Goal: Task Accomplishment & Management: Complete application form

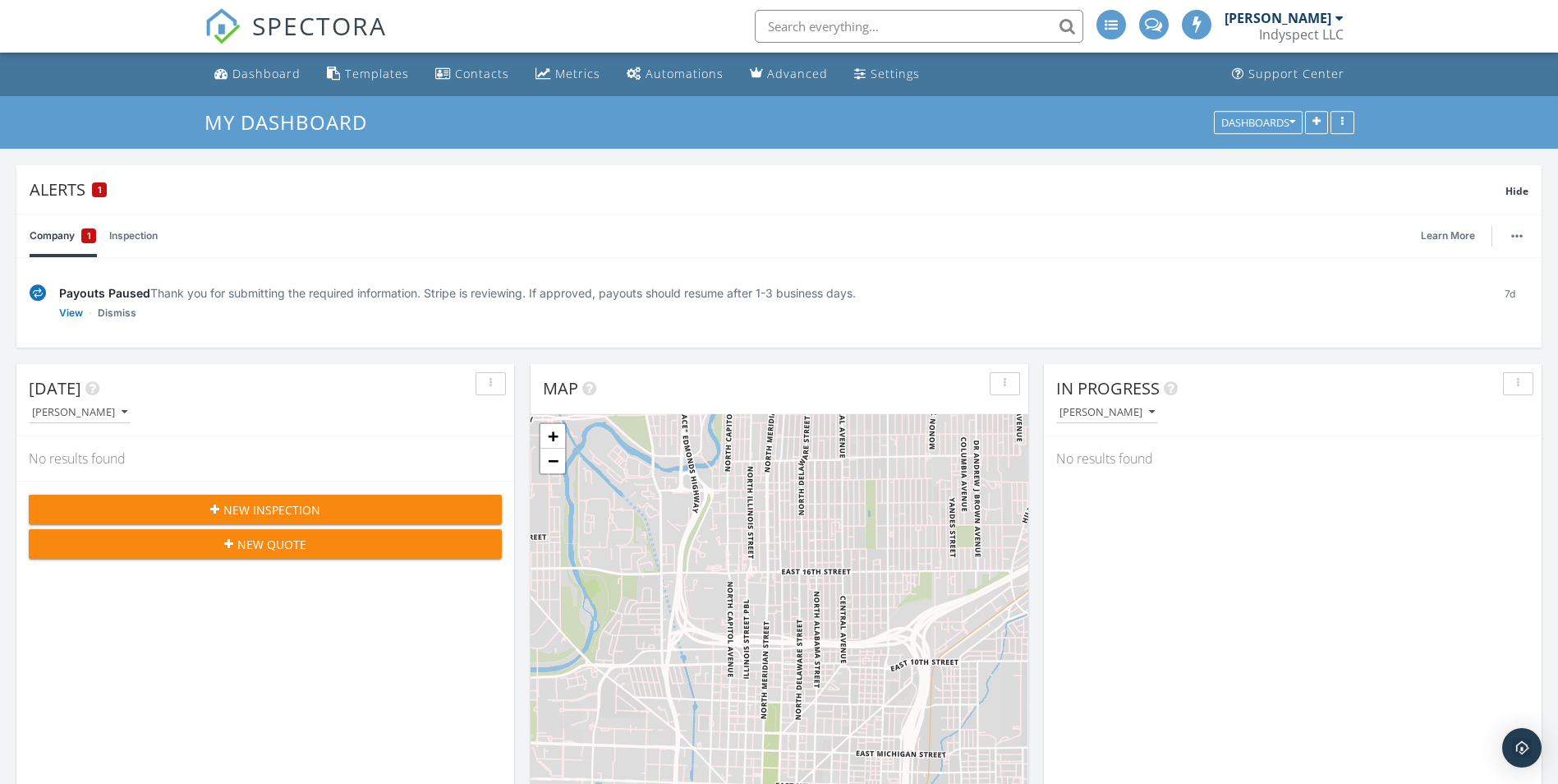
click at [885, 73] on div "Settings" at bounding box center [895, 74] width 49 height 16
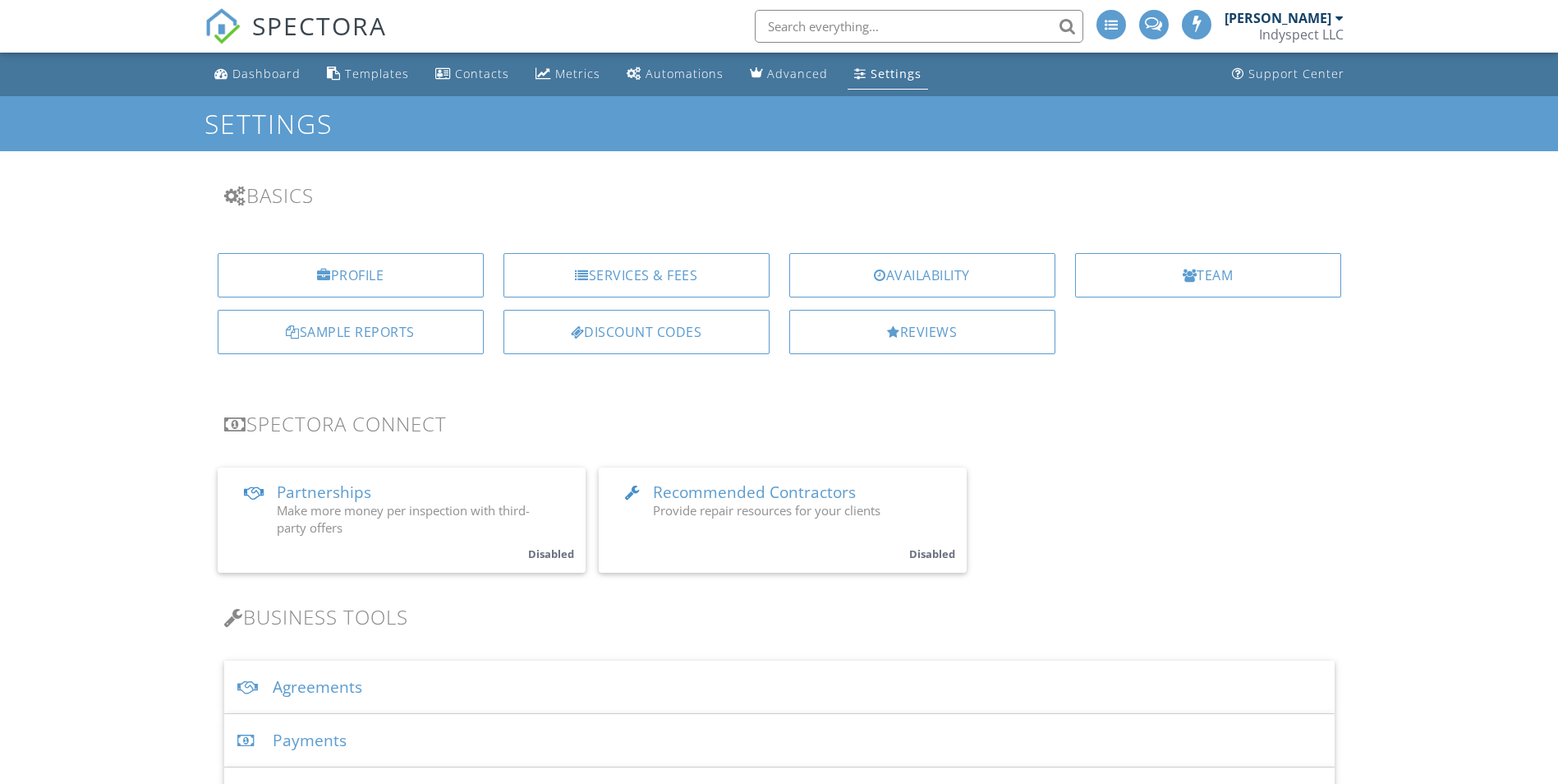
click at [615, 274] on div "Services & Fees" at bounding box center [636, 275] width 266 height 44
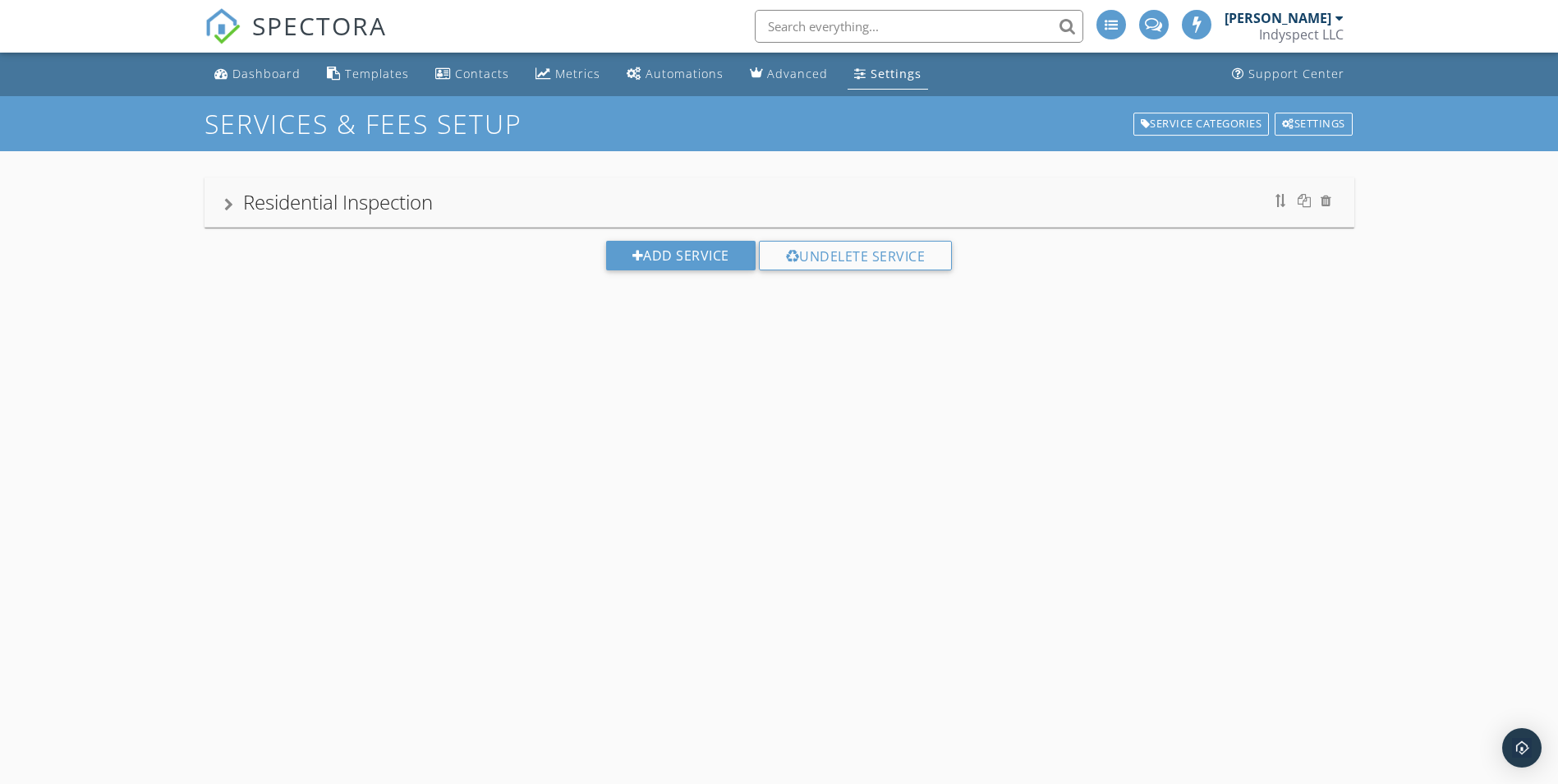
click at [395, 202] on div "Residential Inspection" at bounding box center [338, 201] width 190 height 27
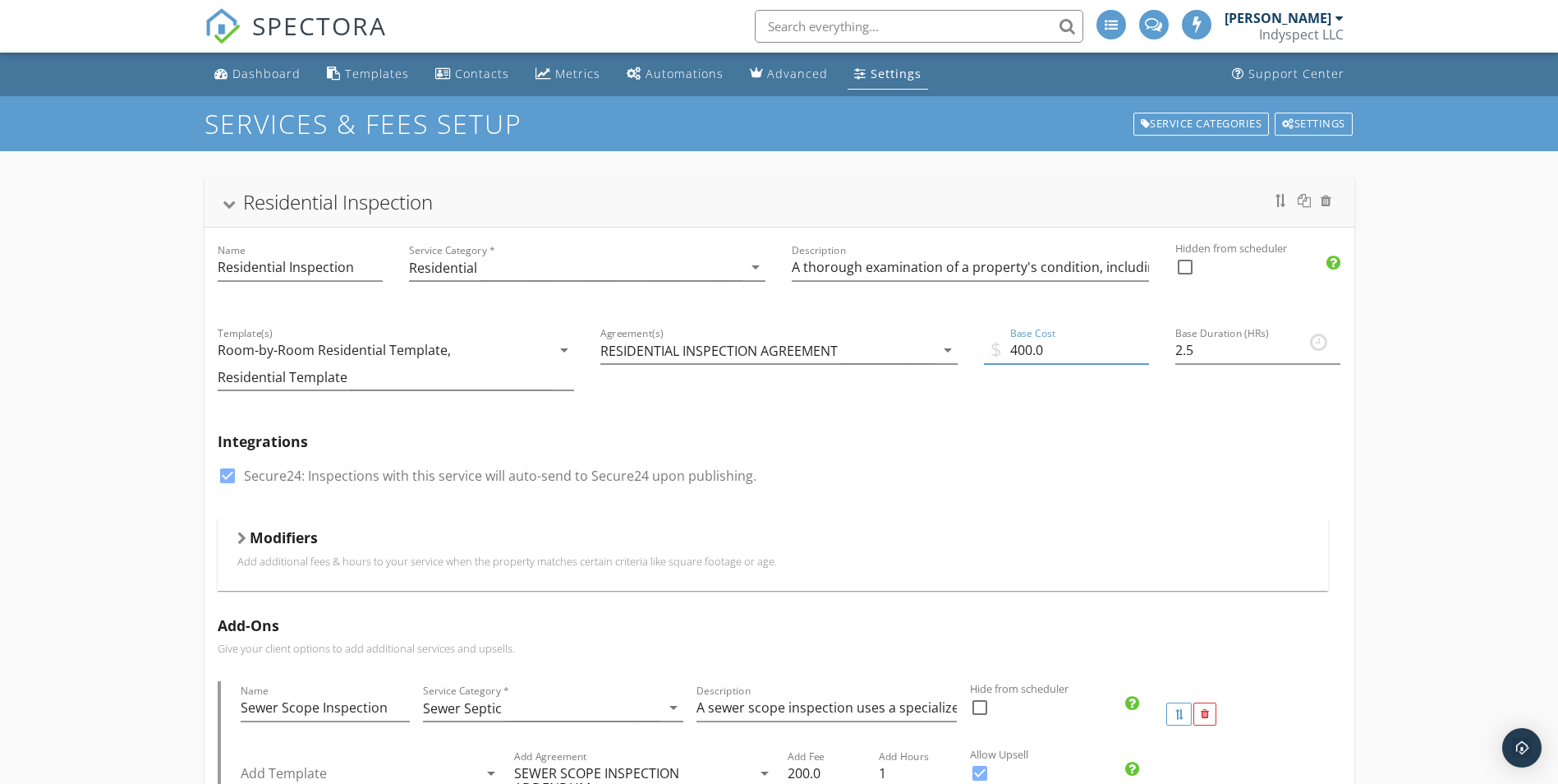
click at [1031, 352] on input "400.0" at bounding box center [1067, 350] width 165 height 27
type input "450.0"
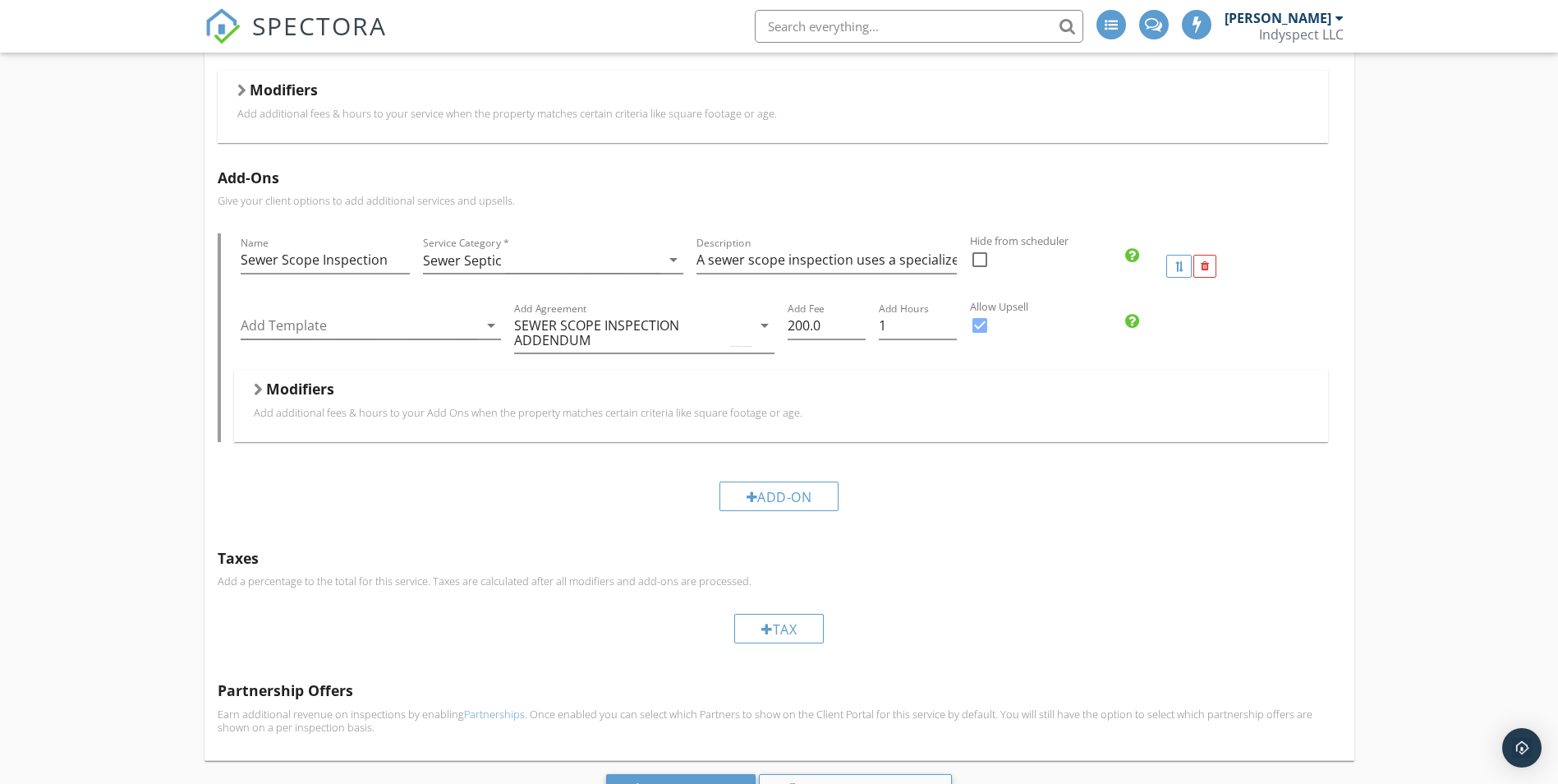
scroll to position [355, 0]
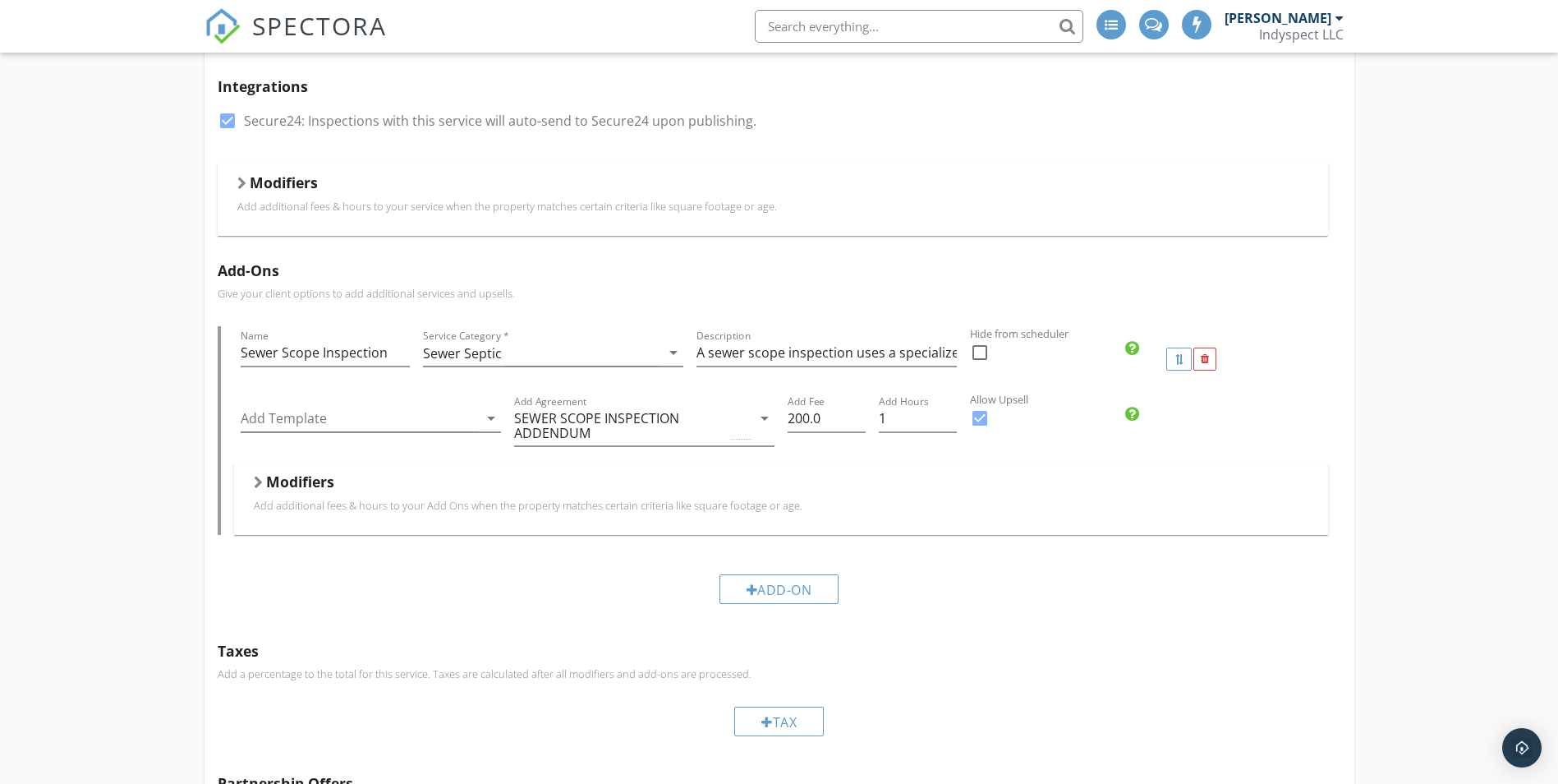
click at [283, 487] on h5 "Modifiers" at bounding box center [300, 481] width 69 height 17
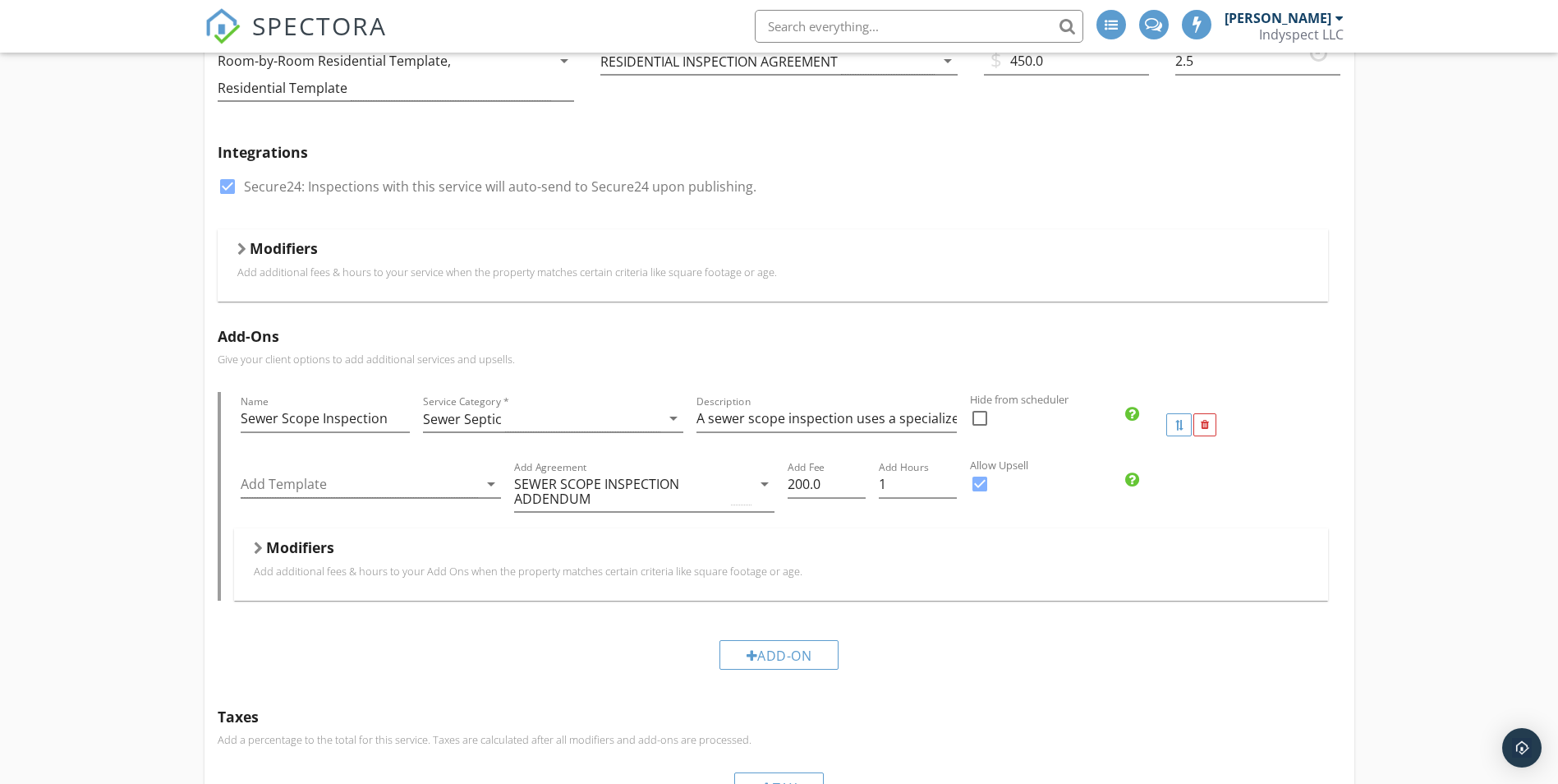
scroll to position [328, 0]
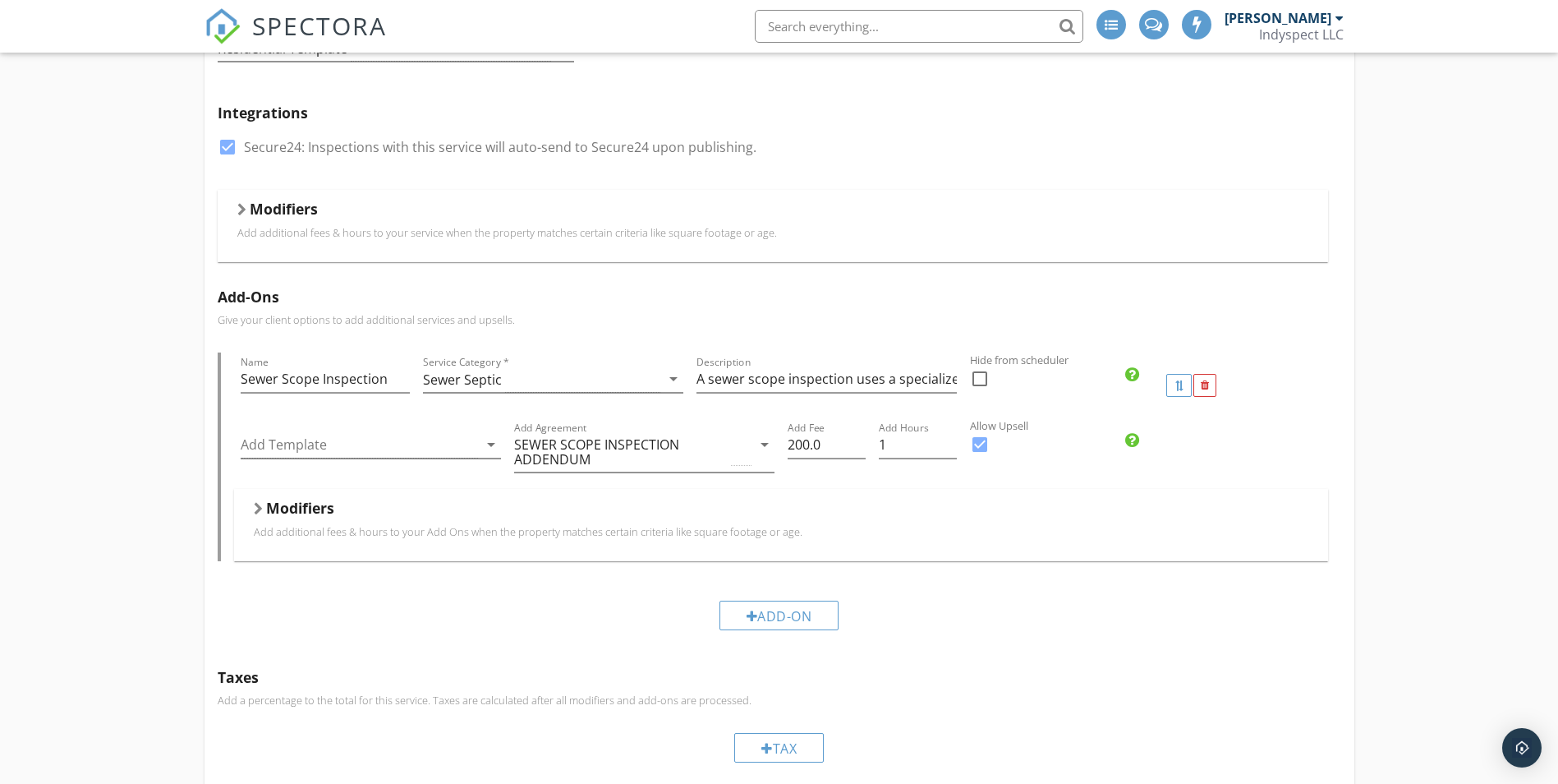
click at [484, 449] on icon "arrow_drop_down" at bounding box center [491, 445] width 20 height 20
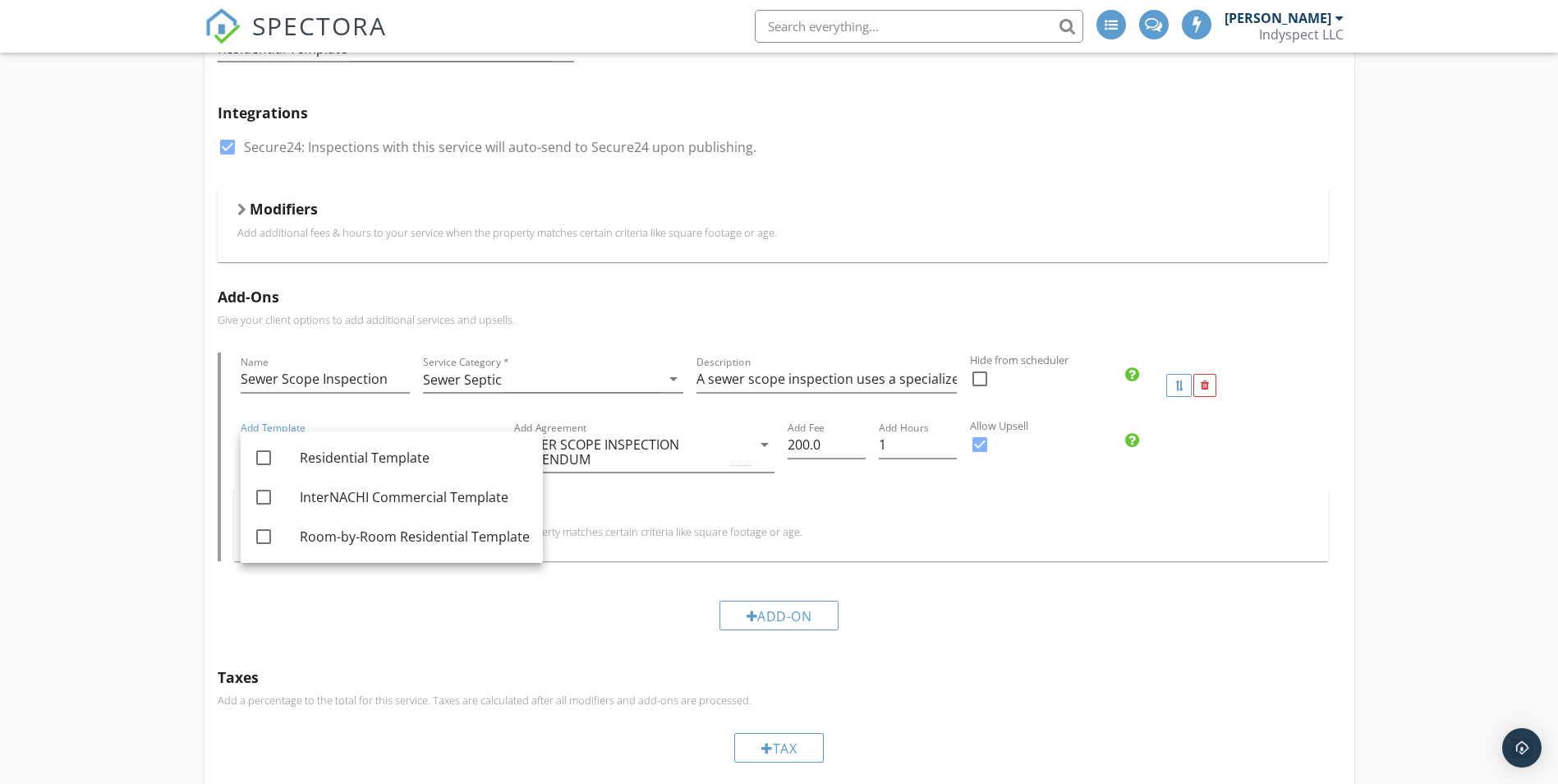
click at [159, 481] on div "Residential Inspection Name Residential Inspection Service Category * Residenti…" at bounding box center [779, 398] width 1558 height 1151
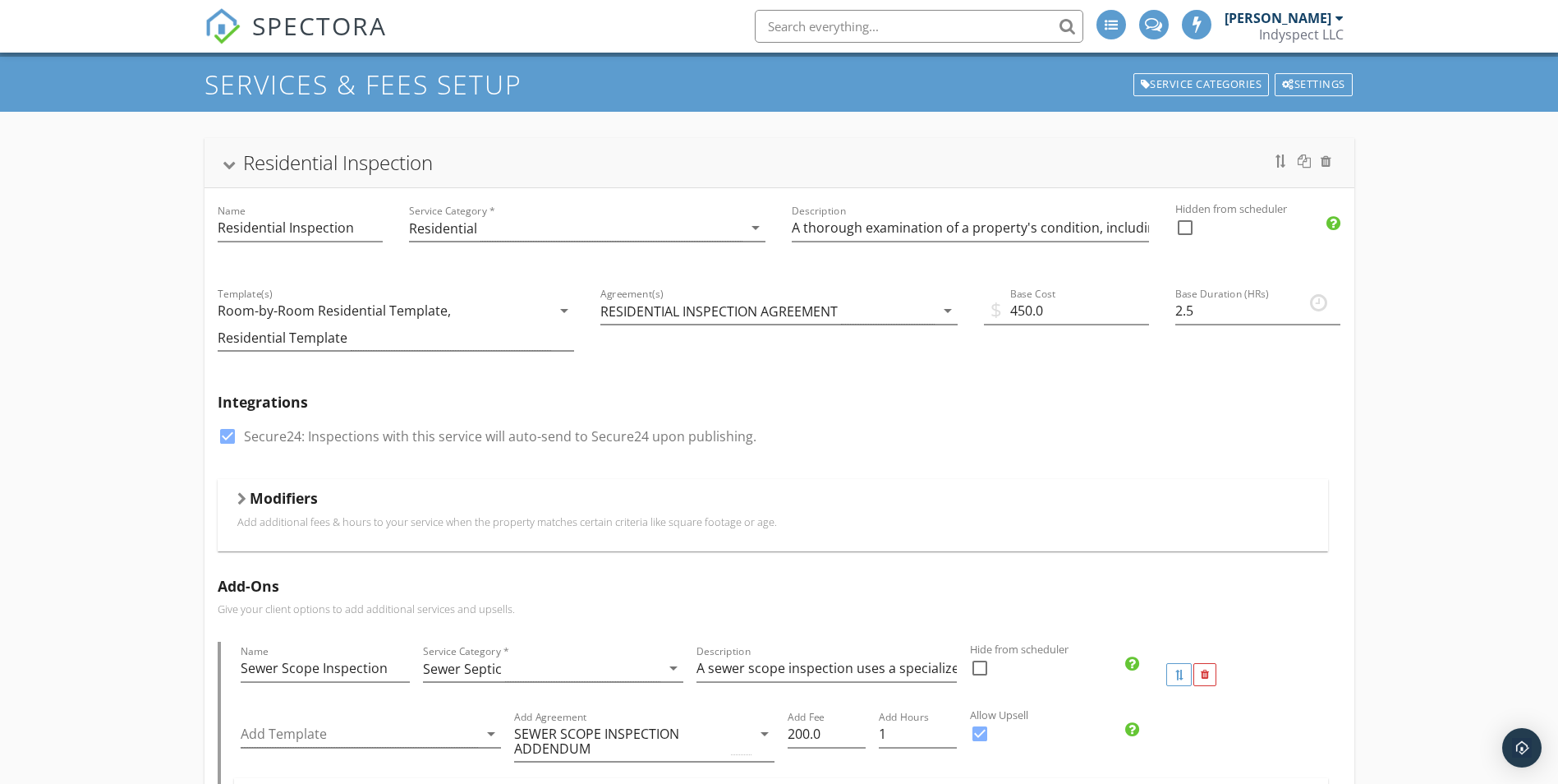
scroll to position [0, 0]
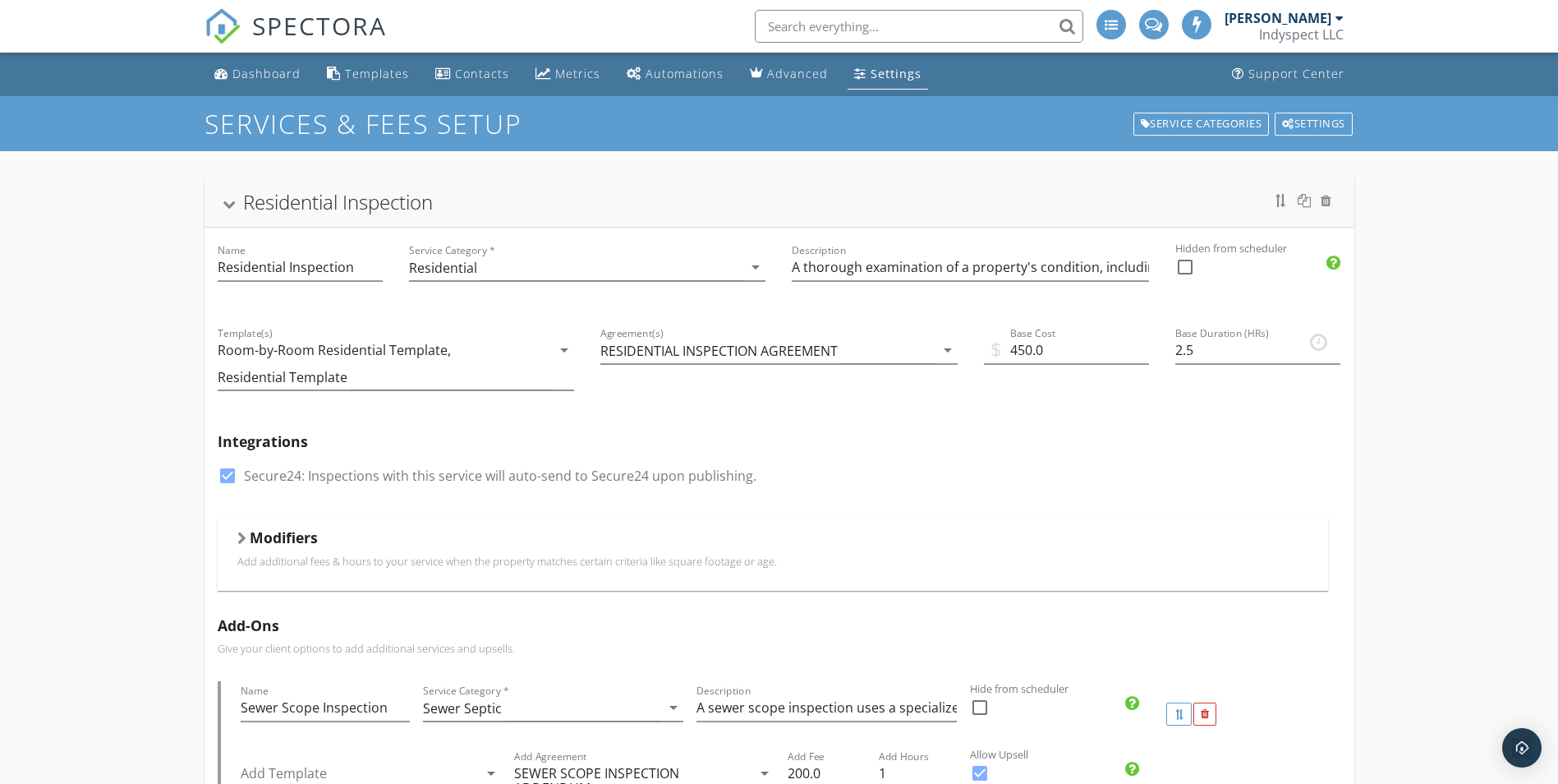
click at [284, 77] on div "Dashboard" at bounding box center [267, 74] width 69 height 16
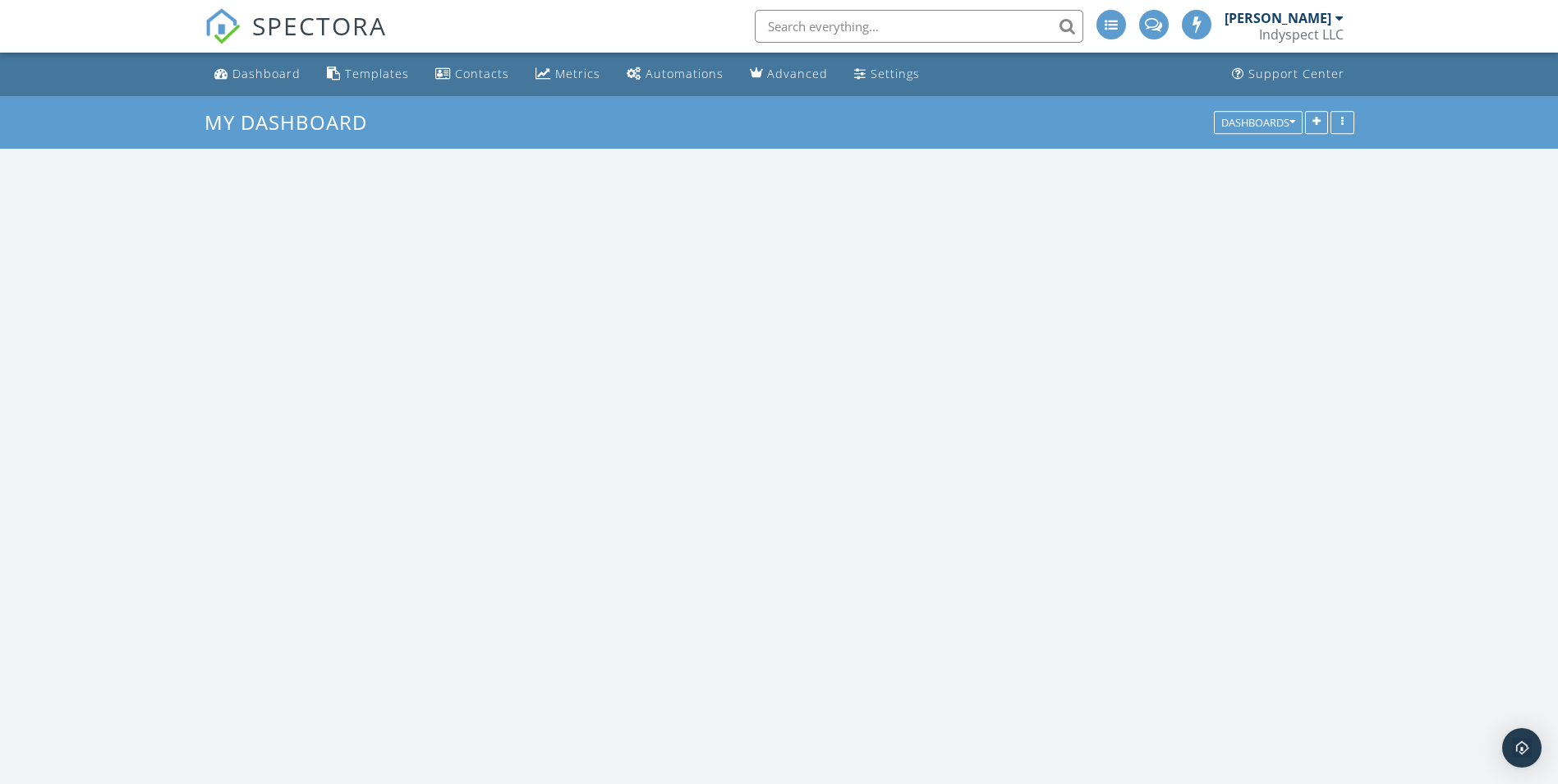
scroll to position [1890, 1584]
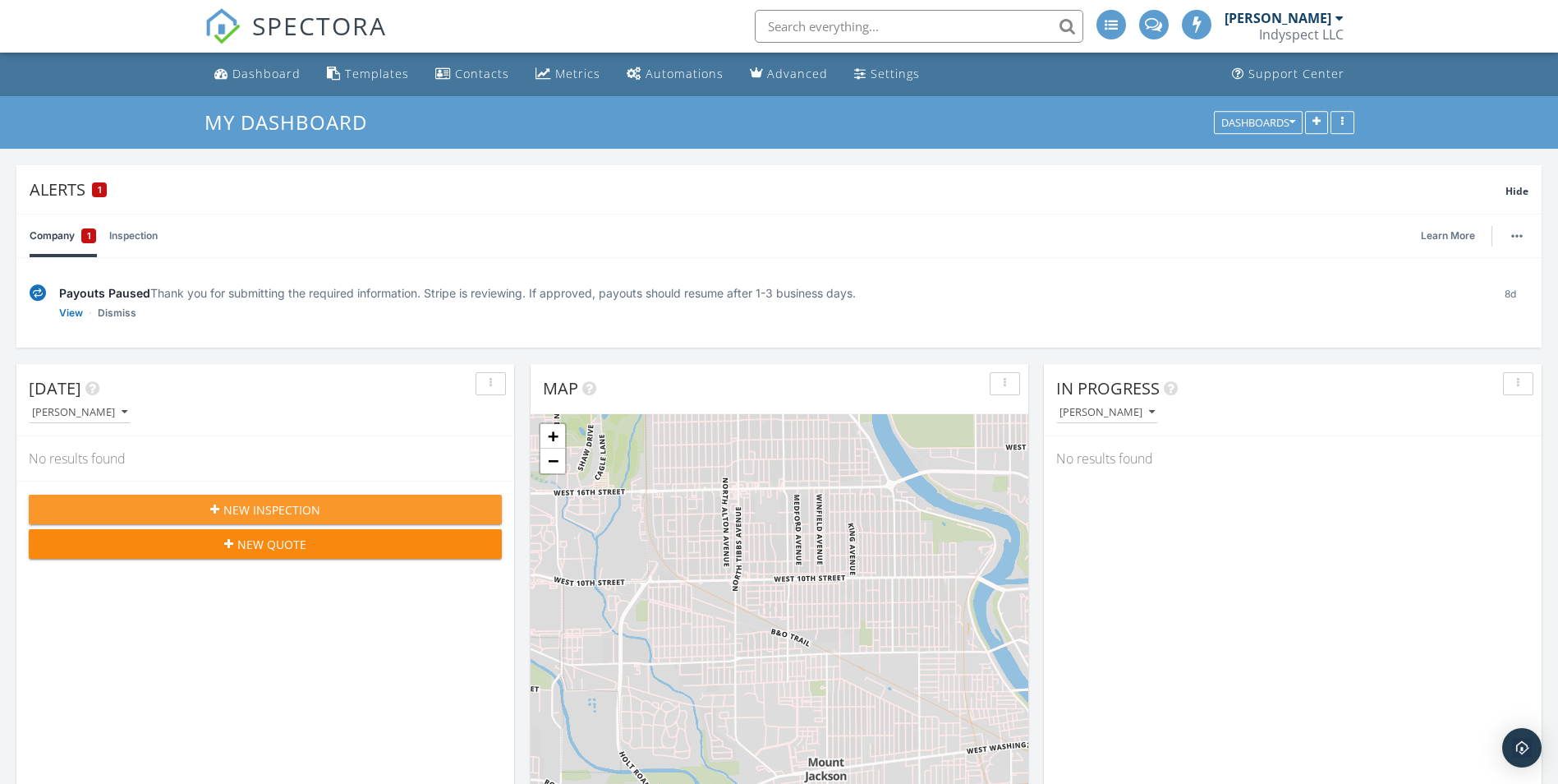
click at [277, 511] on span "New Inspection" at bounding box center [272, 510] width 97 height 18
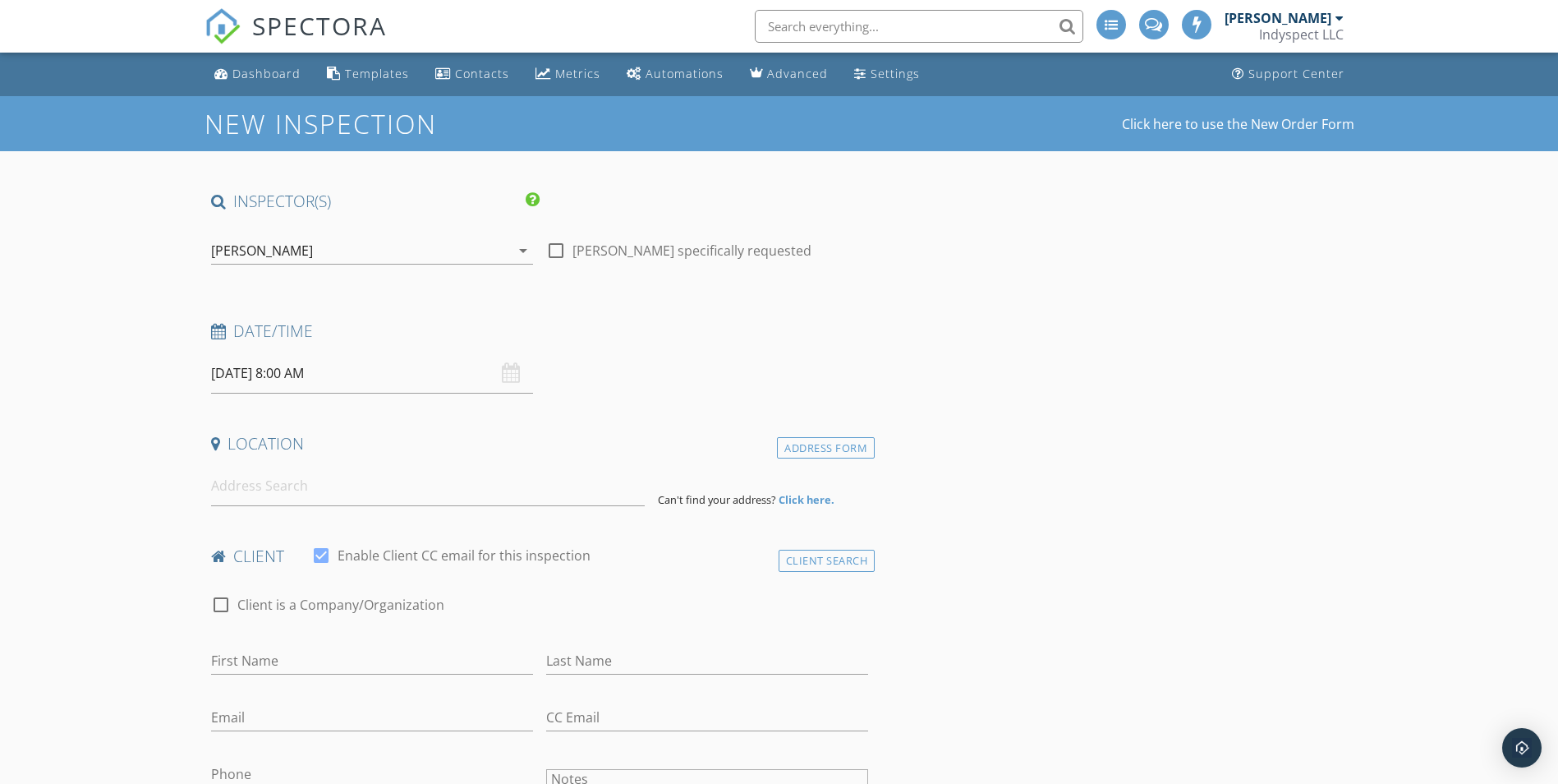
click at [515, 372] on div "[DATE] 8:00 AM" at bounding box center [372, 374] width 322 height 40
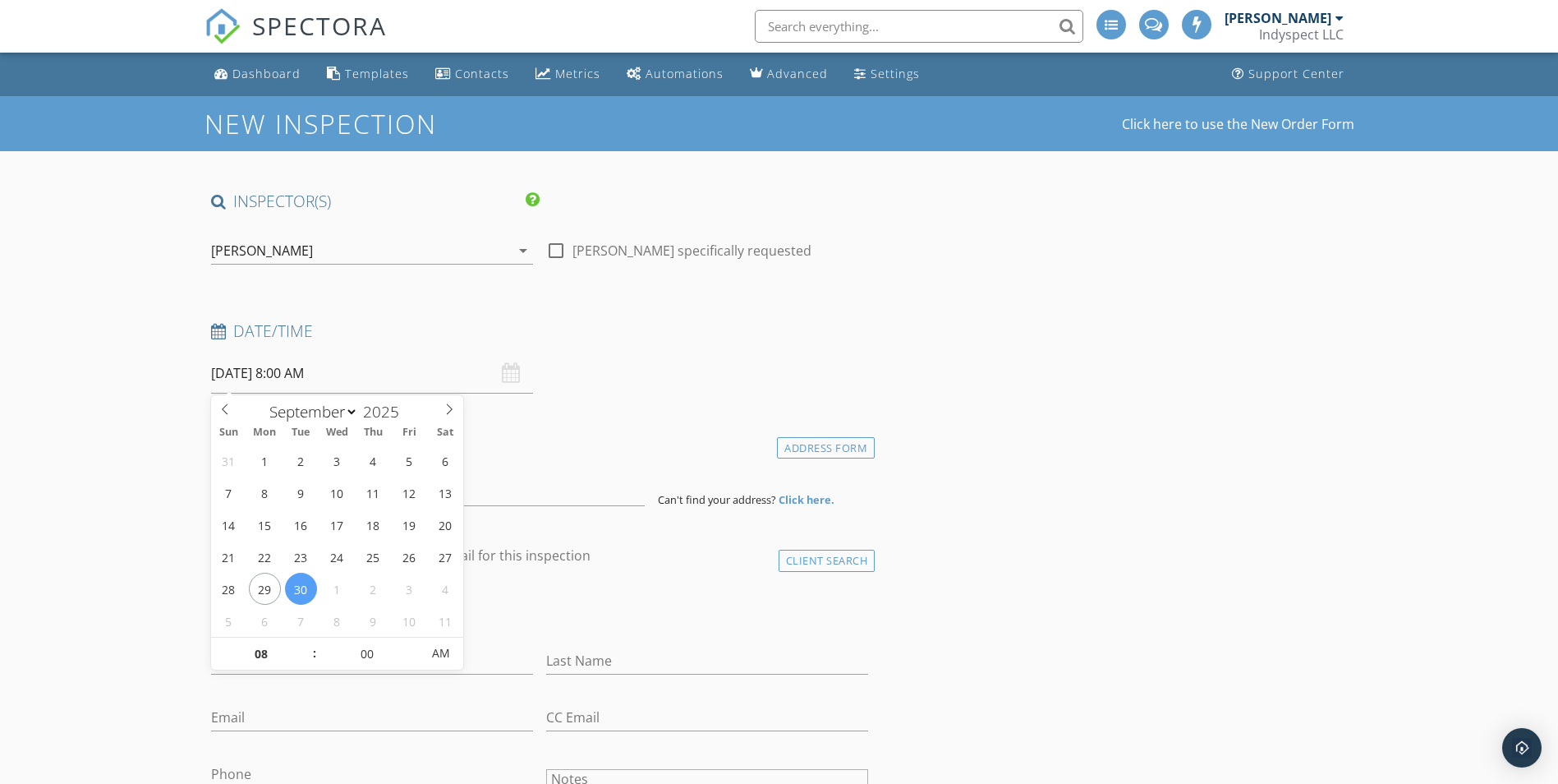
click at [302, 384] on input "[DATE] 8:00 AM" at bounding box center [372, 374] width 322 height 40
click at [325, 370] on input "09/29/2025 8:00 AM" at bounding box center [372, 374] width 322 height 40
click at [325, 374] on input "09/29/2025 8:00 AM" at bounding box center [372, 374] width 322 height 40
click at [509, 374] on div "09/29/2025 8:00 AM" at bounding box center [372, 374] width 322 height 40
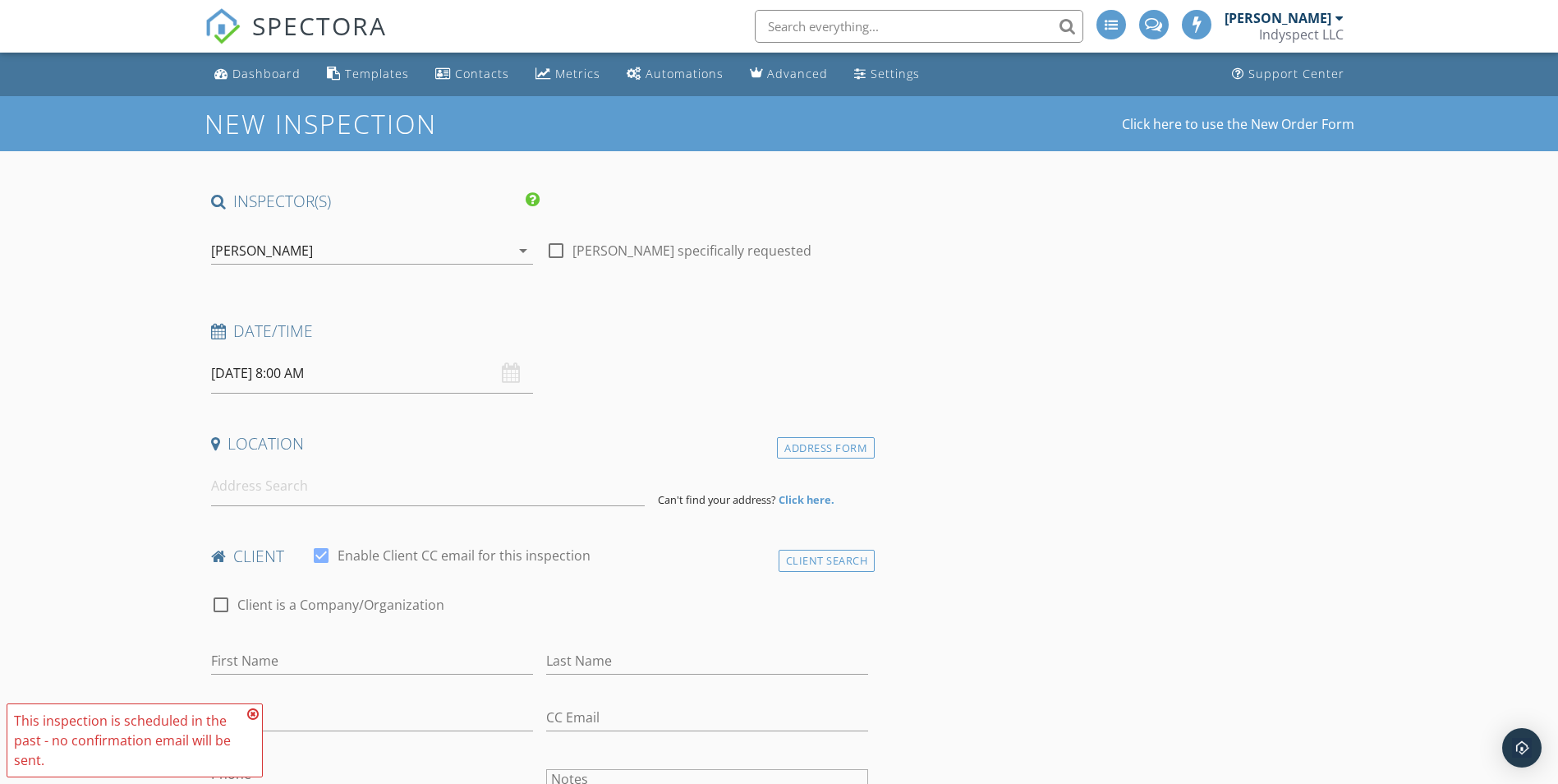
click at [509, 374] on div "09/29/2025 8:00 AM" at bounding box center [372, 374] width 322 height 40
click at [302, 362] on input "09/29/2025 8:00 AM" at bounding box center [372, 374] width 322 height 40
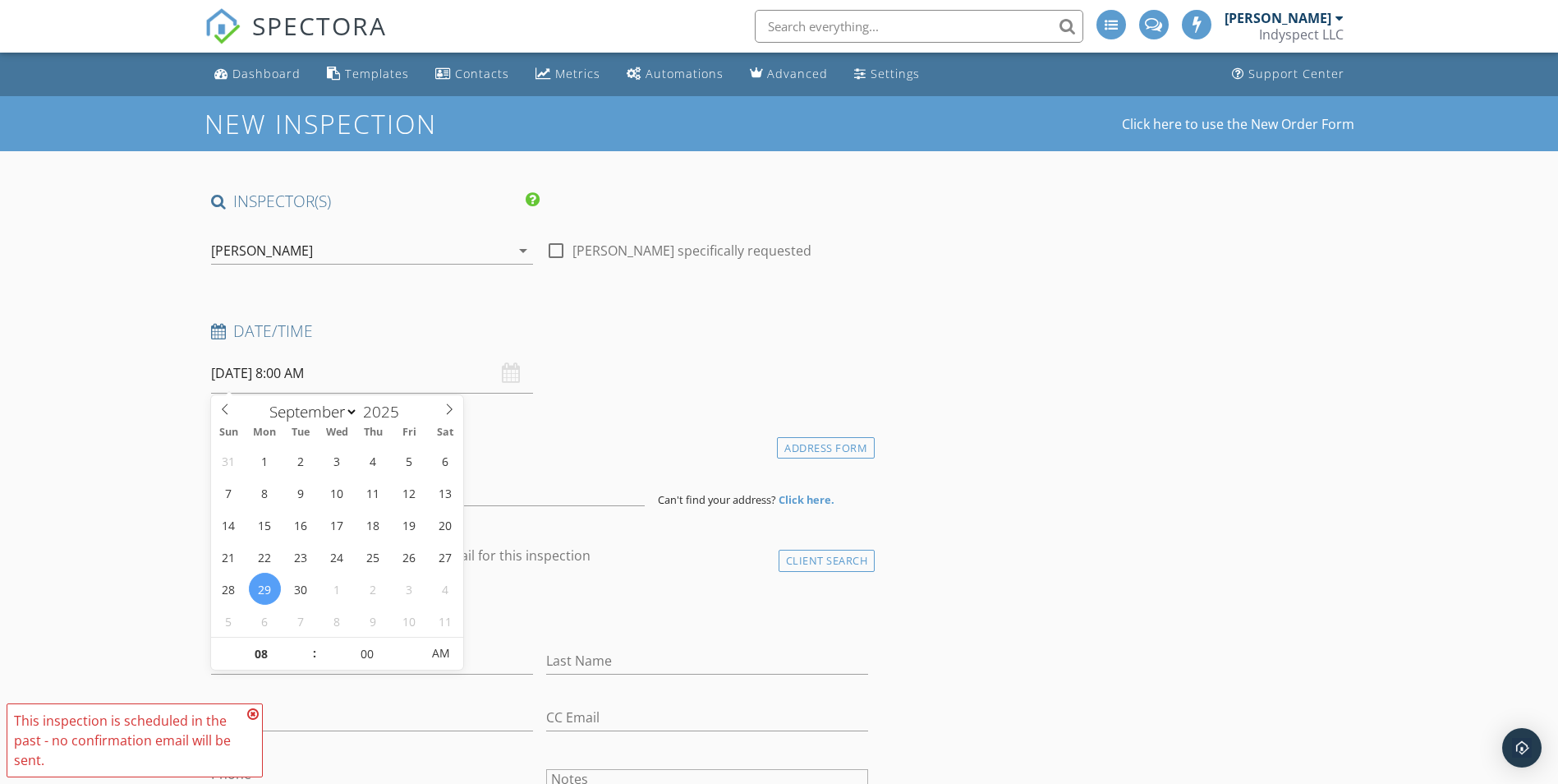
type input "09/29/2025 8:00 PM"
click at [437, 656] on span "PM" at bounding box center [440, 653] width 45 height 33
type input "07"
type input "09/29/2025 7:00 PM"
click at [303, 665] on span at bounding box center [307, 662] width 12 height 17
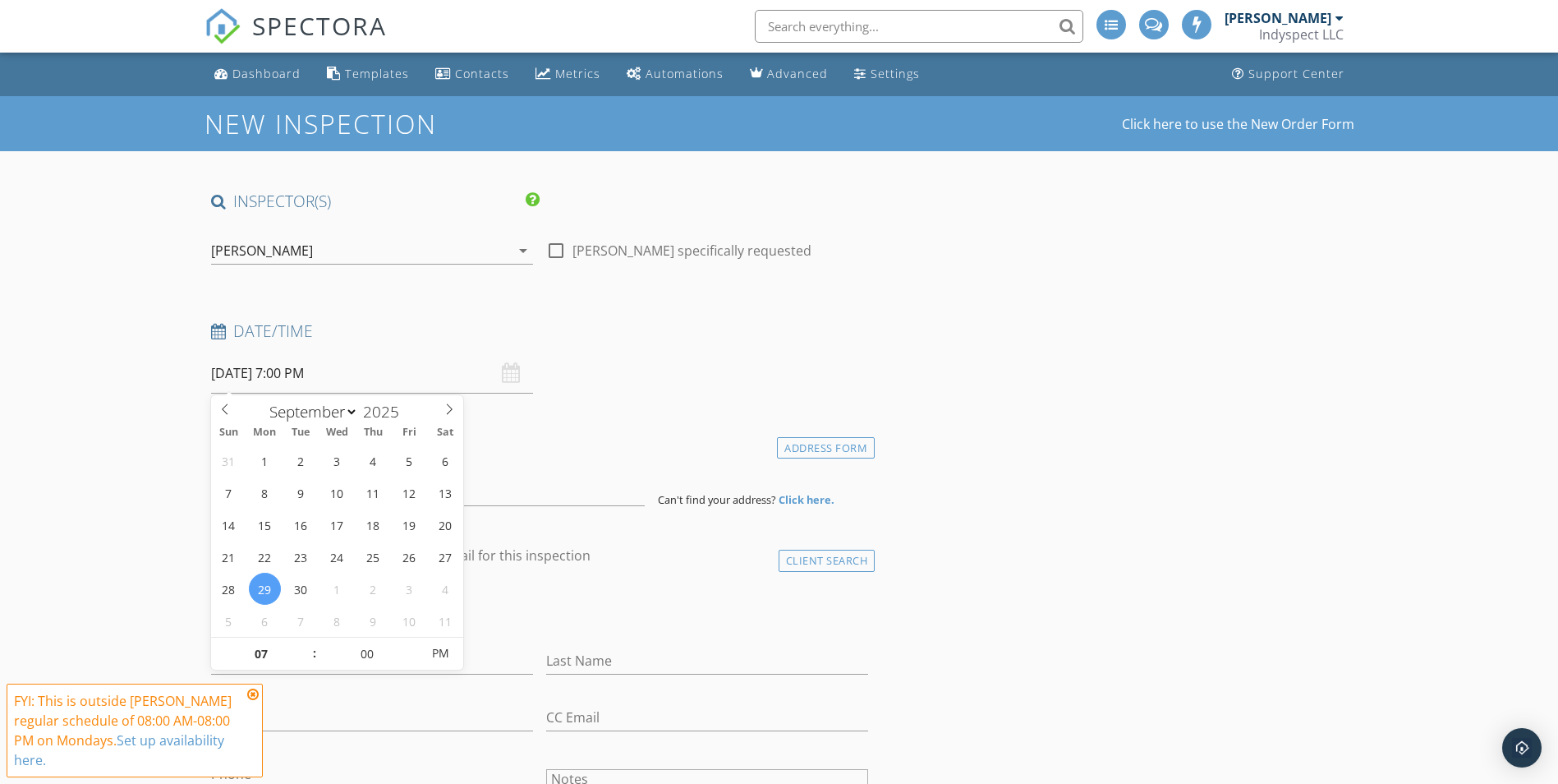
type input "06"
type input "09/29/2025 6:00 PM"
click at [303, 665] on span at bounding box center [307, 662] width 12 height 17
type input "05"
type input "09/29/2025 5:00 PM"
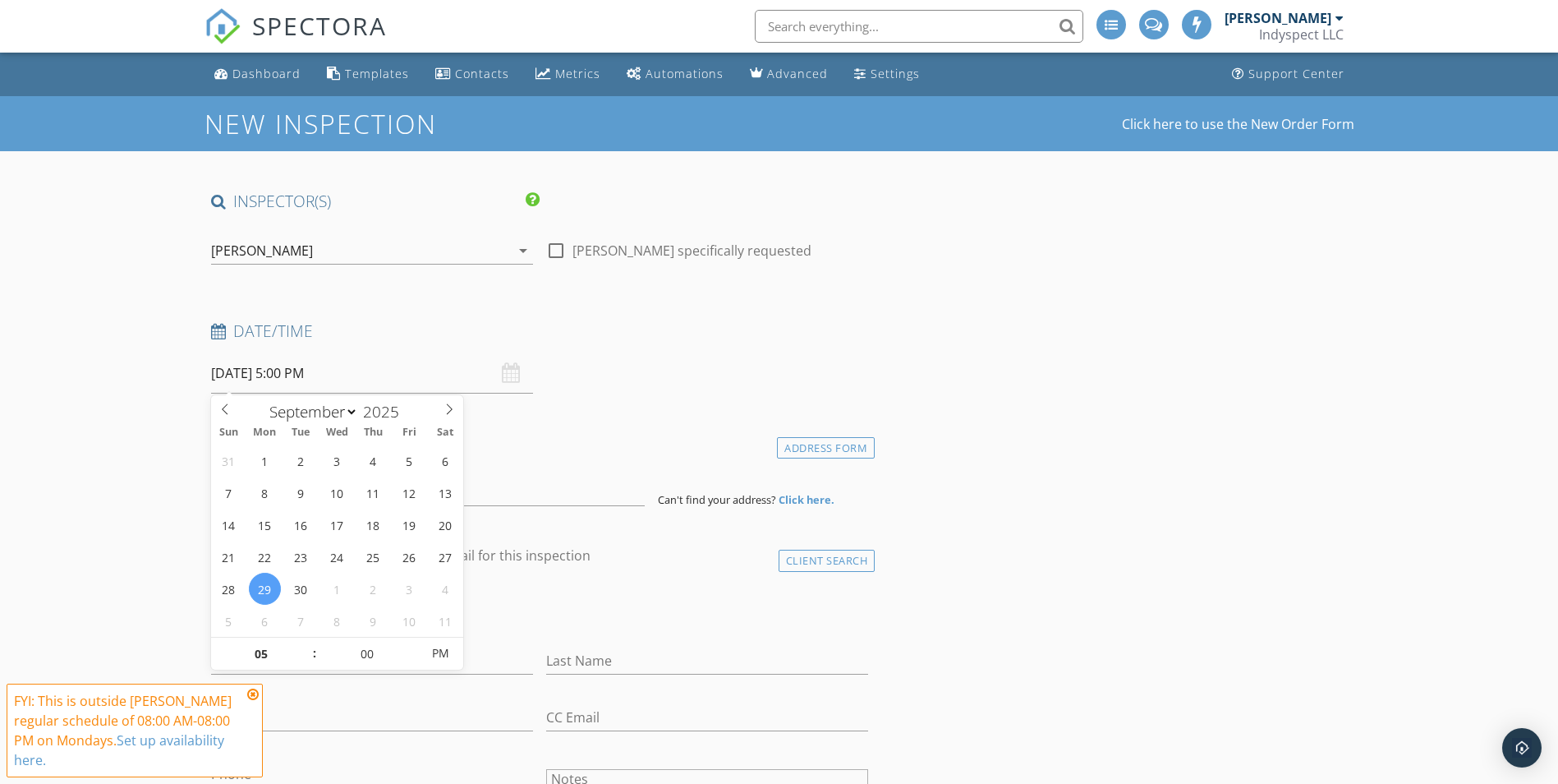
click at [301, 663] on span at bounding box center [307, 662] width 12 height 17
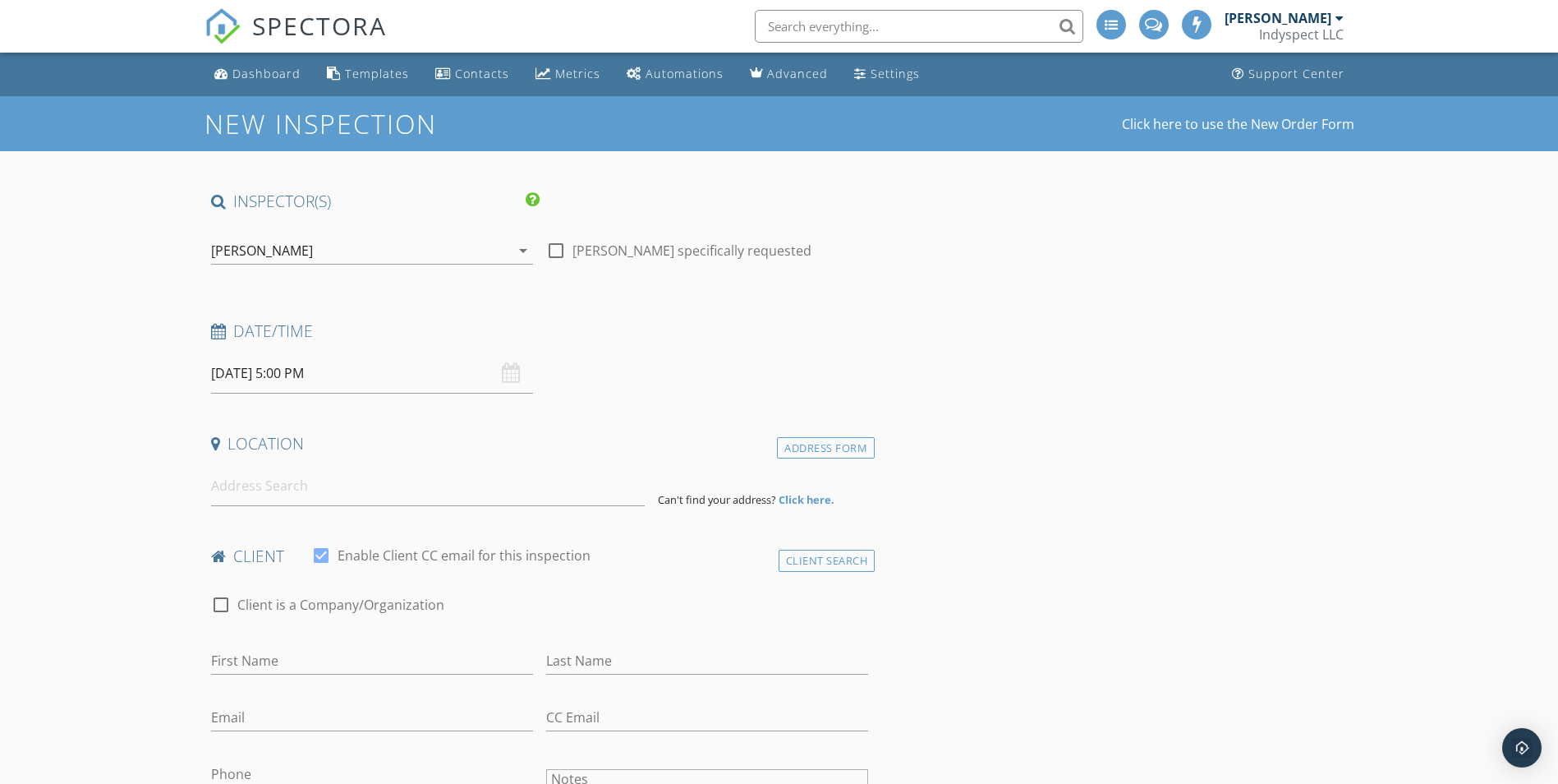
click at [361, 489] on input at bounding box center [428, 486] width 434 height 40
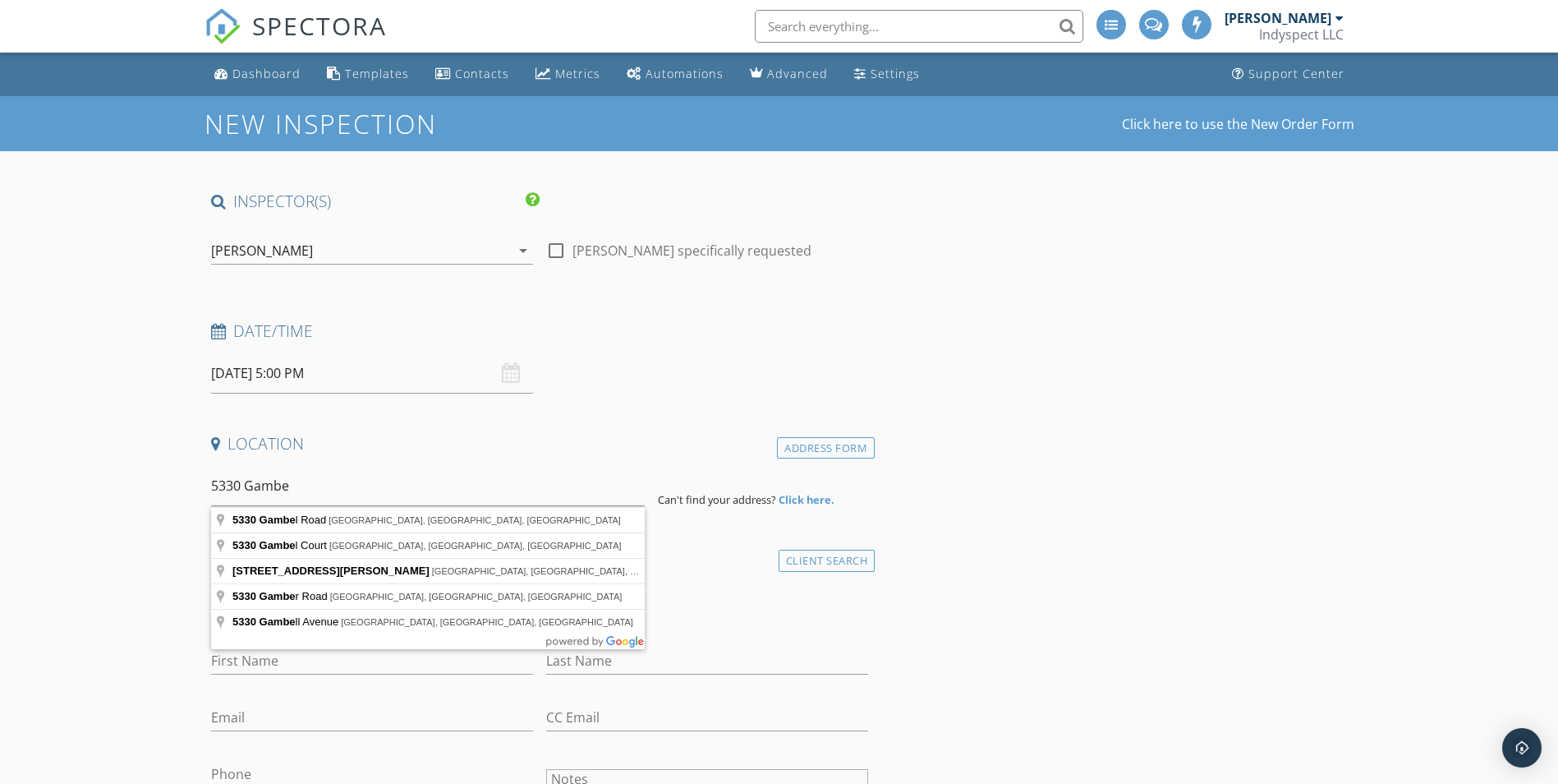
type input "5330 Gambel Road, Indianapolis, IN, USA"
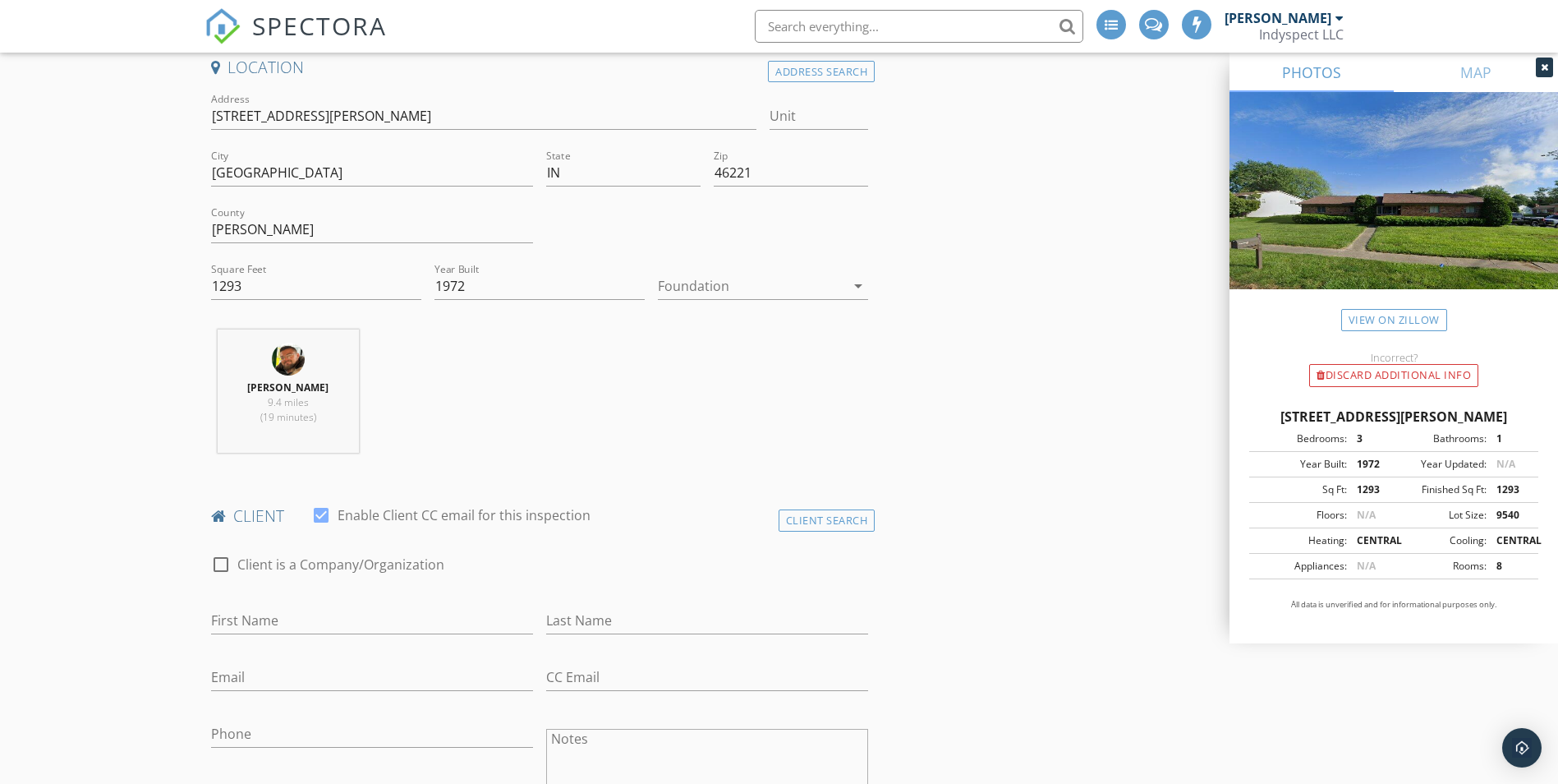
scroll to position [410, 0]
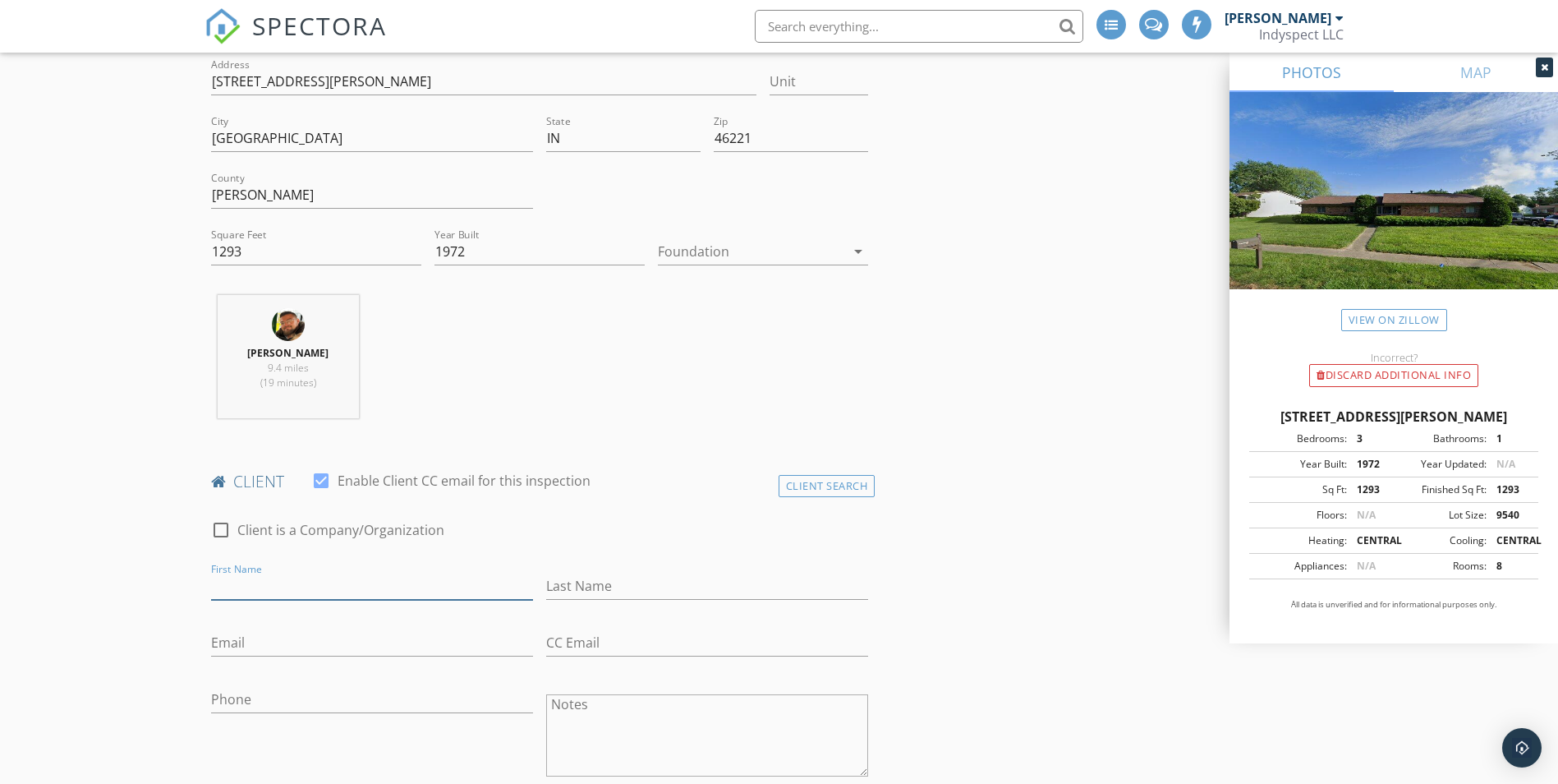
click at [262, 583] on input "First Name" at bounding box center [372, 586] width 322 height 27
type input "Celia"
type input "Eagan"
type input "c"
type input "s_eagan@live.com"
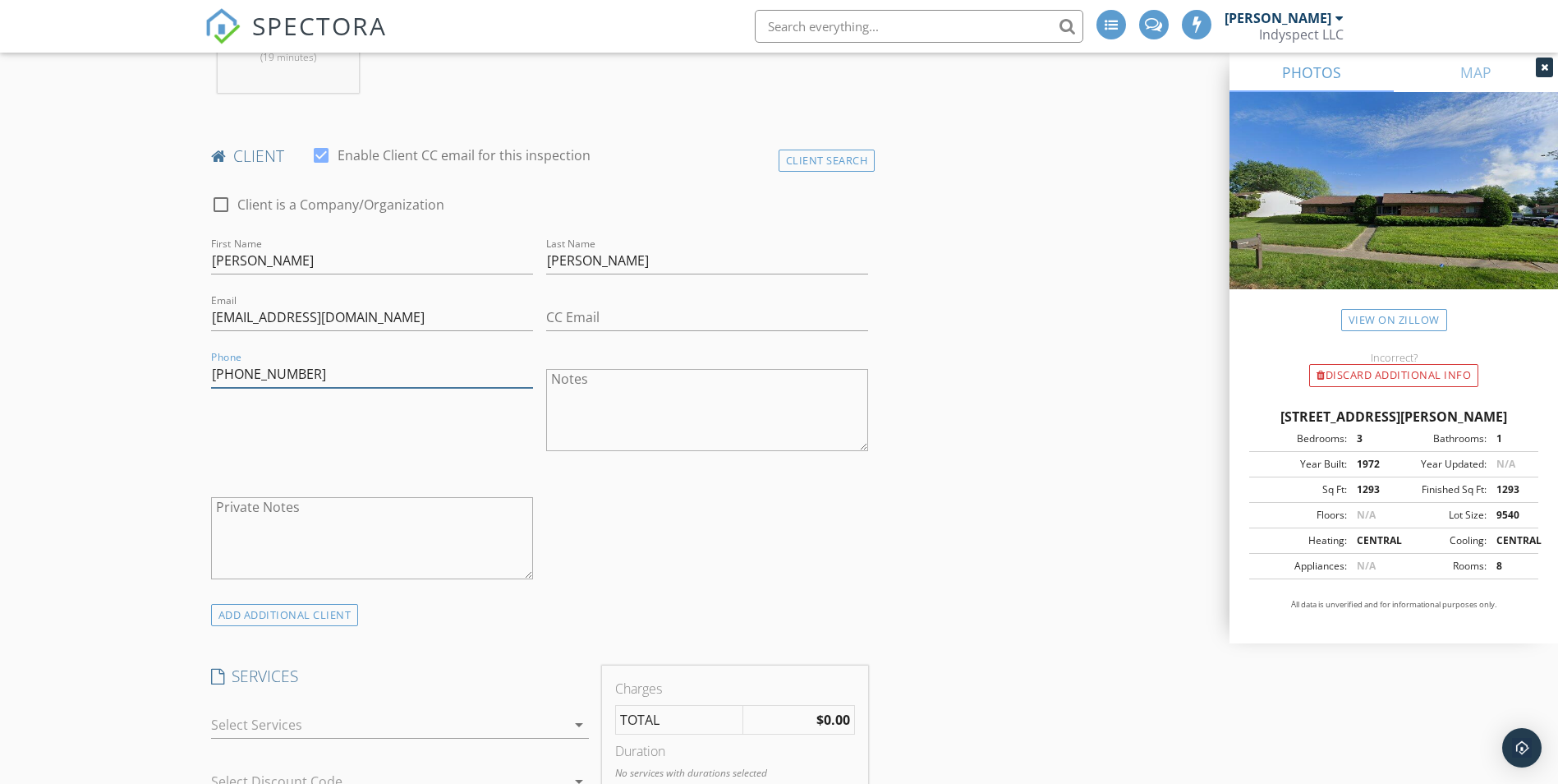
scroll to position [740, 0]
type input "317-339-1871"
click at [575, 384] on textarea "Notes" at bounding box center [707, 406] width 322 height 82
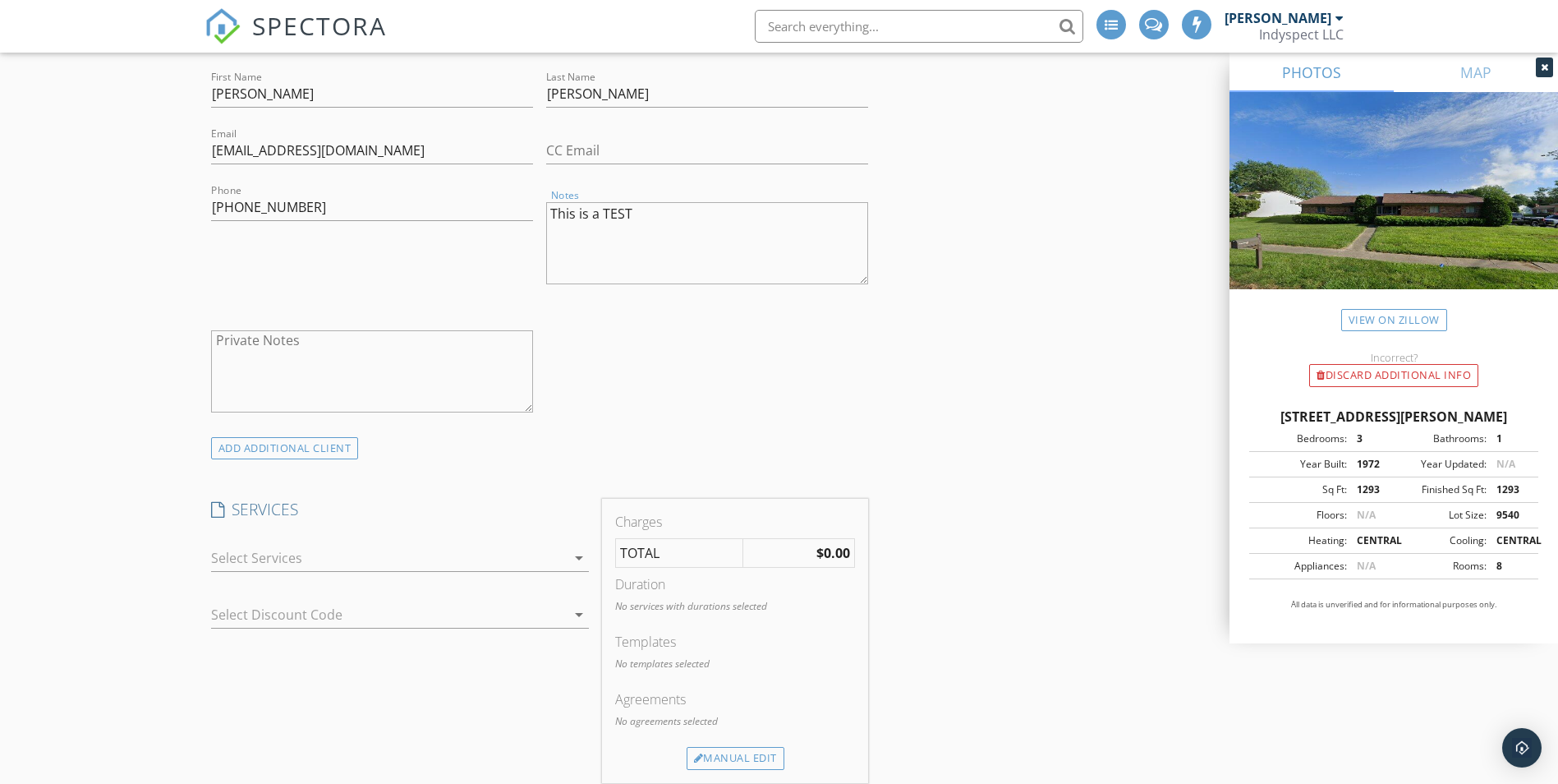
scroll to position [904, 0]
type textarea "This is a TEST"
click at [303, 561] on div at bounding box center [389, 557] width 355 height 26
click at [227, 577] on div at bounding box center [233, 579] width 28 height 28
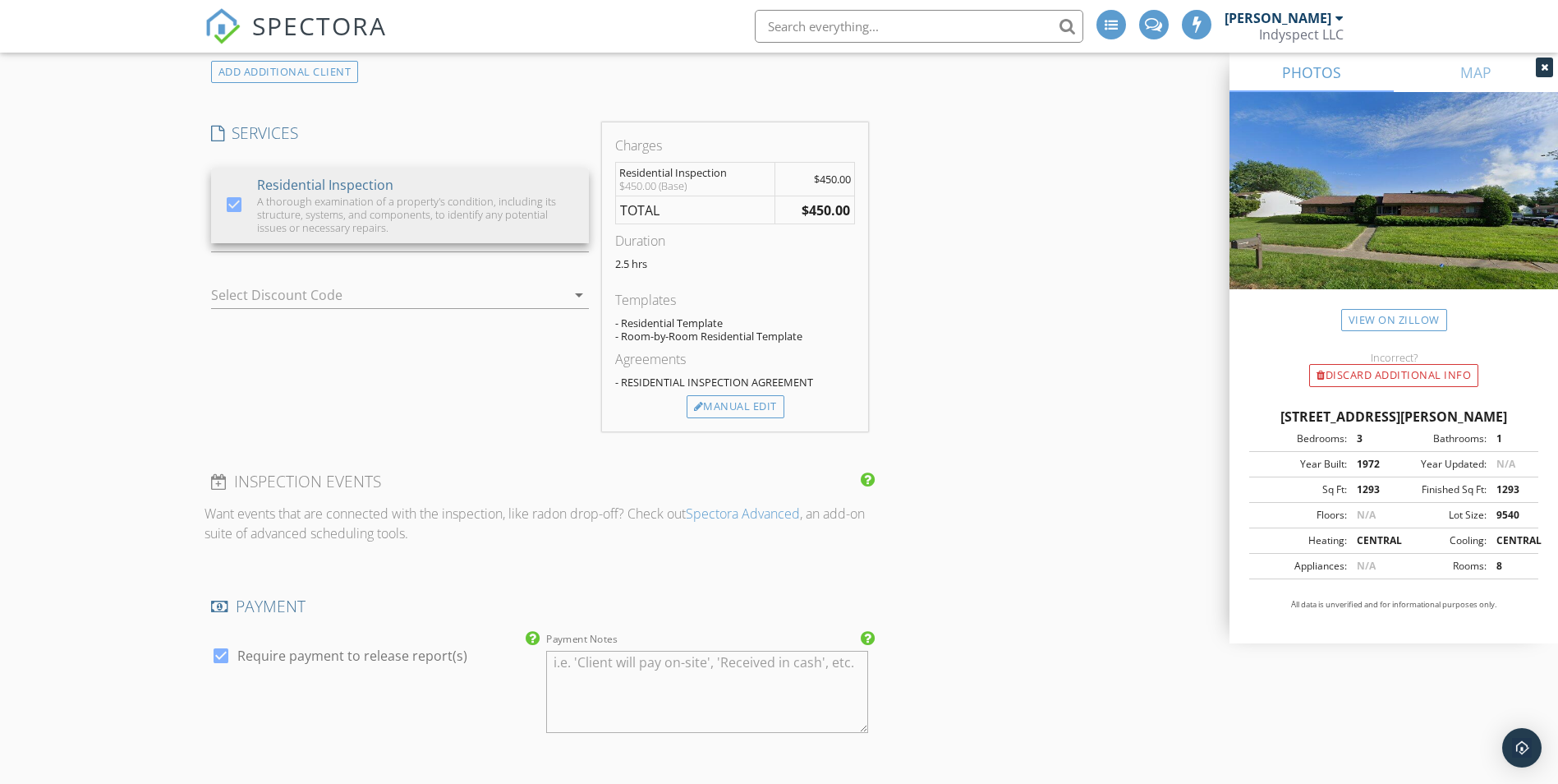
scroll to position [1315, 0]
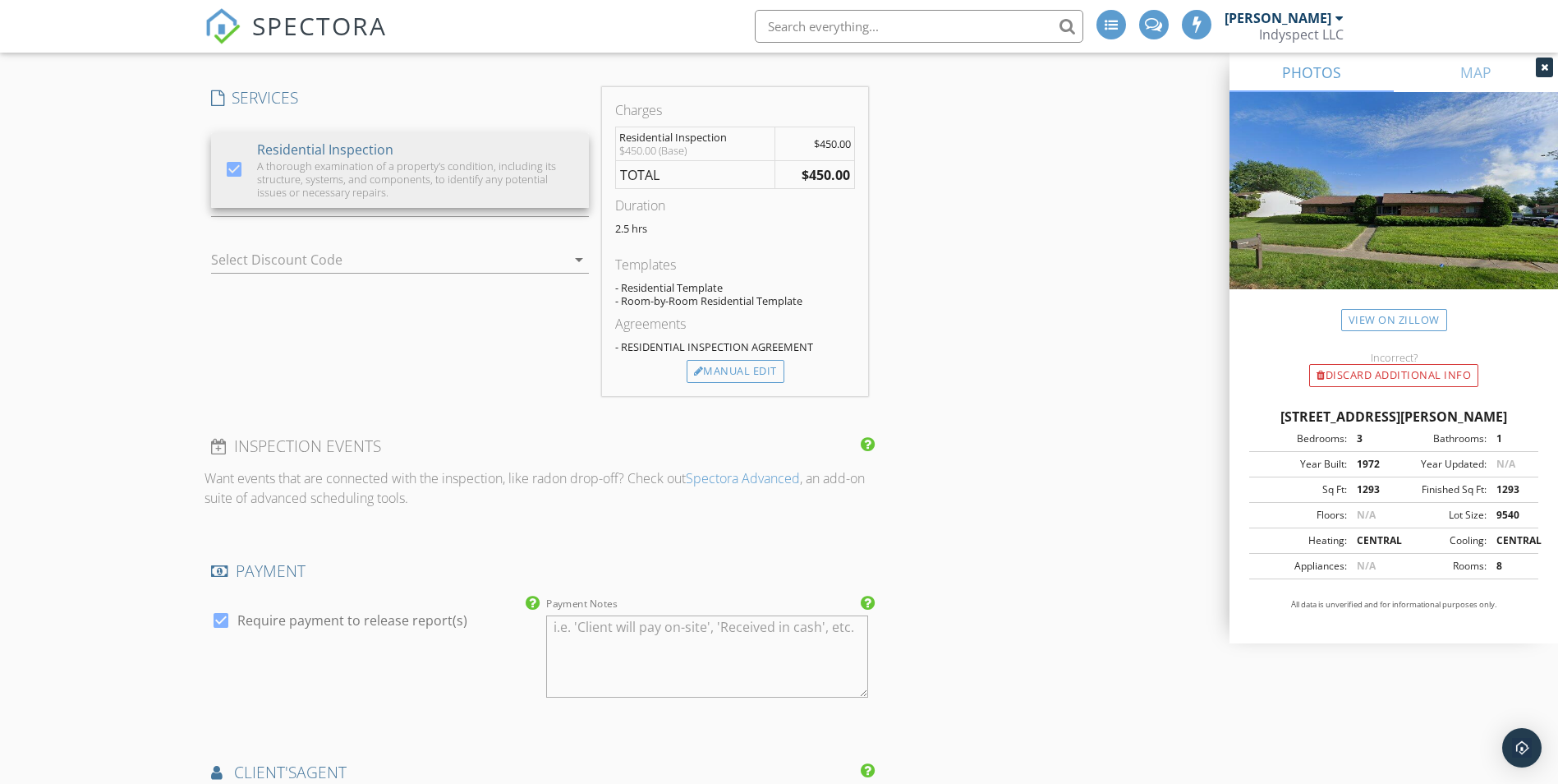
click at [761, 479] on link "Spectora Advanced" at bounding box center [743, 478] width 115 height 18
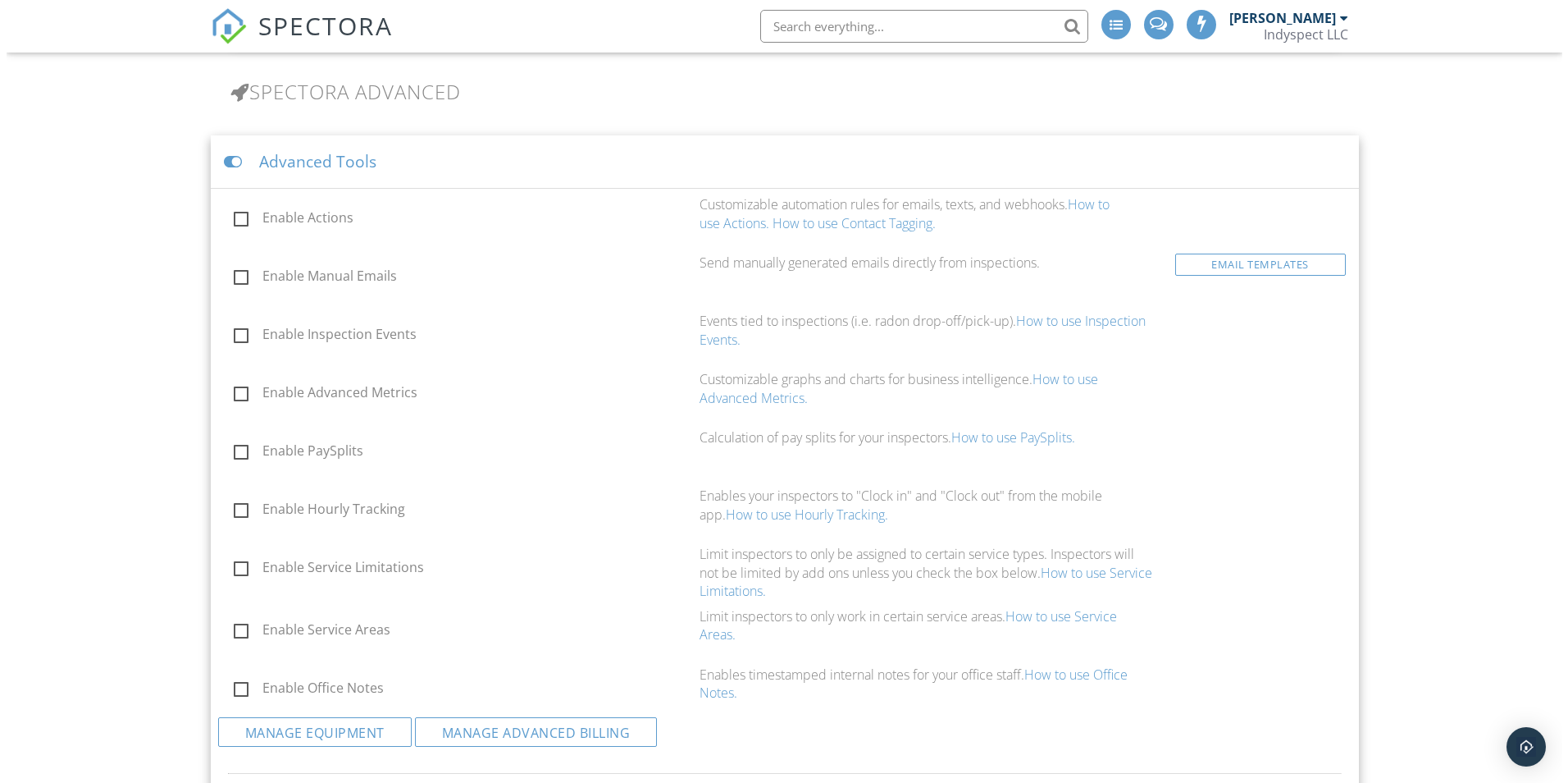
scroll to position [1398, 0]
click at [242, 219] on label "Enable Actions" at bounding box center [455, 215] width 456 height 21
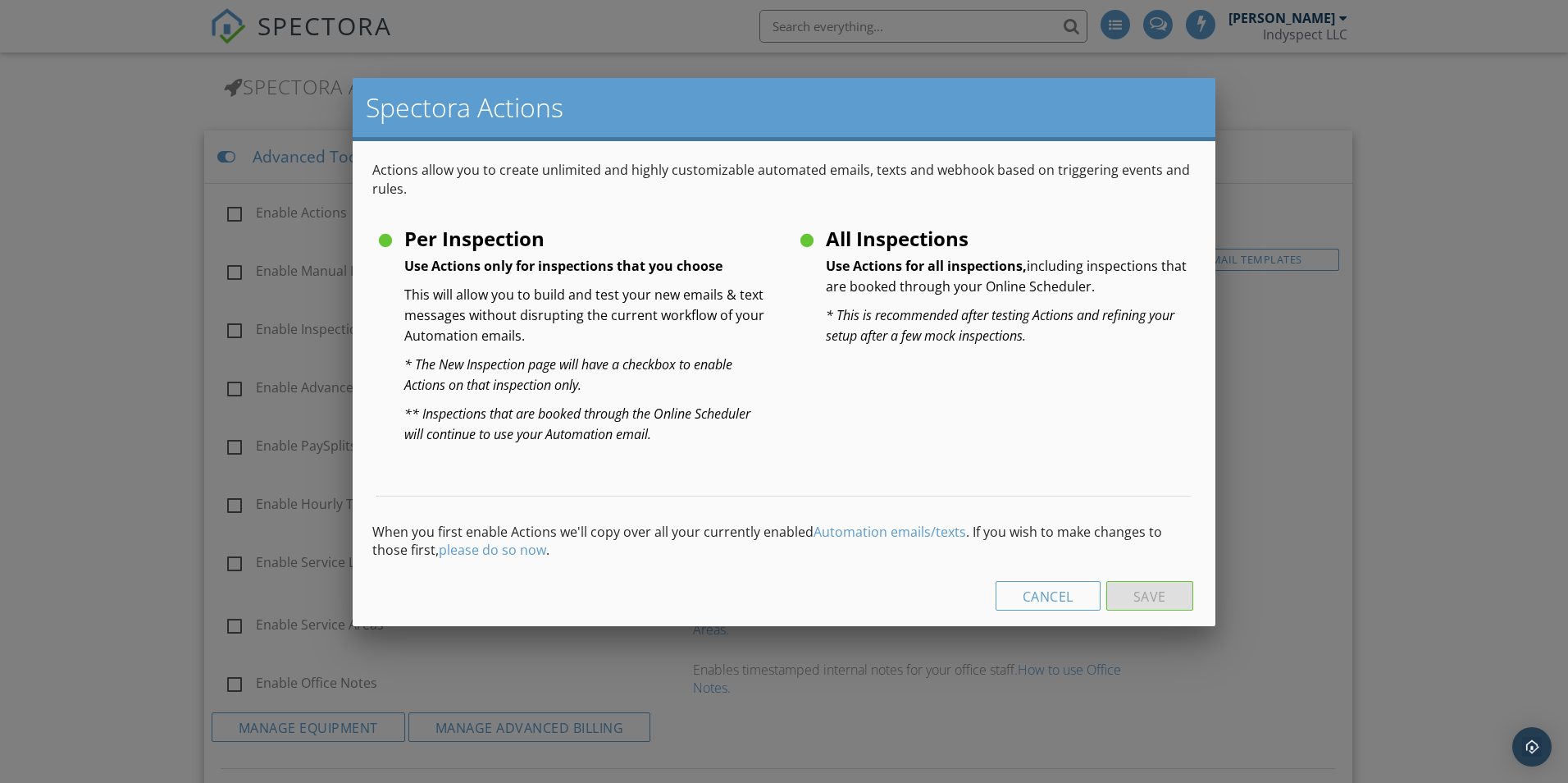
click at [380, 241] on label "Per Inspection Use Actions only for inspections that you choose This will allow…" at bounding box center [573, 240] width 396 height 21
radio input "true"
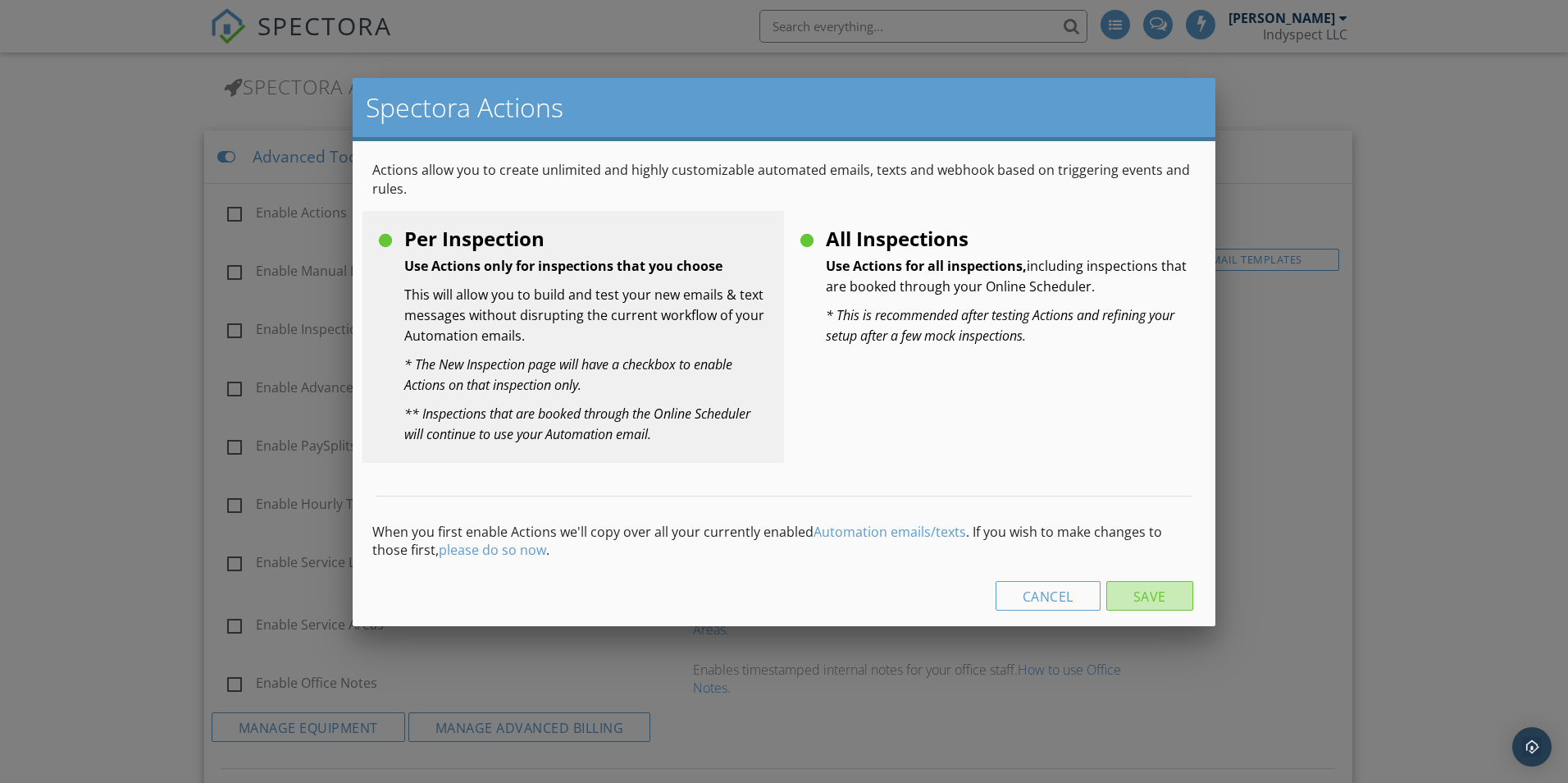
click at [1130, 609] on button "Save" at bounding box center [1150, 595] width 87 height 29
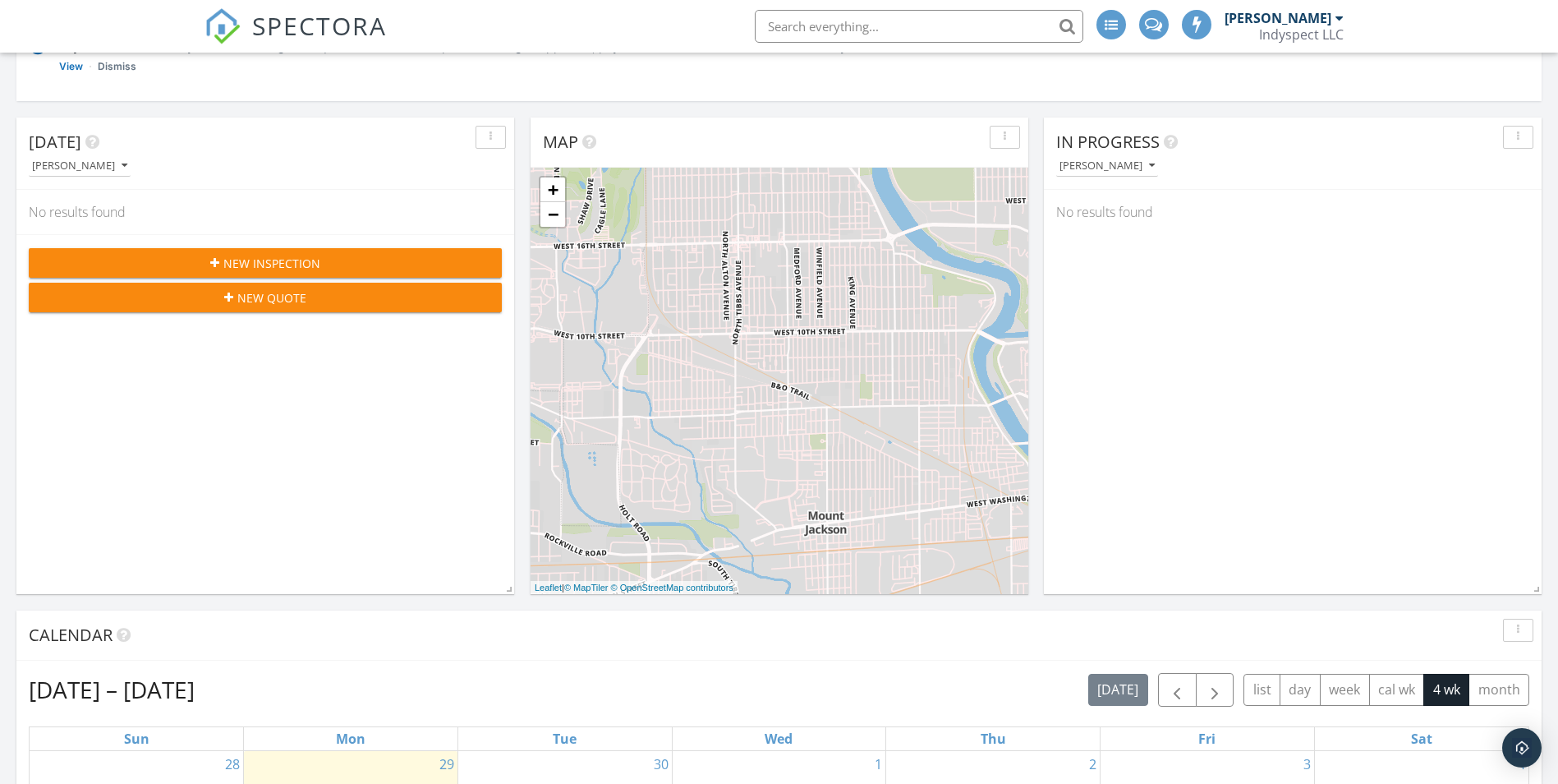
scroll to position [165, 0]
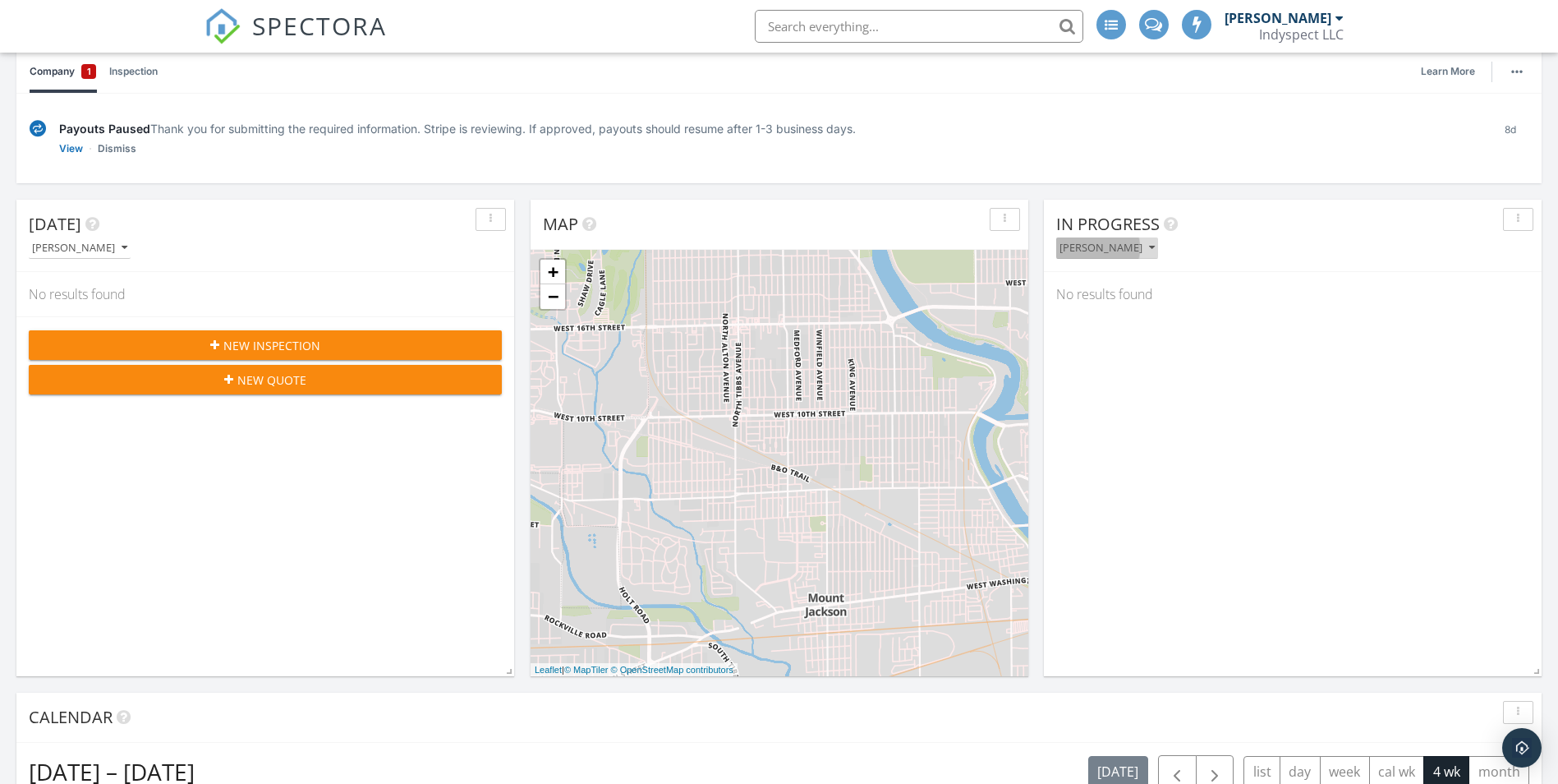
click at [1113, 251] on div "[PERSON_NAME]" at bounding box center [1107, 248] width 95 height 12
click at [1124, 333] on div "[PERSON_NAME]" at bounding box center [1121, 325] width 102 height 20
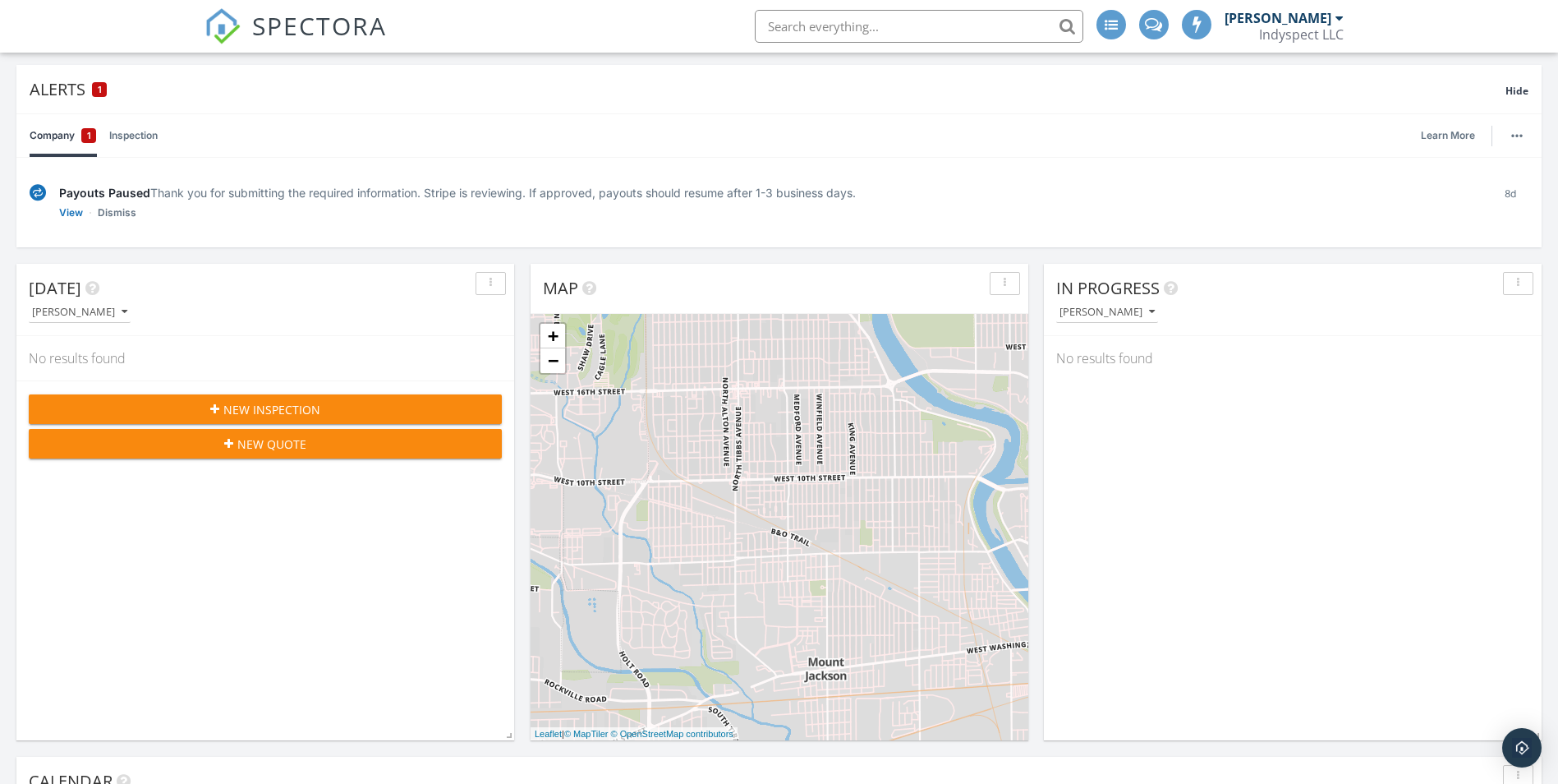
scroll to position [82, 0]
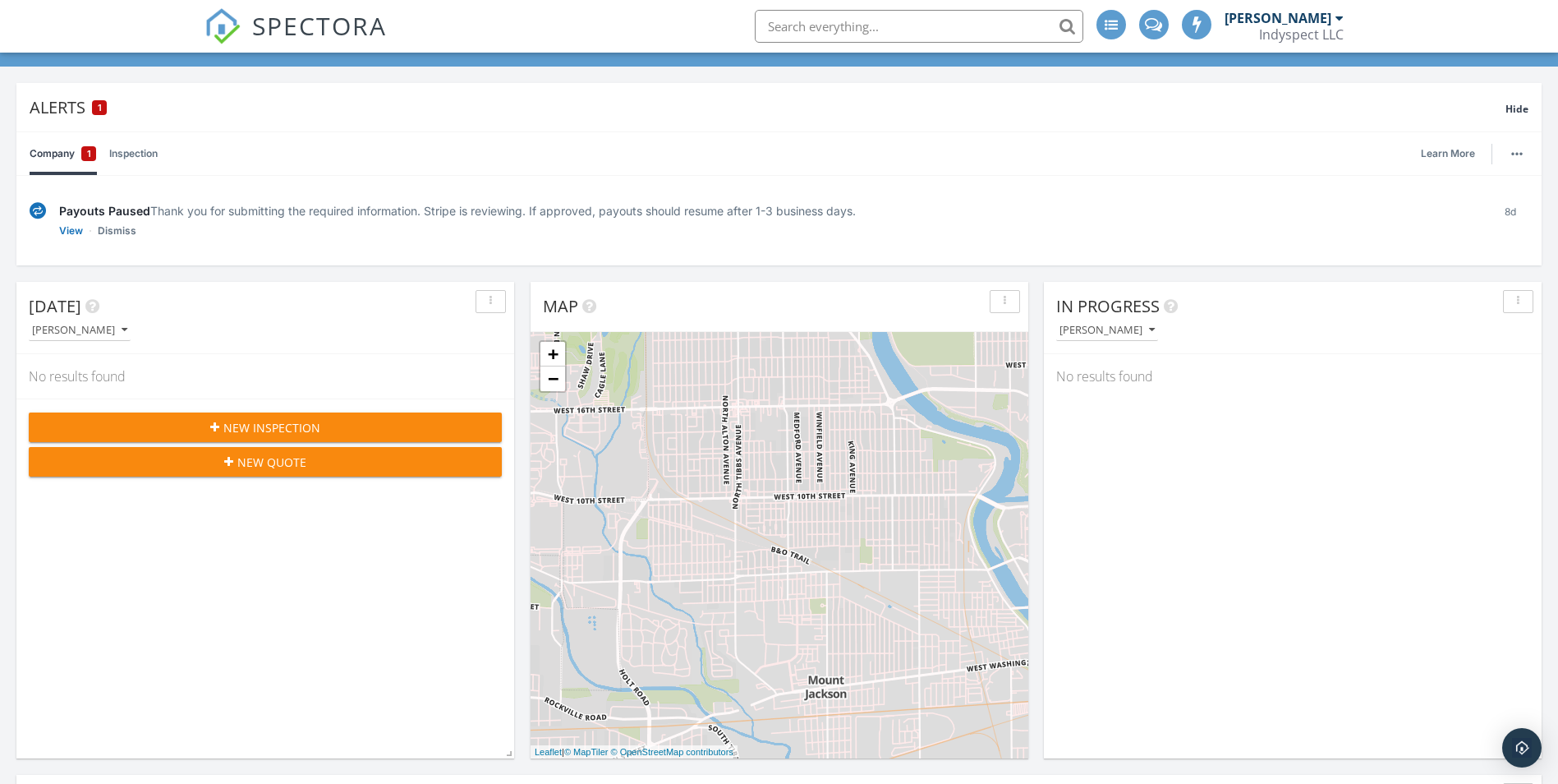
click at [73, 157] on link "Company 1" at bounding box center [63, 153] width 67 height 43
click at [135, 160] on link "Inspection" at bounding box center [134, 153] width 48 height 43
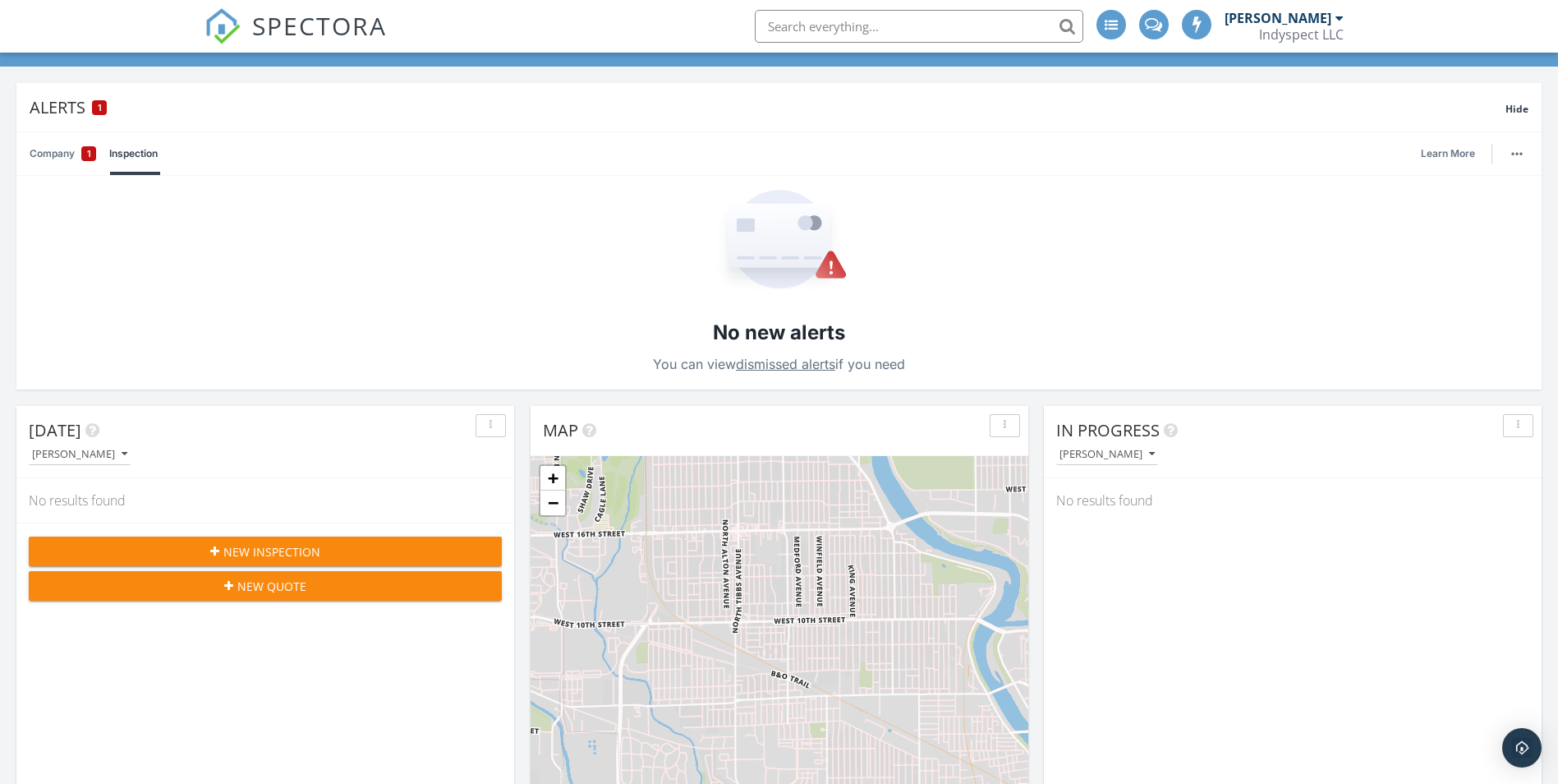
click at [69, 154] on link "Company 1" at bounding box center [63, 153] width 67 height 43
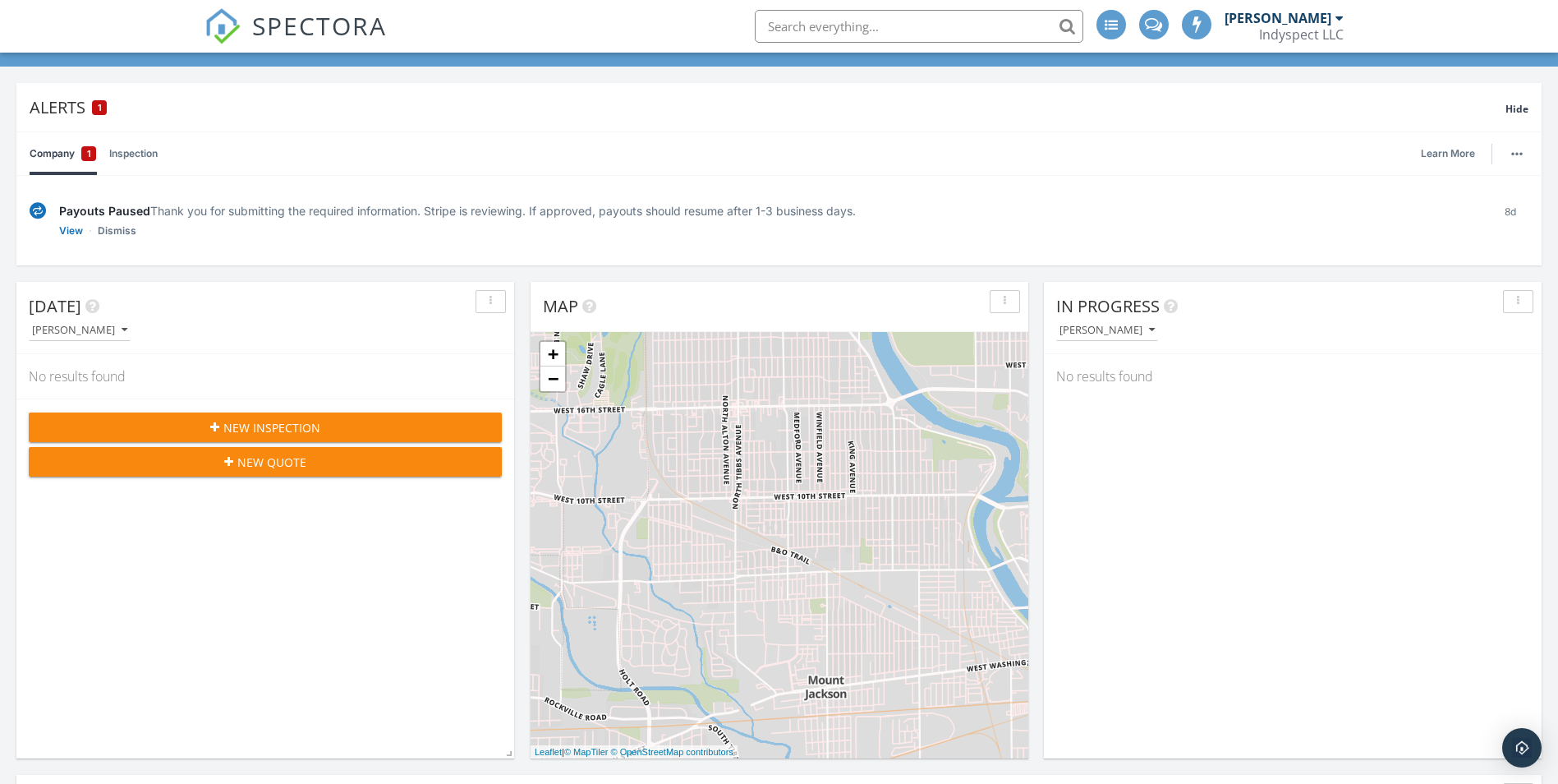
click at [76, 232] on link "View" at bounding box center [71, 231] width 24 height 17
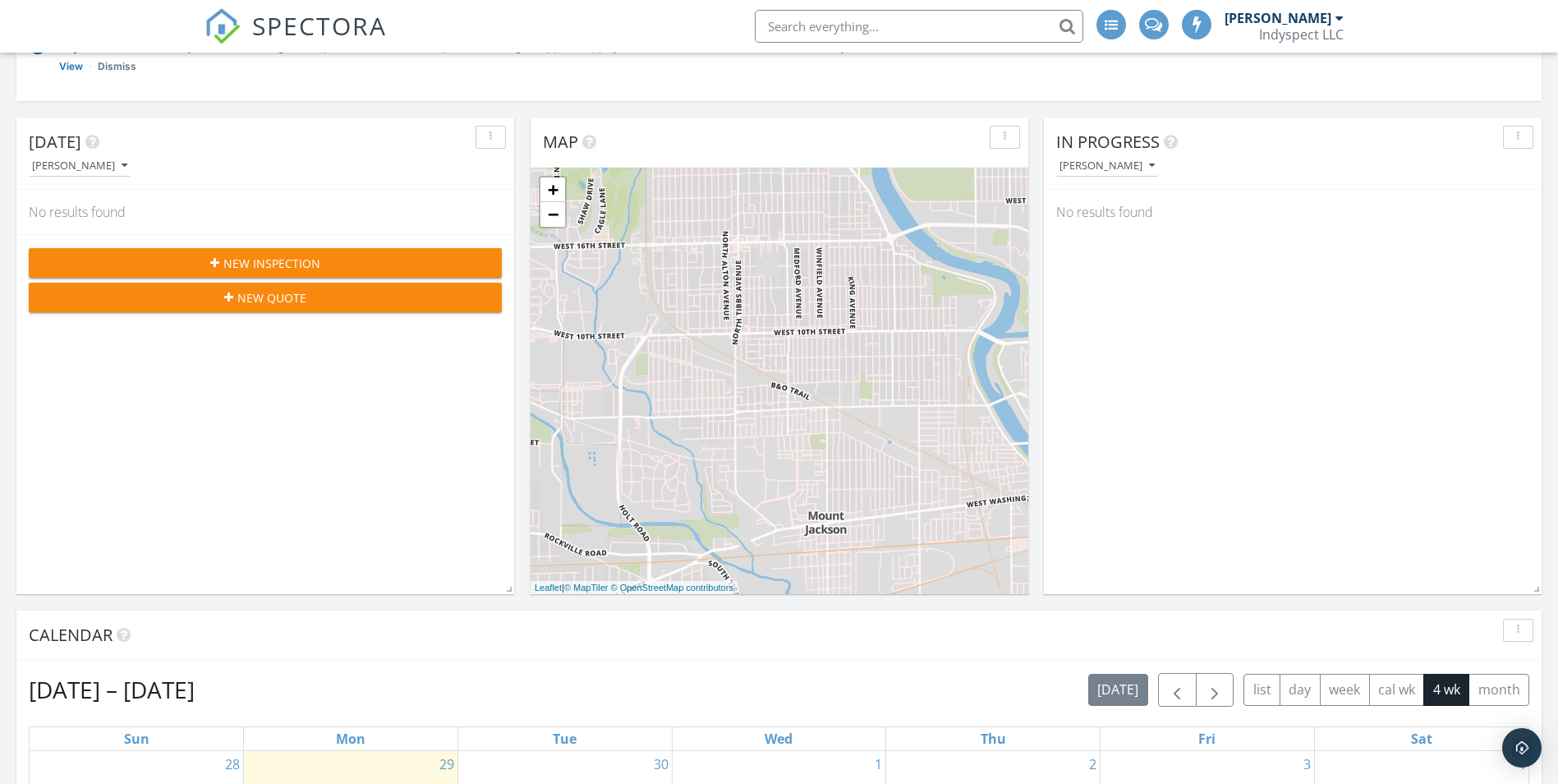
scroll to position [165, 0]
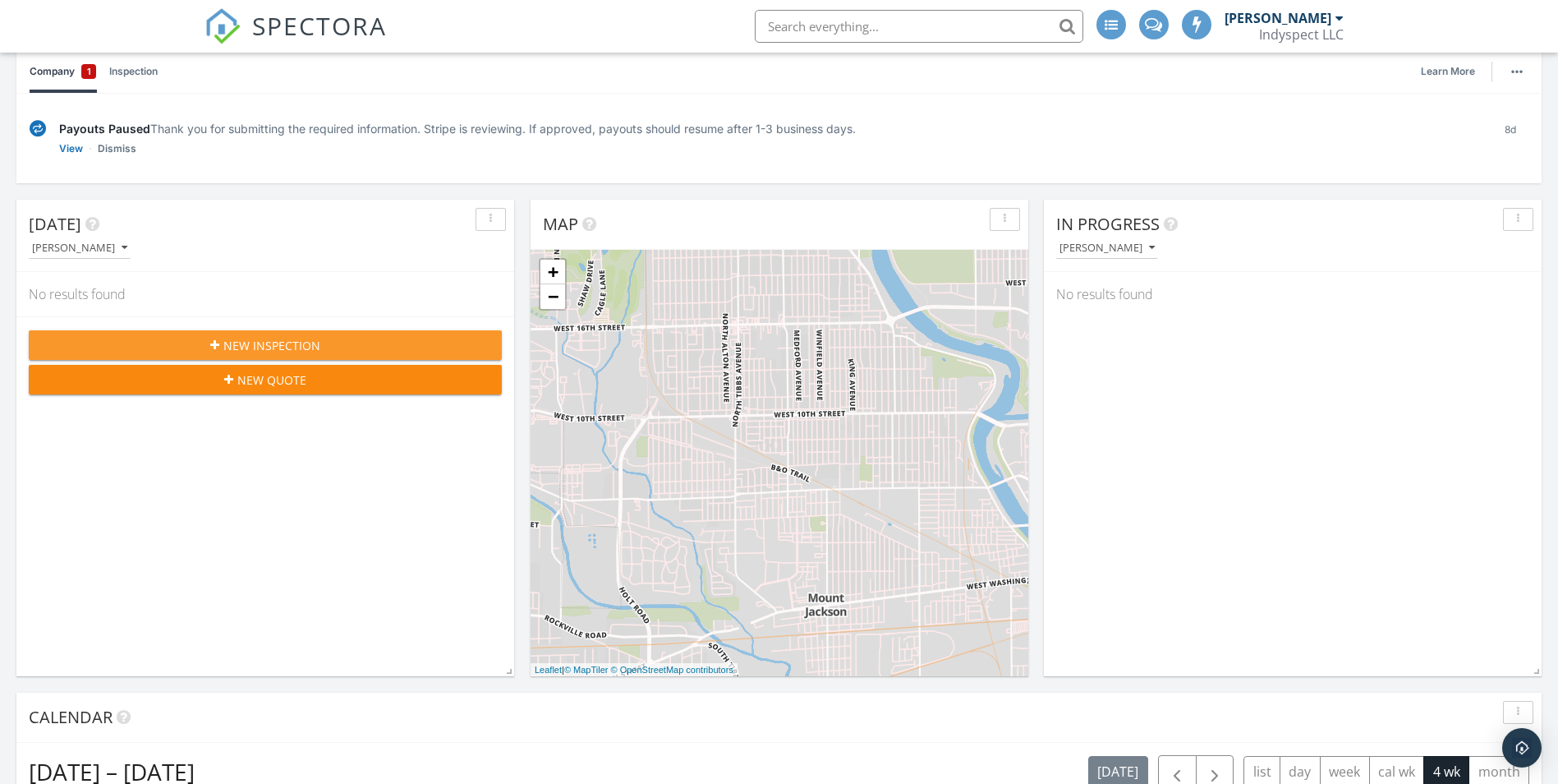
click at [298, 338] on span "New Inspection" at bounding box center [272, 345] width 97 height 18
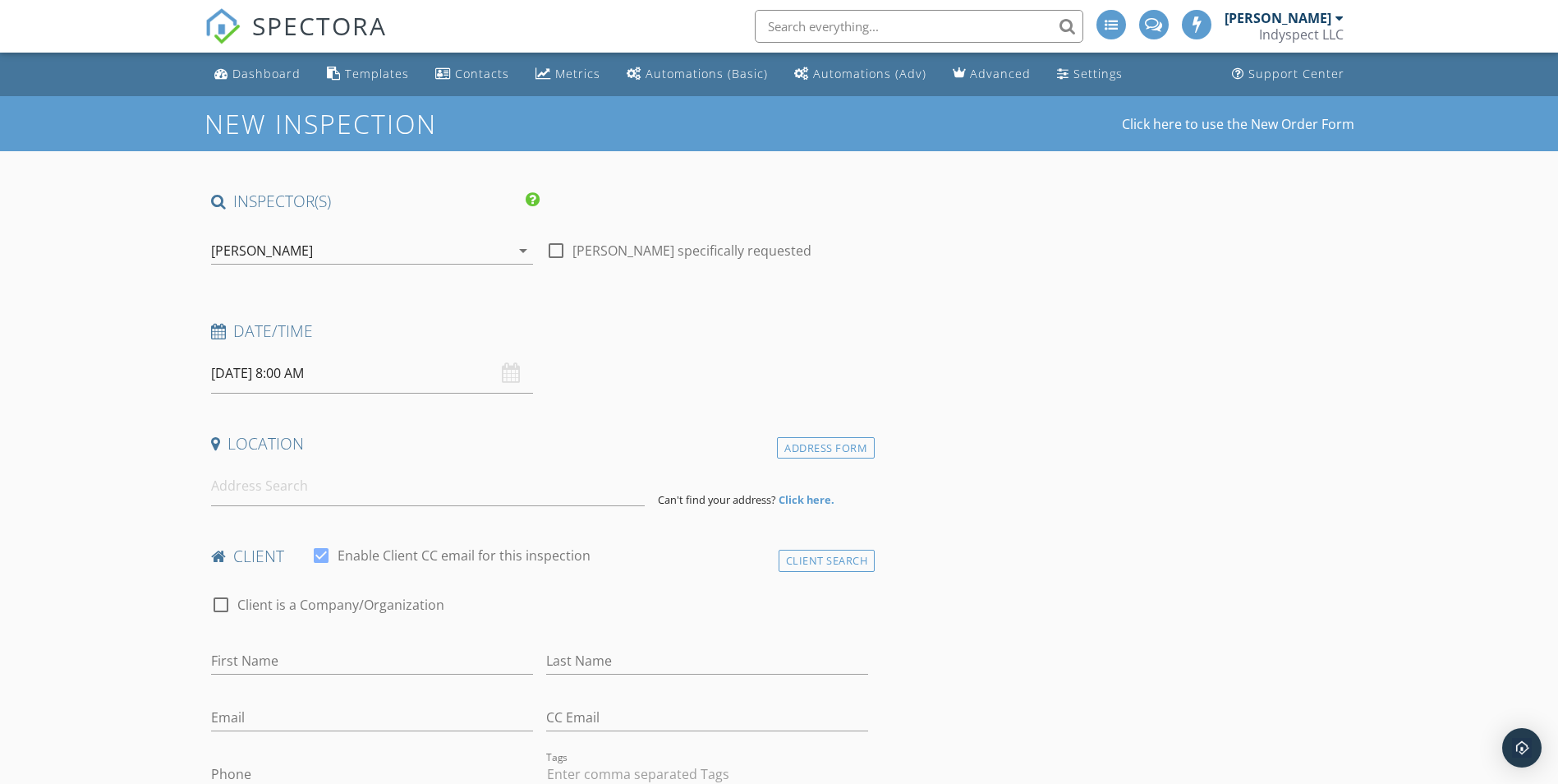
click at [287, 379] on input "[DATE] 8:00 AM" at bounding box center [372, 374] width 322 height 40
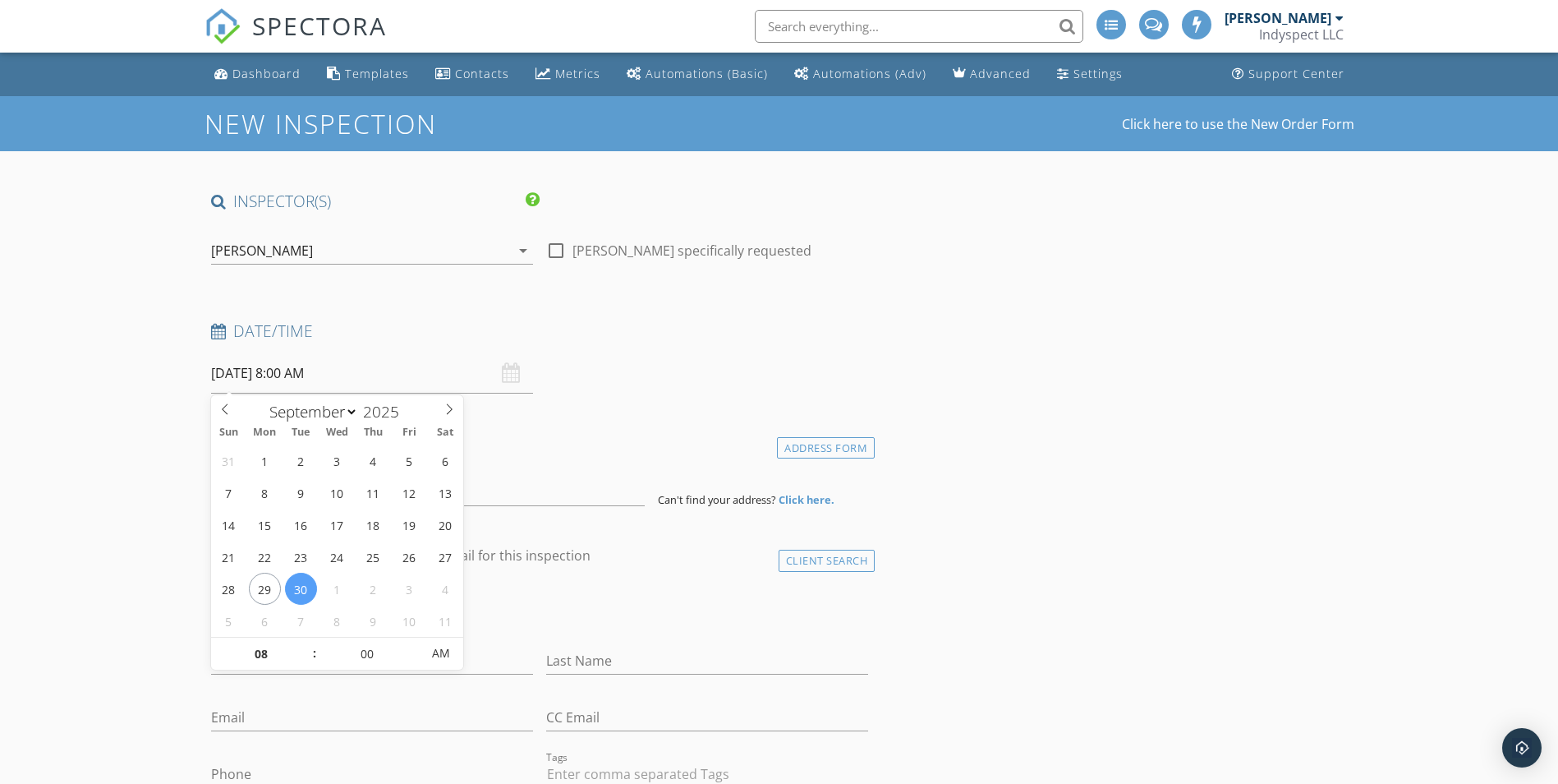
type input "07"
type input "09/30/2025 7:00 AM"
click at [311, 661] on span at bounding box center [307, 662] width 12 height 17
type input "06"
click at [311, 661] on span at bounding box center [307, 662] width 12 height 17
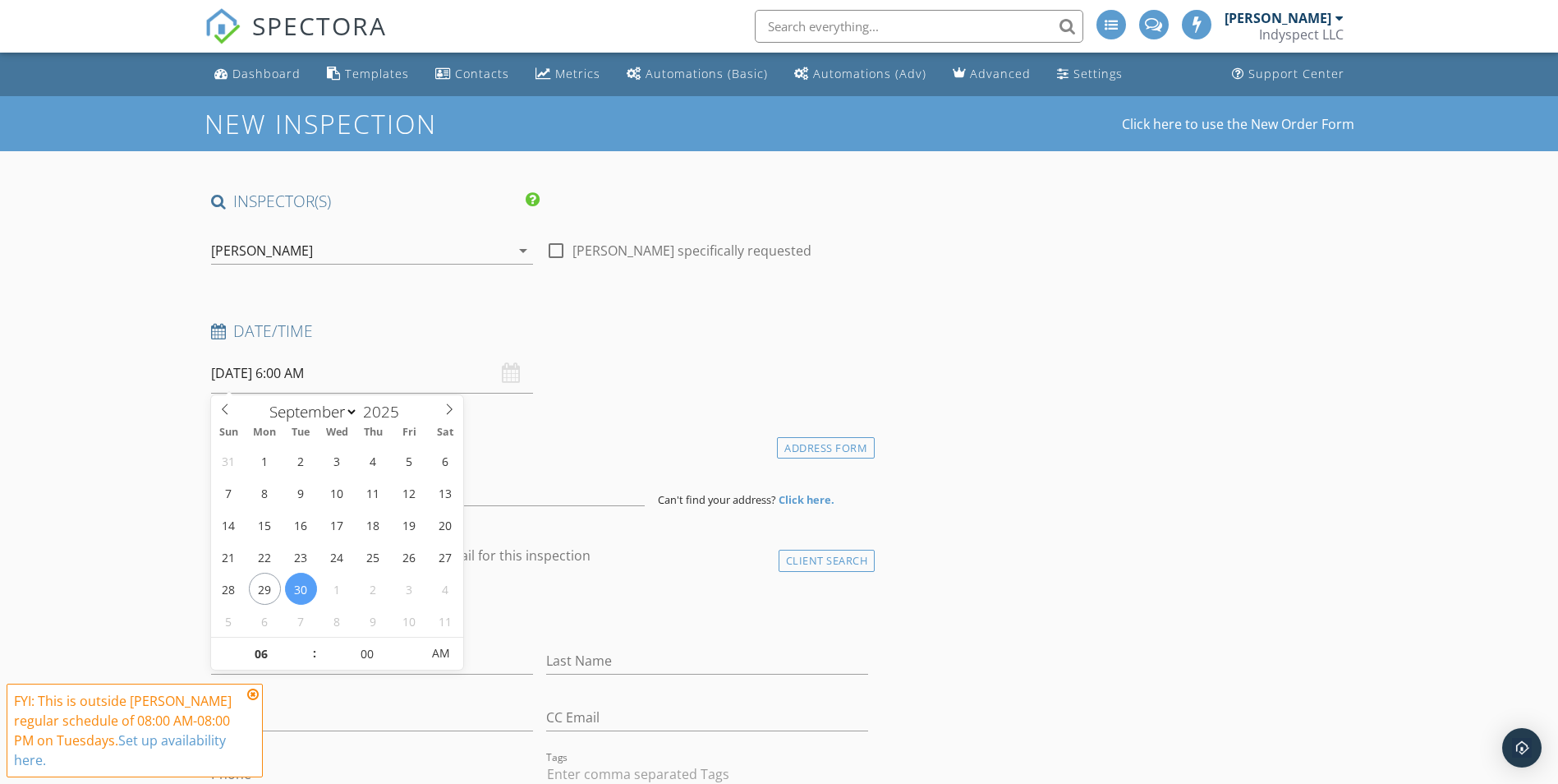
type input "09/30/2025 6:00 PM"
drag, startPoint x: 311, startPoint y: 661, endPoint x: 431, endPoint y: 653, distance: 120.3
click at [431, 653] on span "AM" at bounding box center [440, 653] width 45 height 33
type input "05"
click at [307, 662] on span at bounding box center [307, 662] width 12 height 17
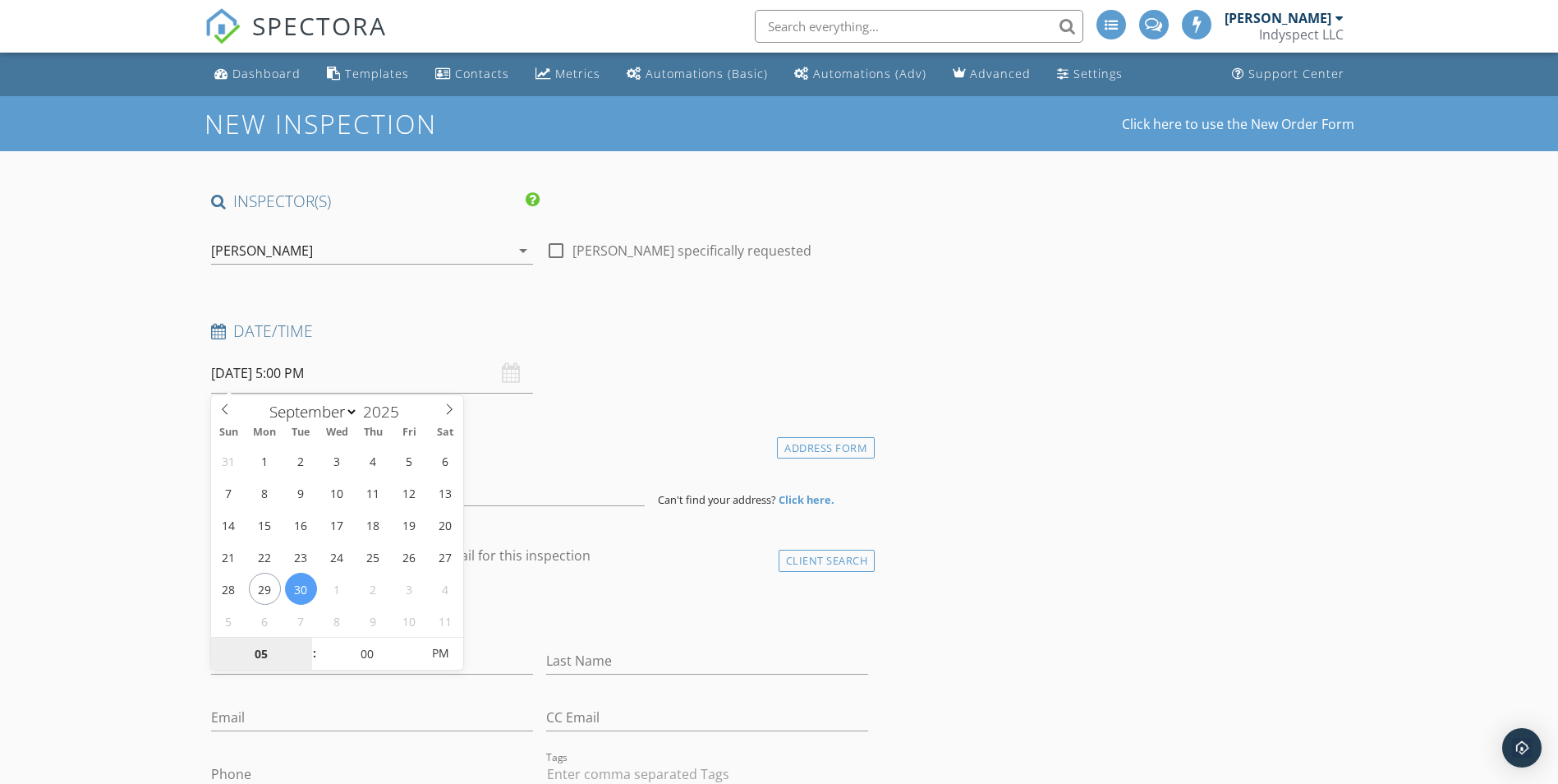
type input "09/29/2025 5:00 PM"
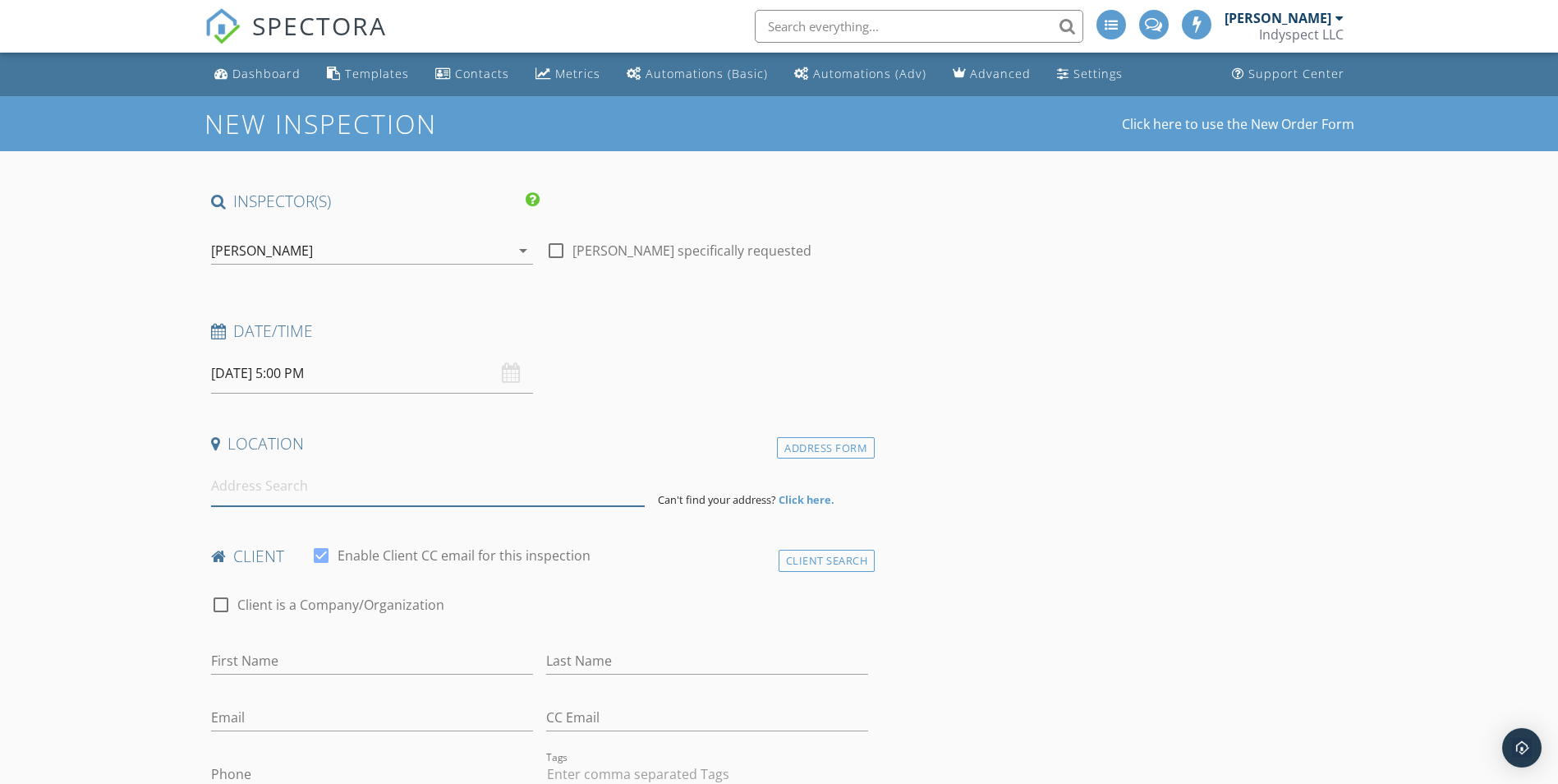
click at [328, 497] on input at bounding box center [428, 486] width 434 height 40
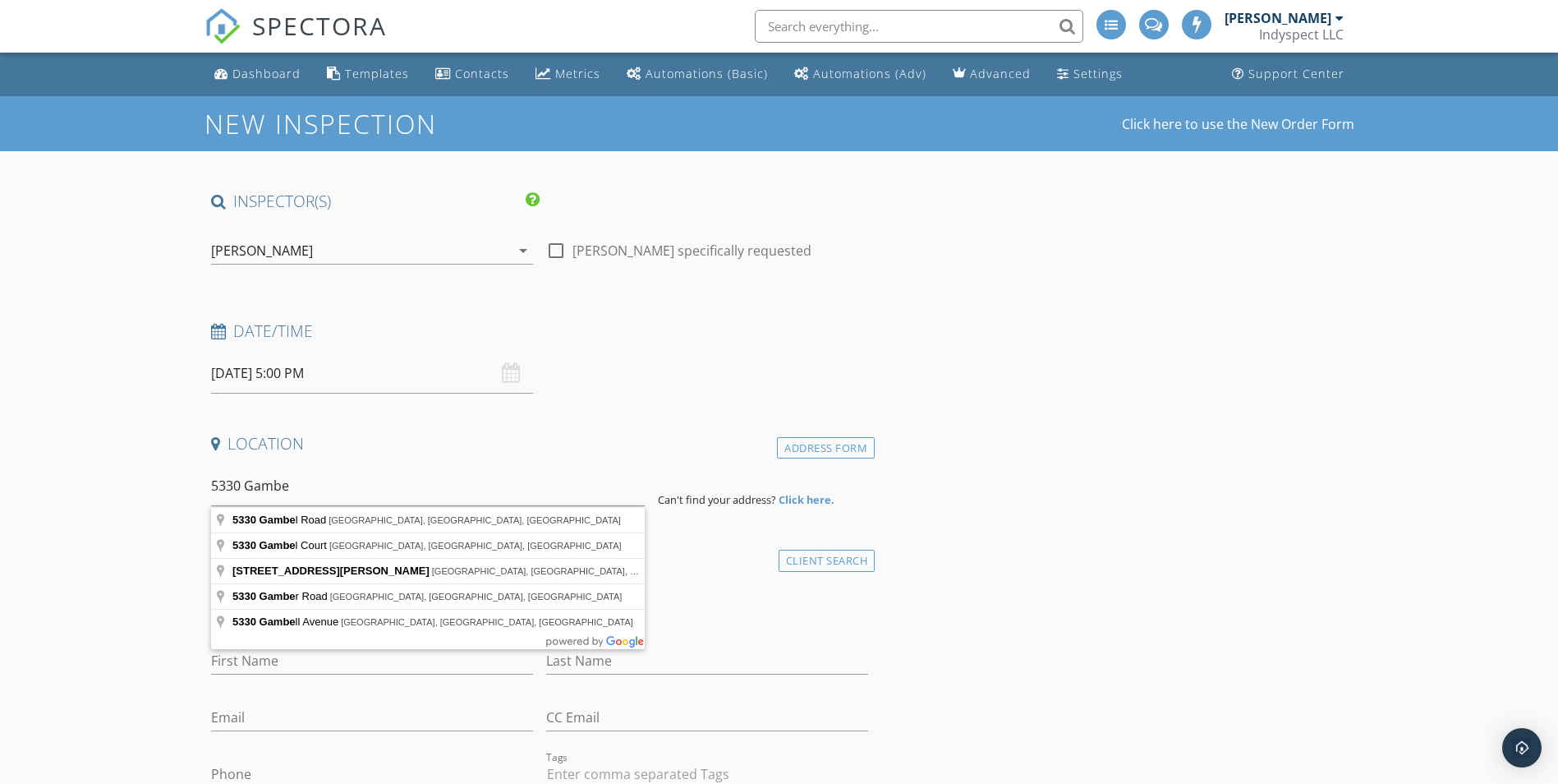
type input "5330 Gambel Road, Indianapolis, IN, USA"
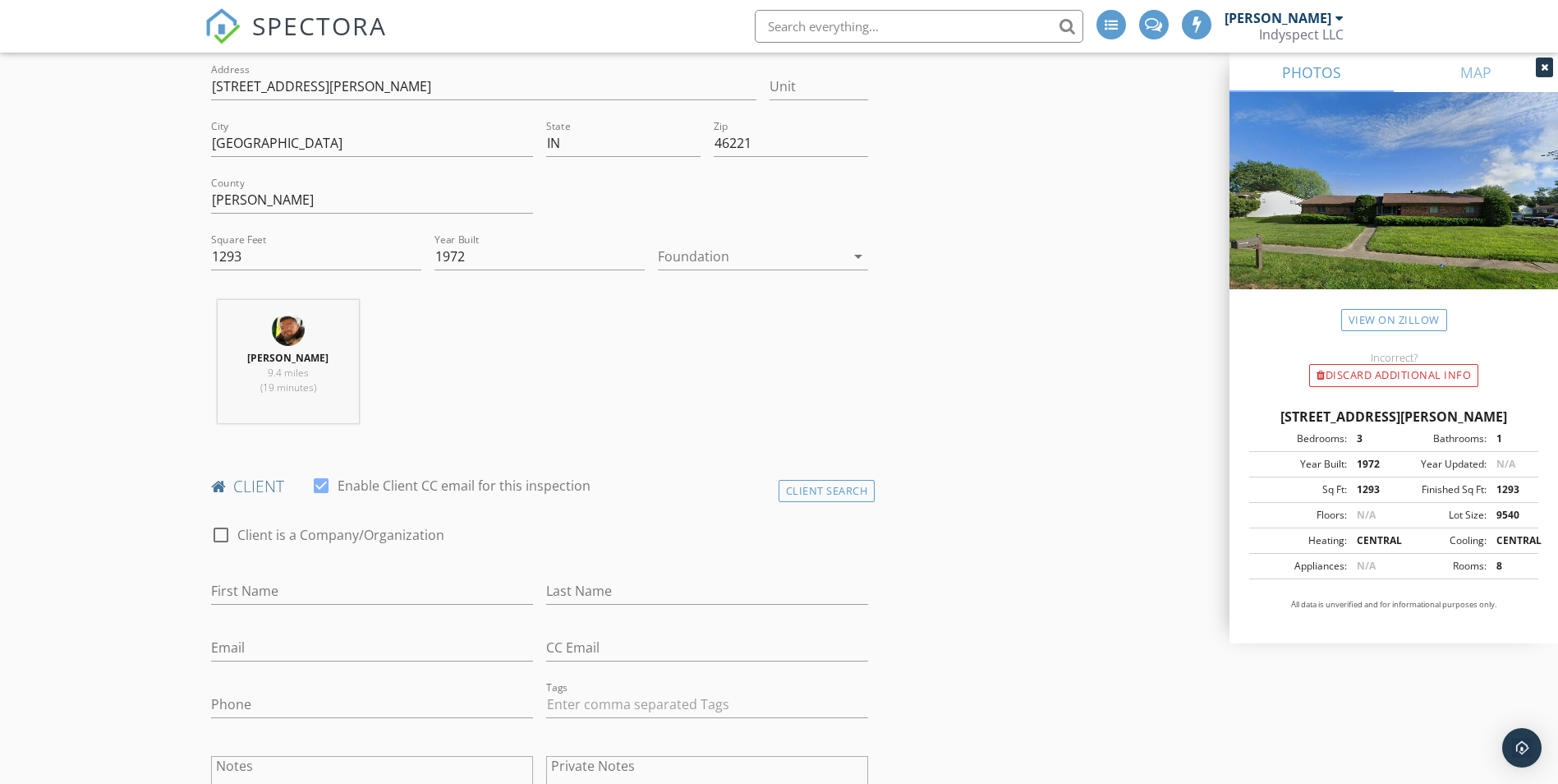
scroll to position [410, 0]
click at [319, 593] on input "First Name" at bounding box center [372, 586] width 322 height 27
type input "Celia"
type input "Eagan"
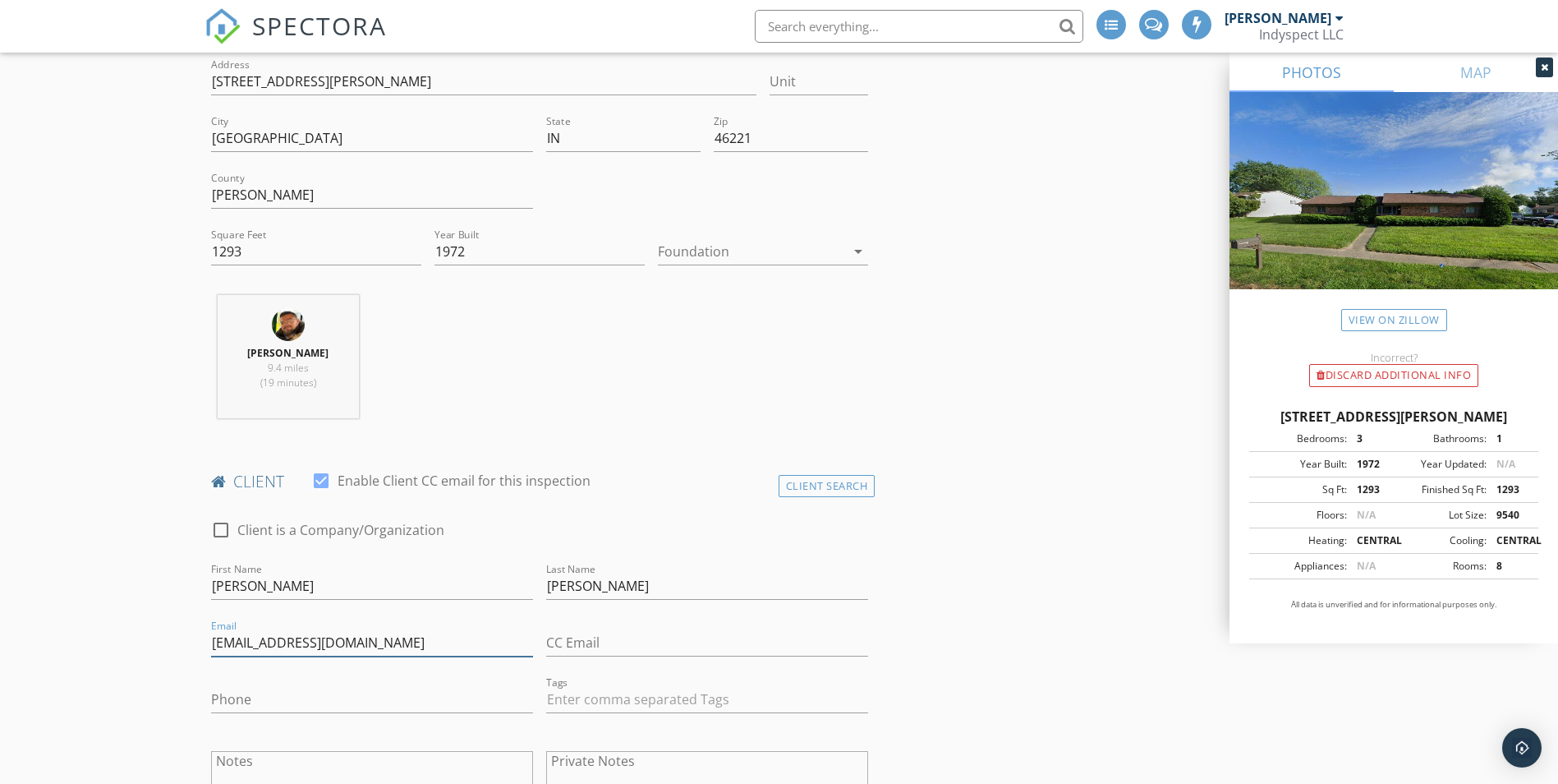
type input "s_eagan@live.com"
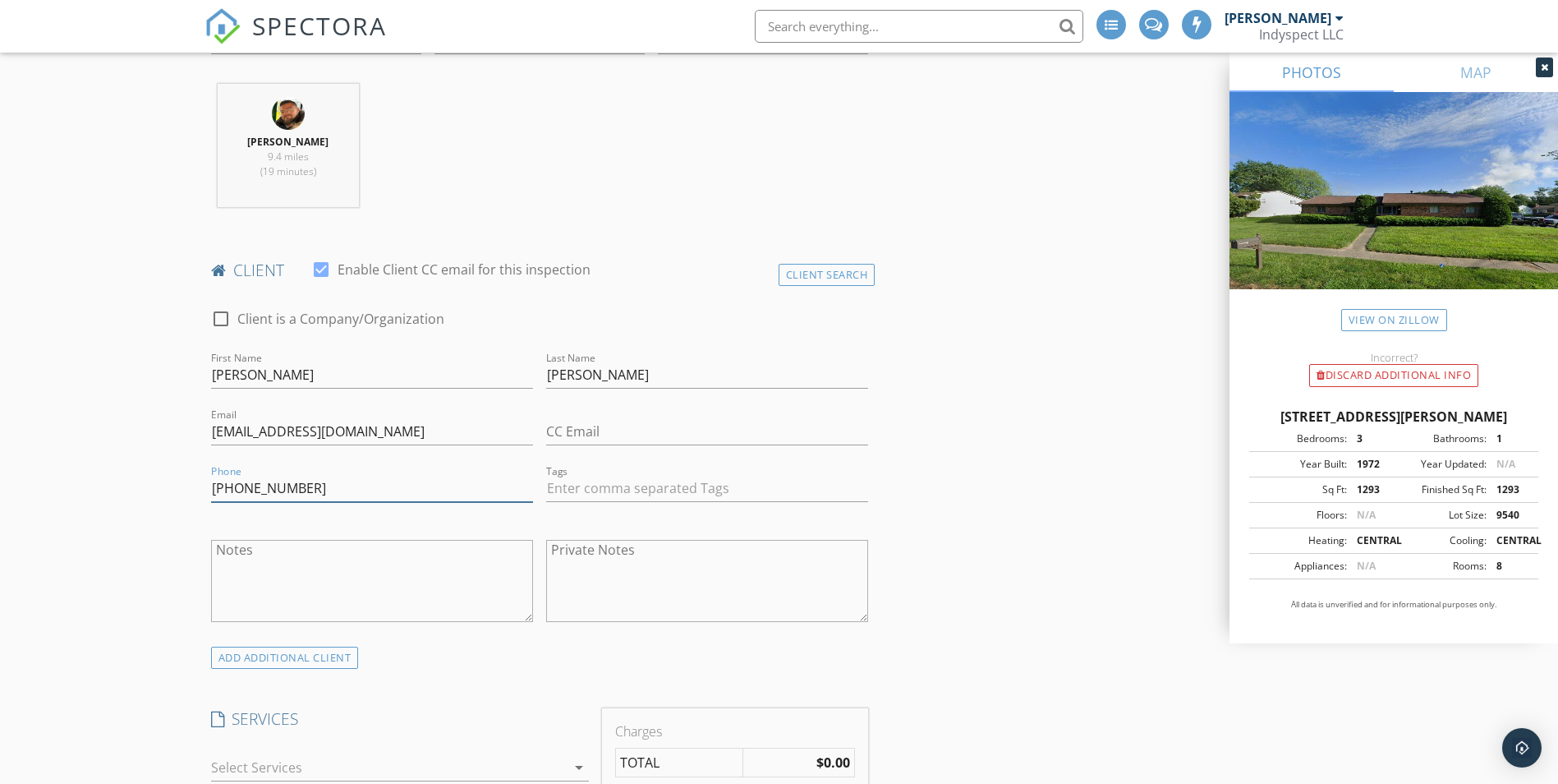
scroll to position [657, 0]
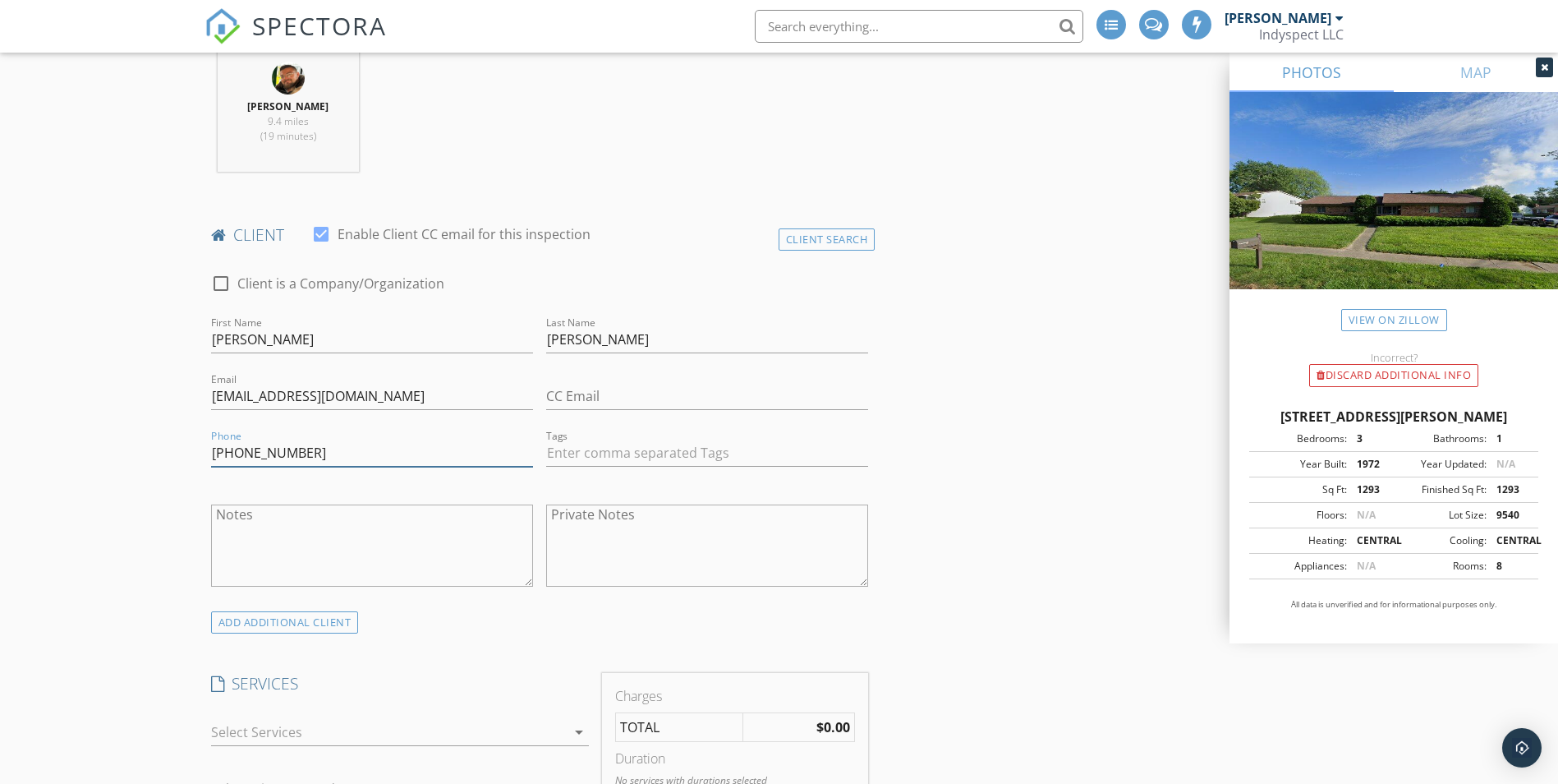
type input "317-339-1871"
click at [634, 525] on textarea "Private Notes" at bounding box center [707, 545] width 322 height 82
click at [362, 539] on textarea "Notes" at bounding box center [372, 545] width 322 height 82
type textarea "TEST"
click at [677, 550] on textarea "Private Notes" at bounding box center [707, 545] width 322 height 82
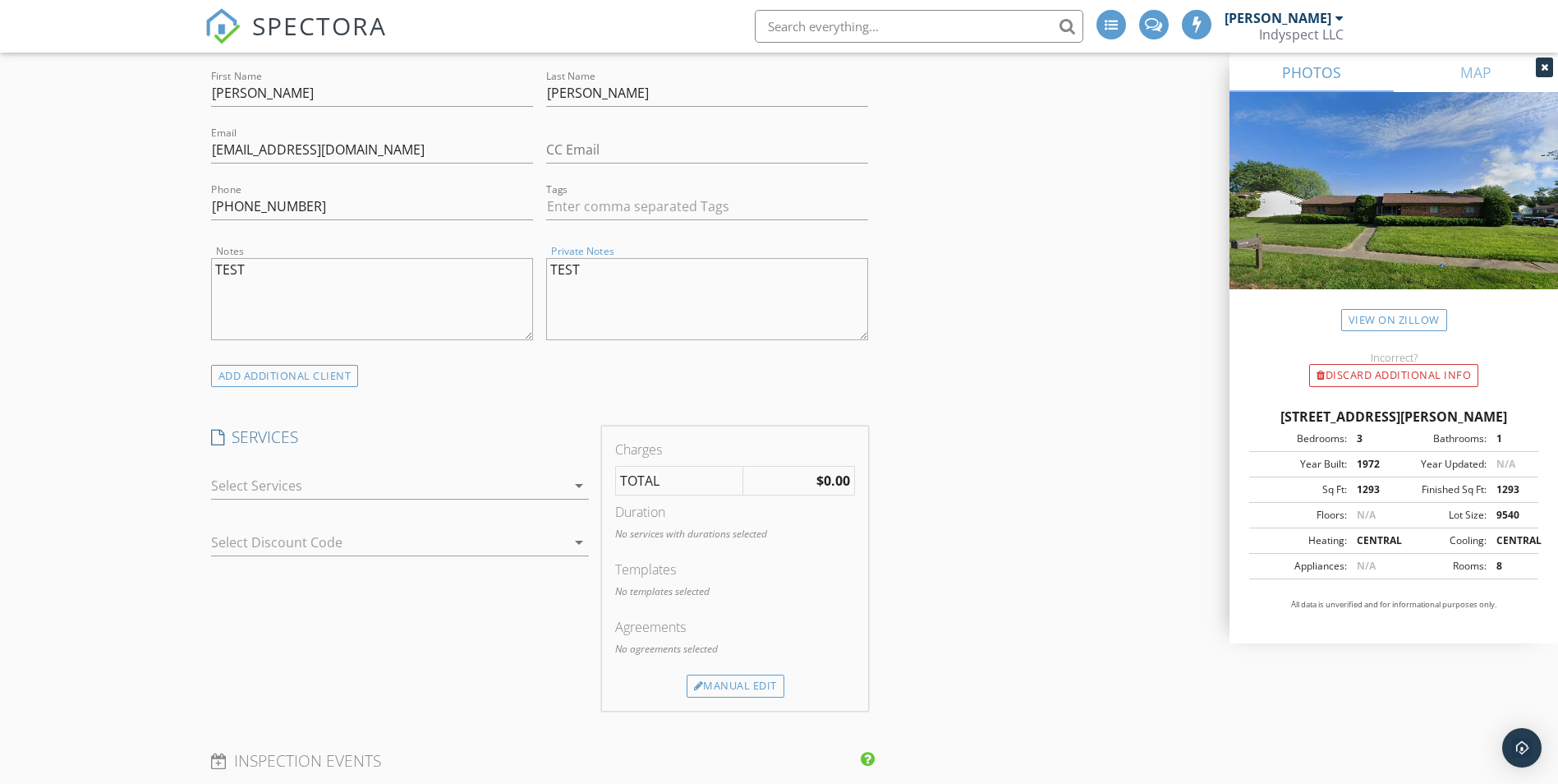
scroll to position [985, 0]
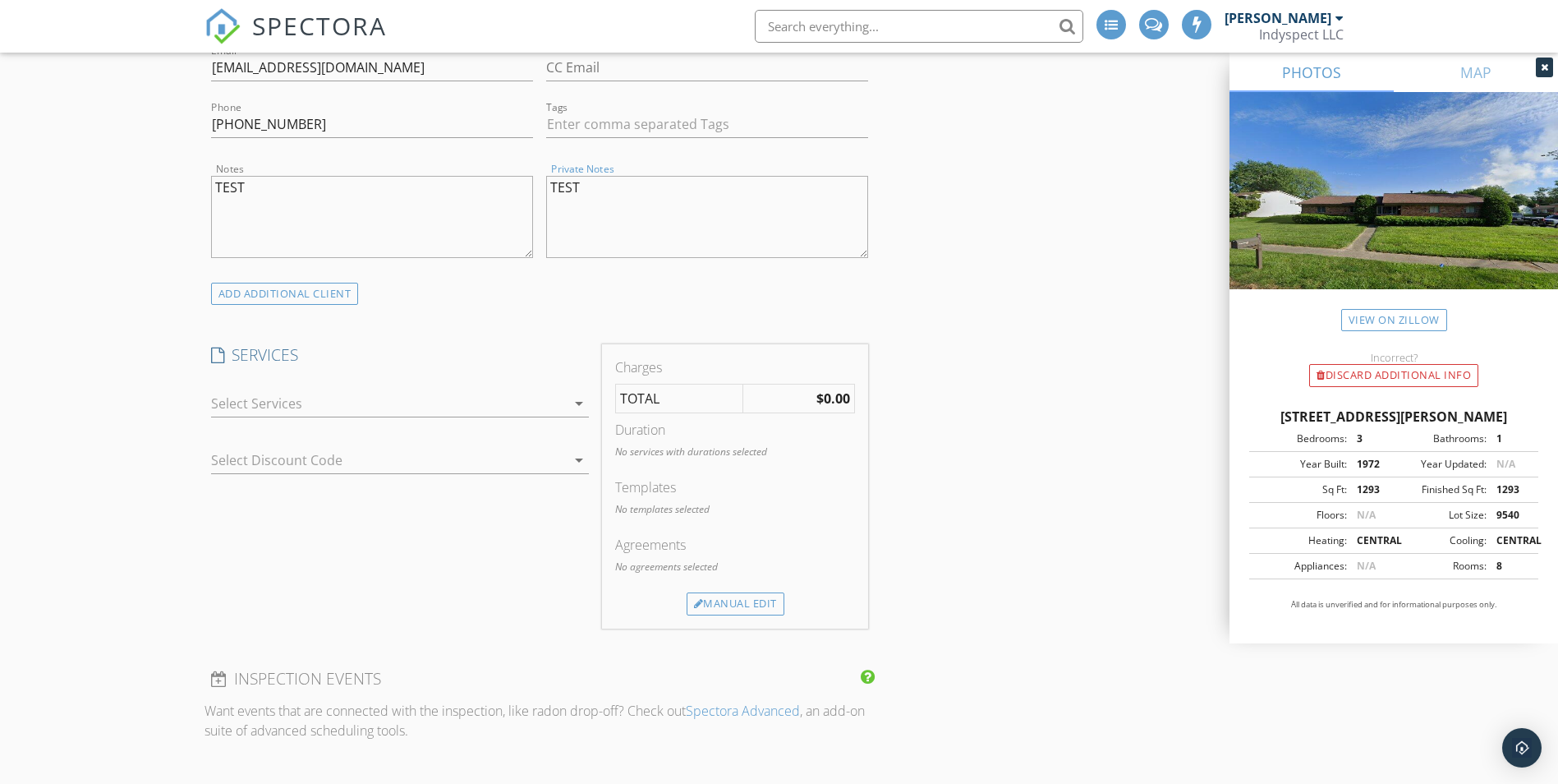
type textarea "TEST"
click at [319, 397] on div at bounding box center [389, 403] width 355 height 26
click at [231, 423] on div at bounding box center [233, 425] width 28 height 28
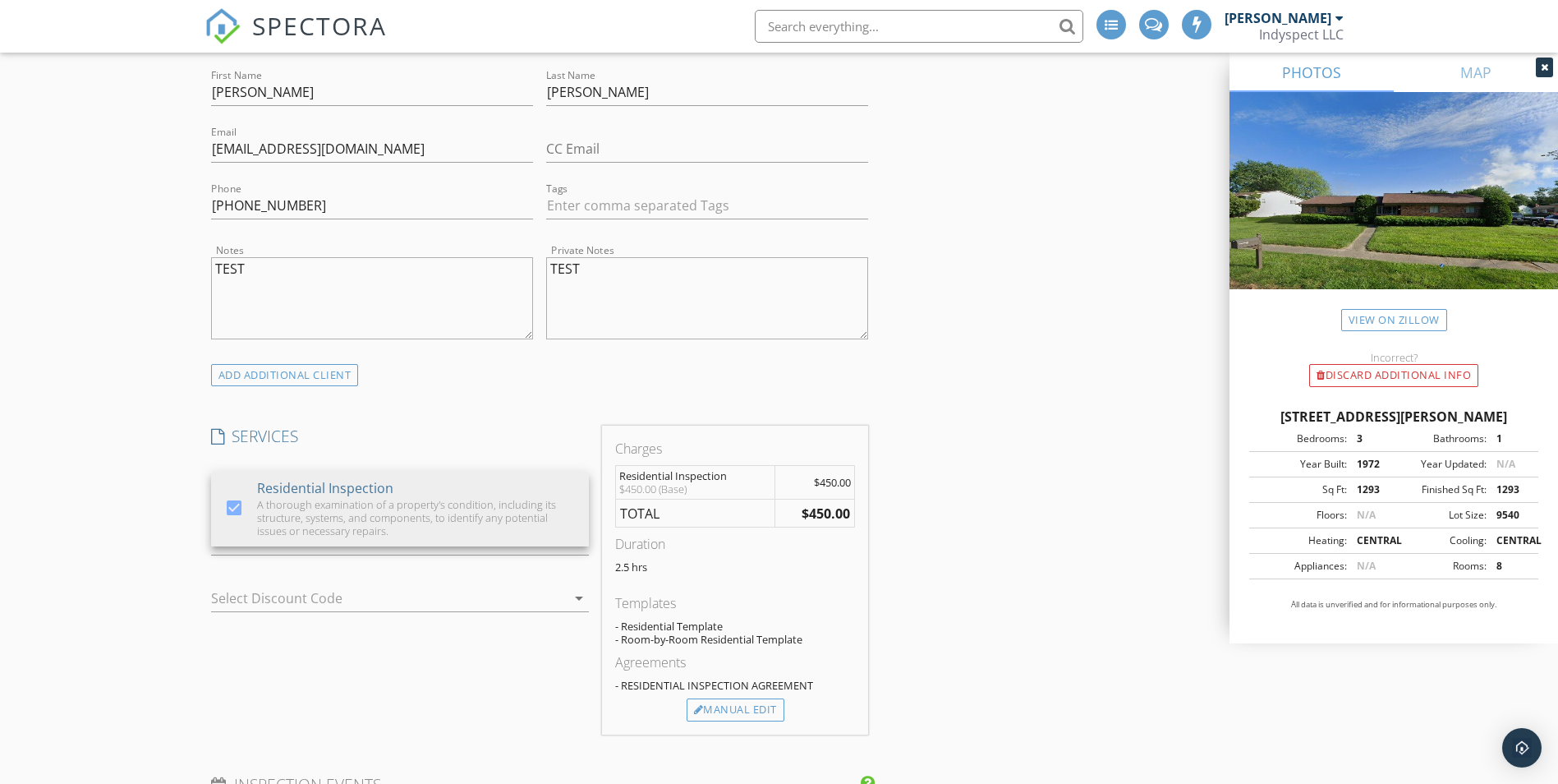
scroll to position [904, 0]
click at [439, 597] on div at bounding box center [377, 598] width 332 height 26
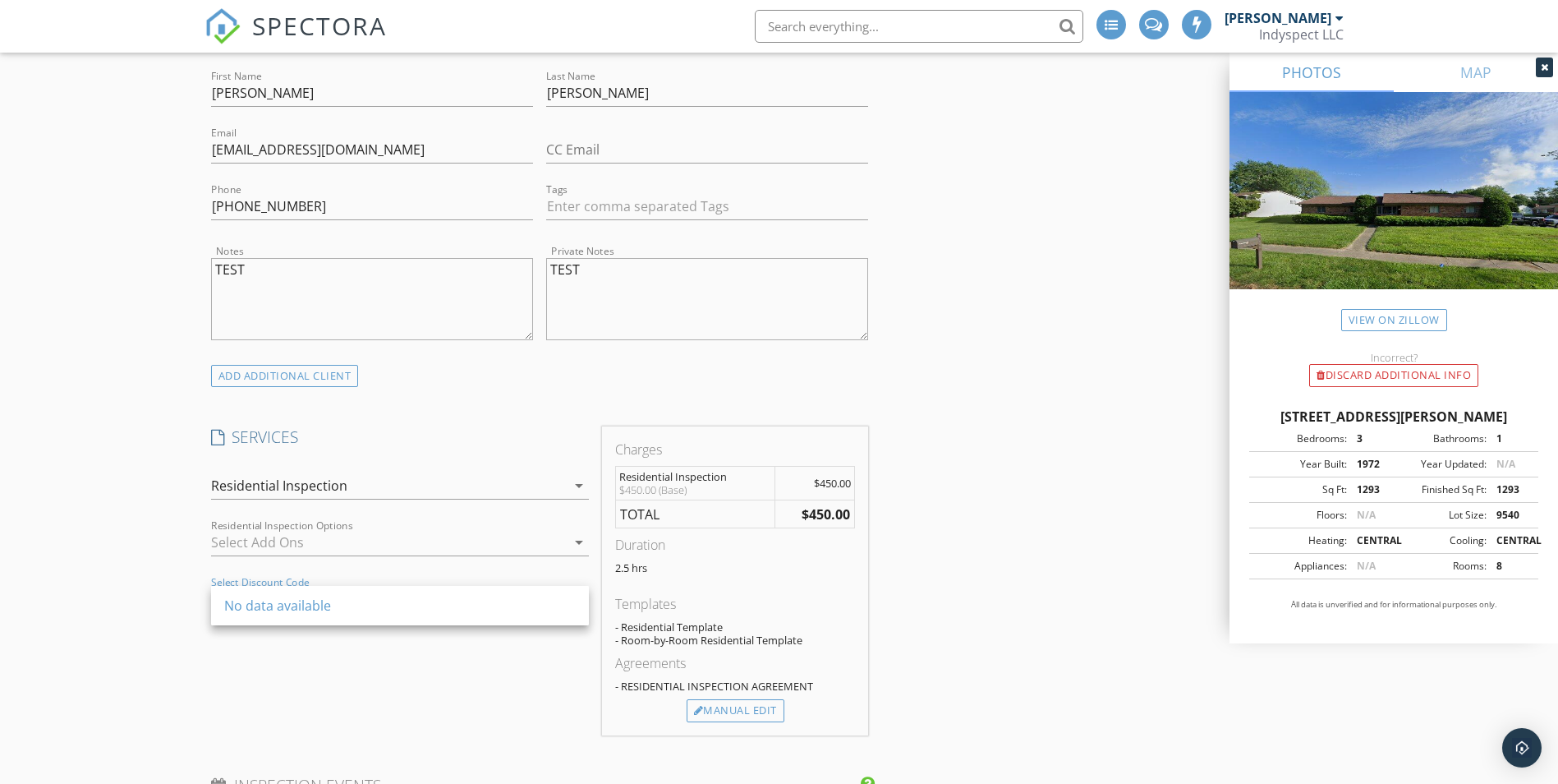
click at [382, 604] on div "No data available" at bounding box center [400, 606] width 352 height 20
click at [271, 664] on div "SERVICES check_box Residential Inspection A thorough examination of a property'…" at bounding box center [400, 581] width 391 height 309
click at [757, 701] on div "Manual Edit" at bounding box center [736, 710] width 98 height 23
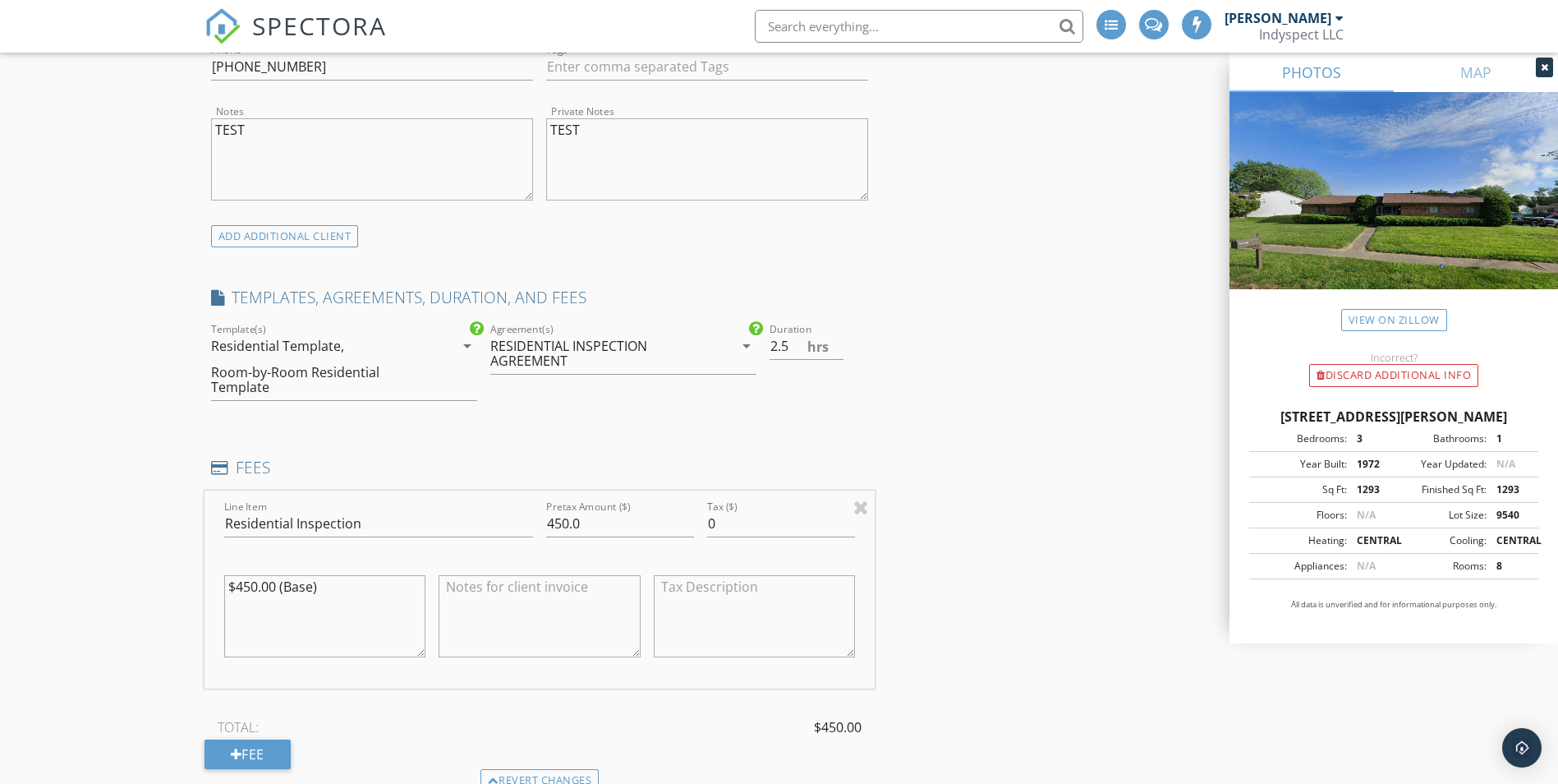
scroll to position [1068, 0]
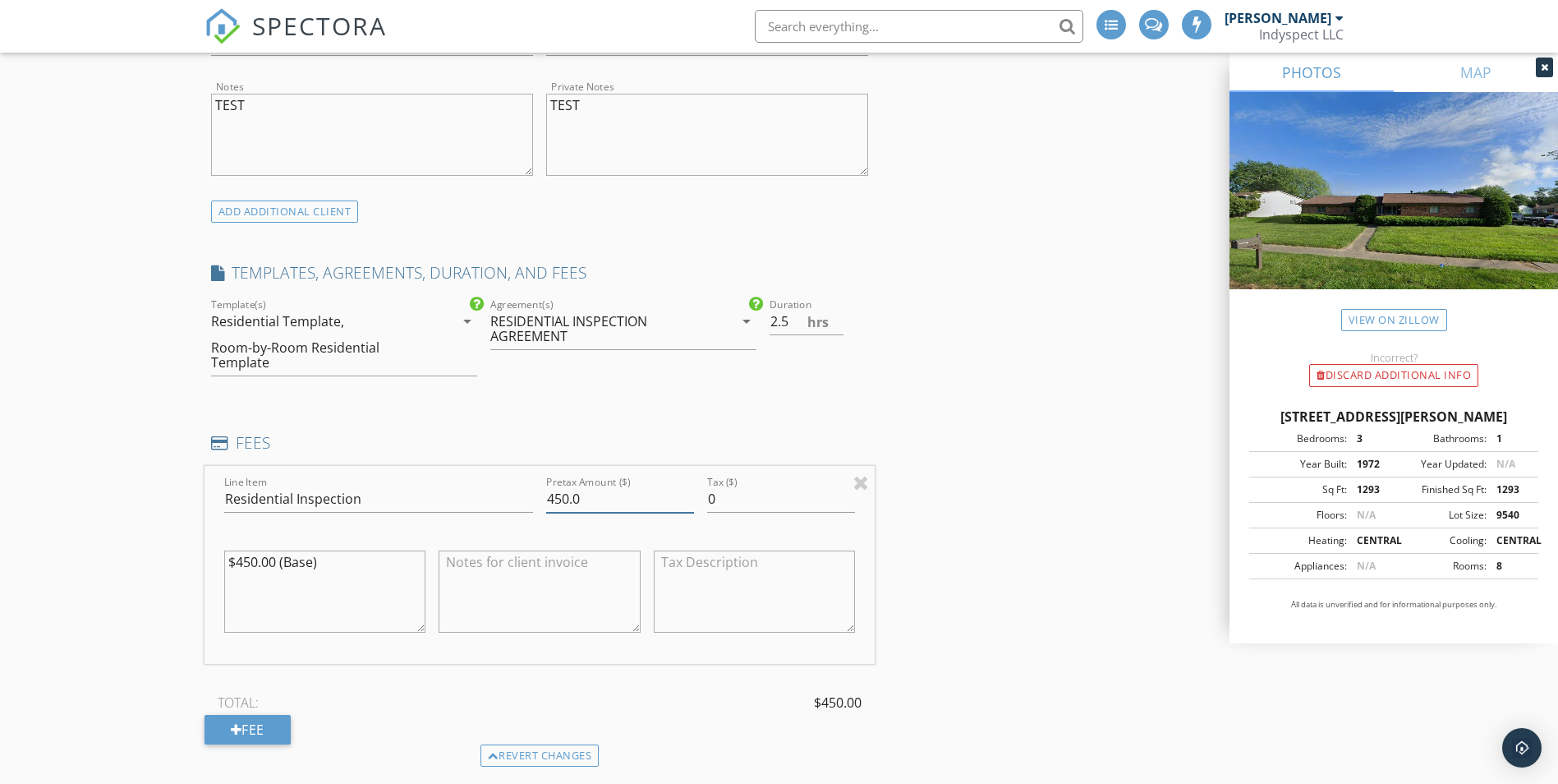
click at [606, 497] on input "450.0" at bounding box center [620, 499] width 148 height 27
drag, startPoint x: 605, startPoint y: 497, endPoint x: 542, endPoint y: 495, distance: 63.0
click at [542, 495] on div "Pretax Amount ($) 450.0" at bounding box center [620, 501] width 161 height 57
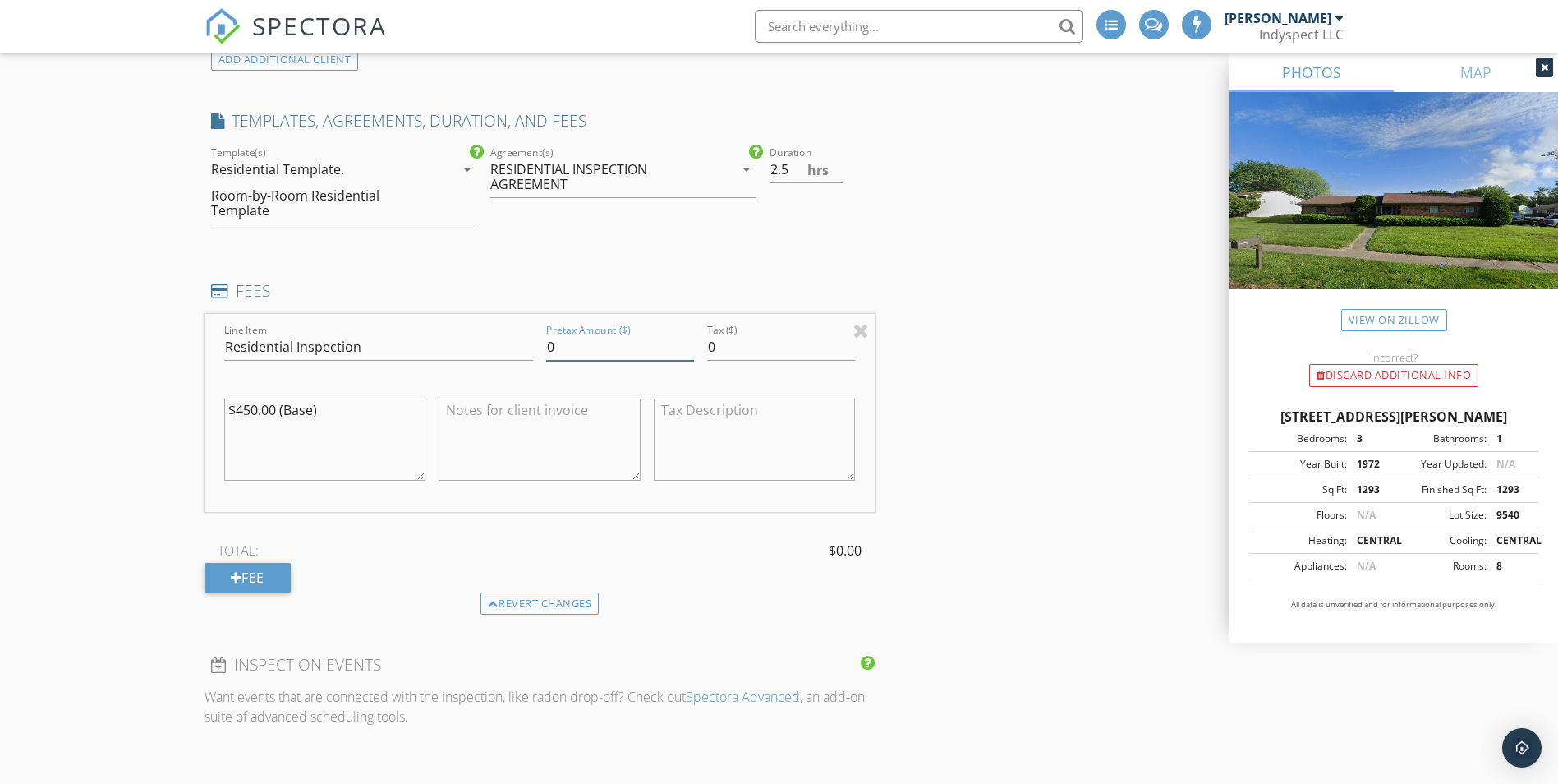
scroll to position [1315, 0]
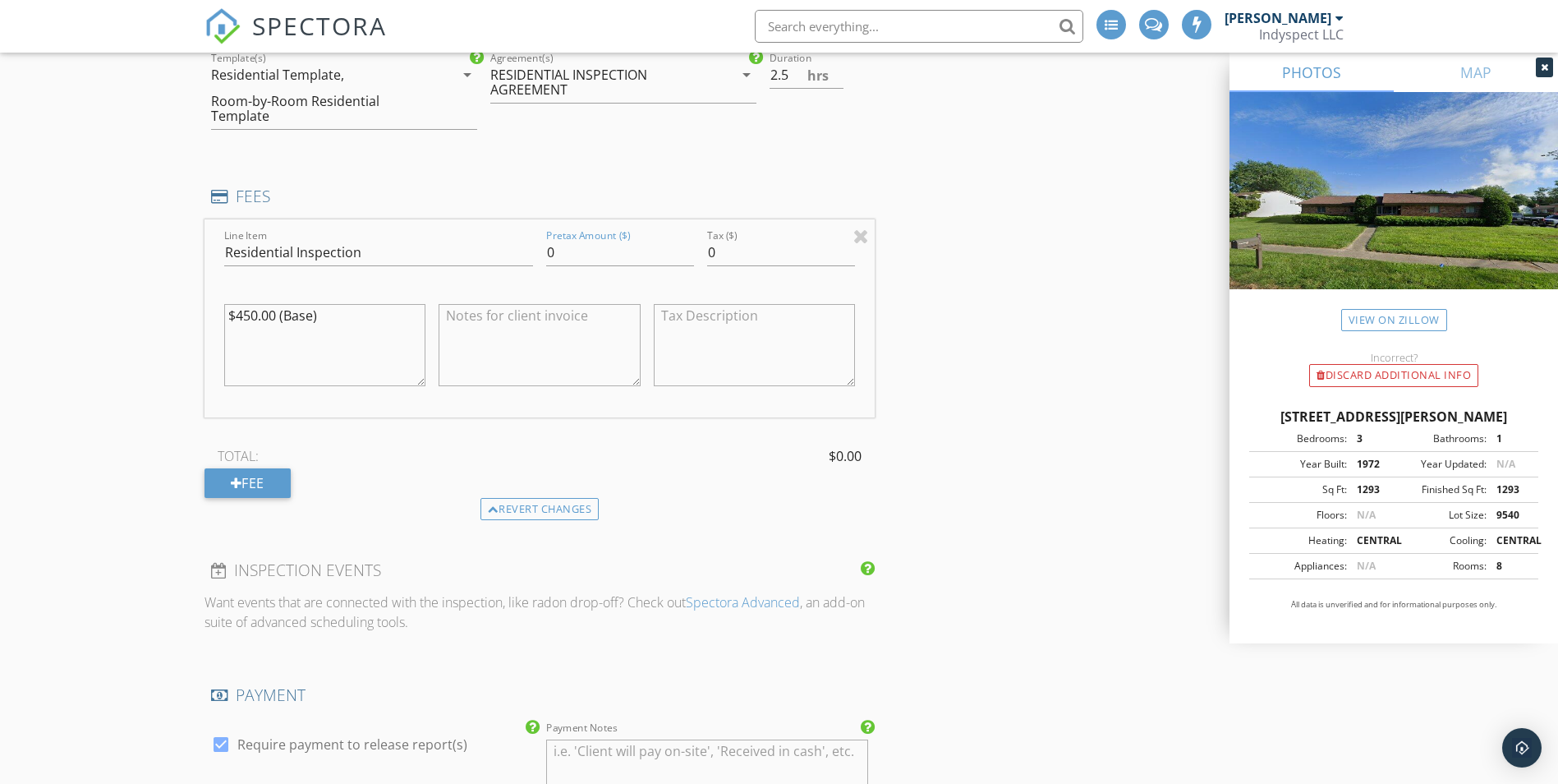
click at [991, 550] on div "INSPECTOR(S) check_box Sean Eagan PRIMARY Sean Eagan arrow_drop_down check_box_…" at bounding box center [780, 510] width 1150 height 3269
click at [254, 480] on div "Fee" at bounding box center [247, 482] width 86 height 29
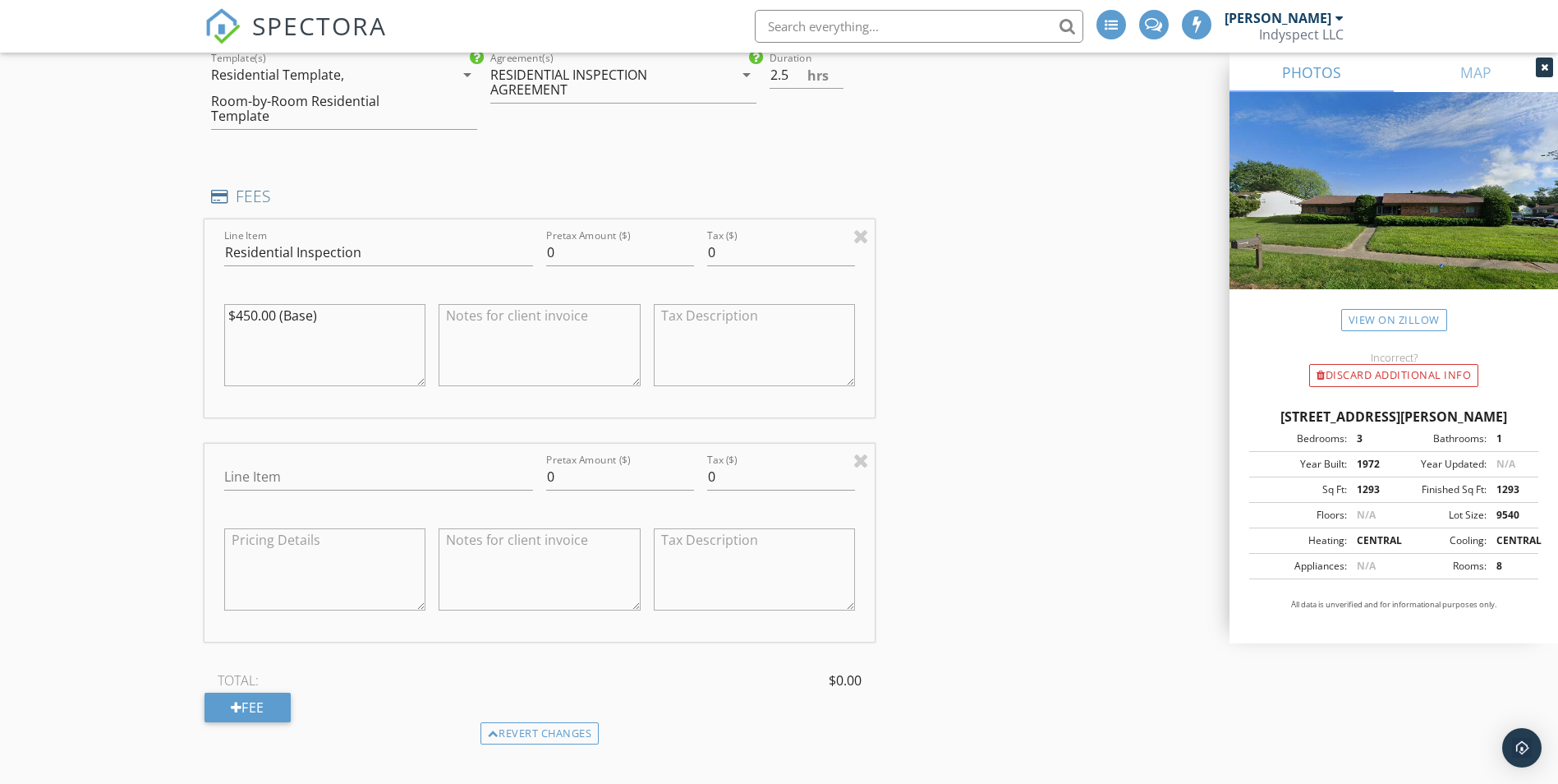
click at [862, 463] on div at bounding box center [861, 461] width 16 height 20
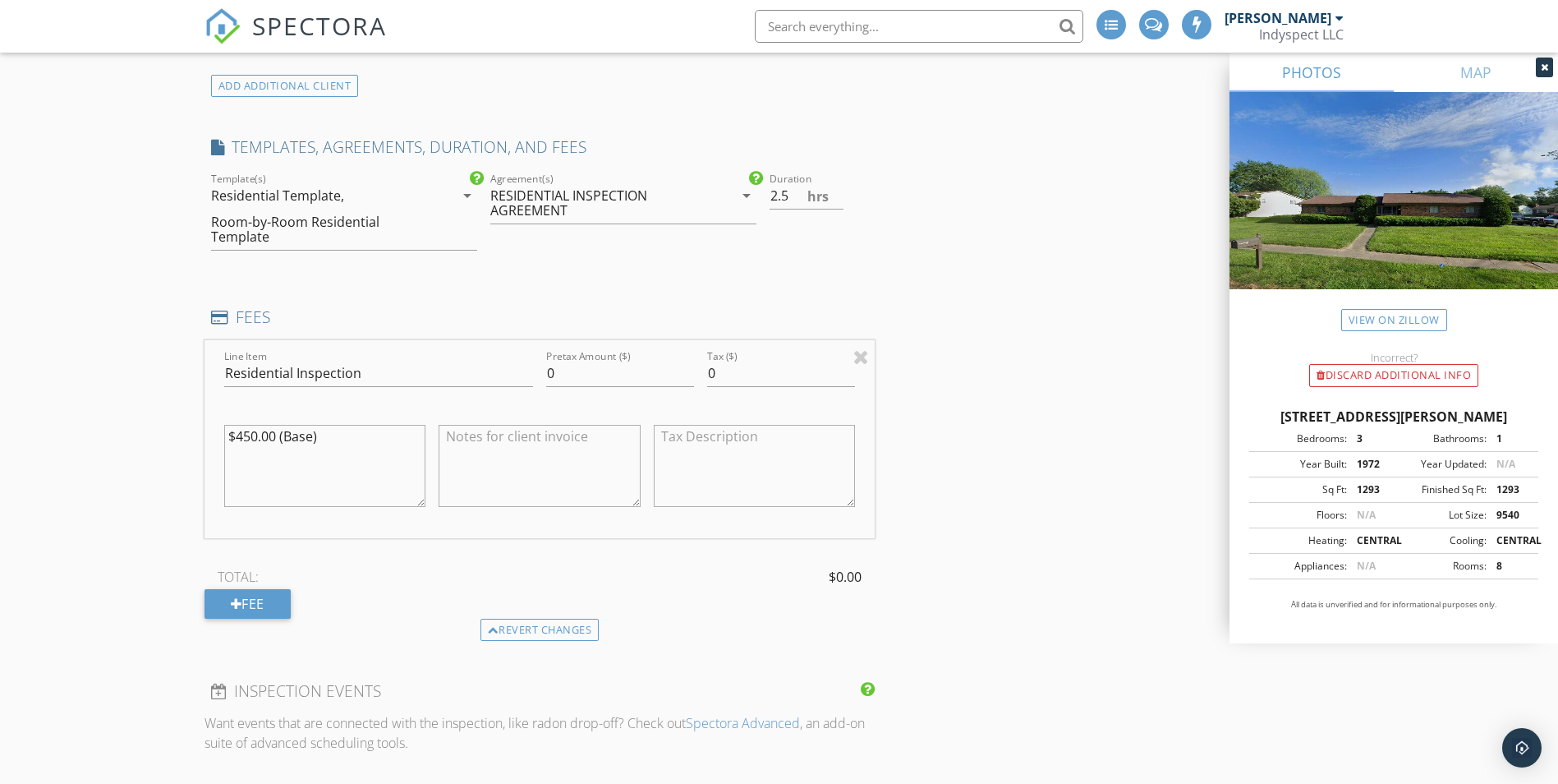
scroll to position [1068, 0]
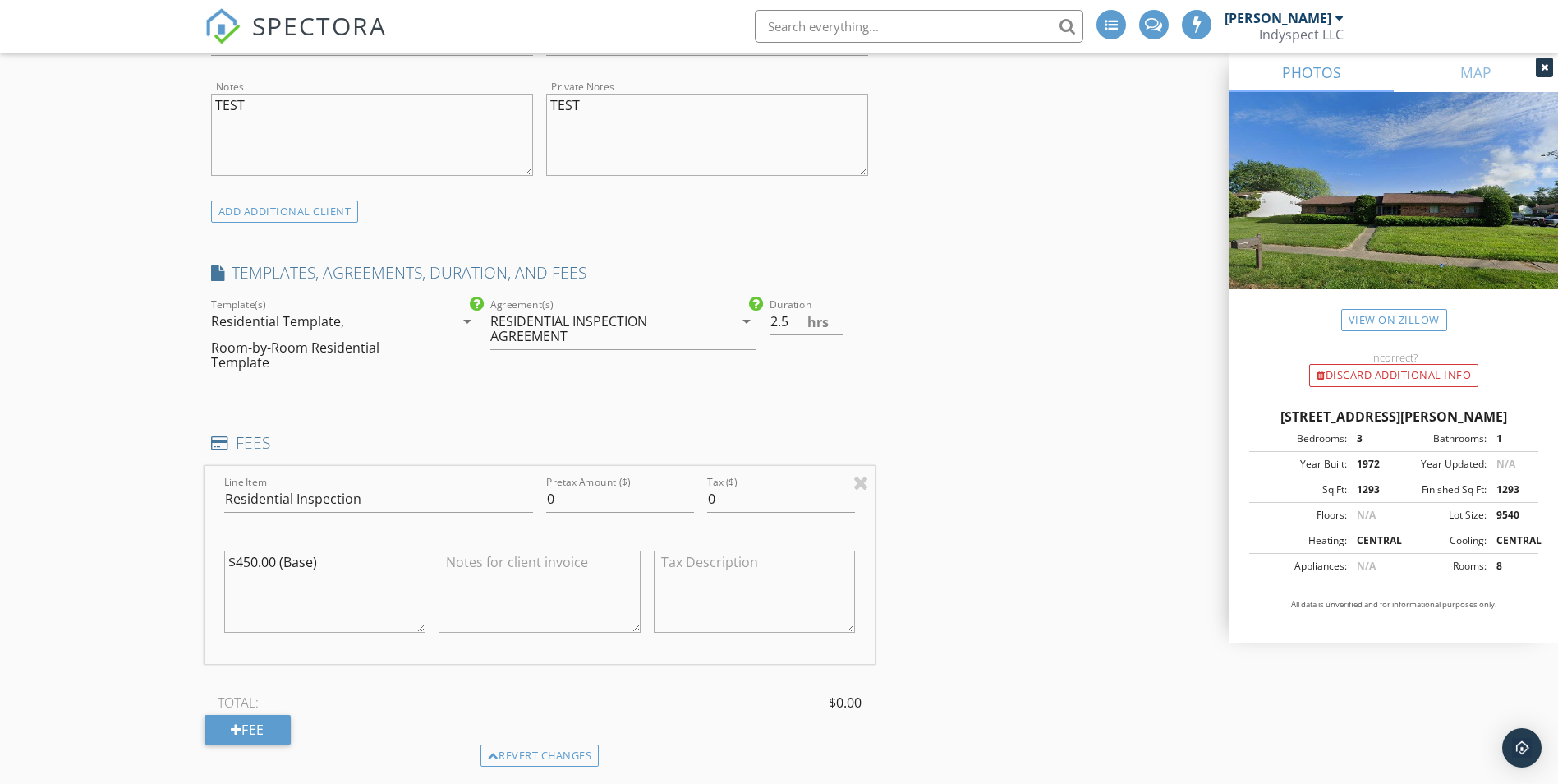
click at [1007, 466] on div "INSPECTOR(S) check_box Sean Eagan PRIMARY Sean Eagan arrow_drop_down check_box_…" at bounding box center [780, 756] width 1150 height 3269
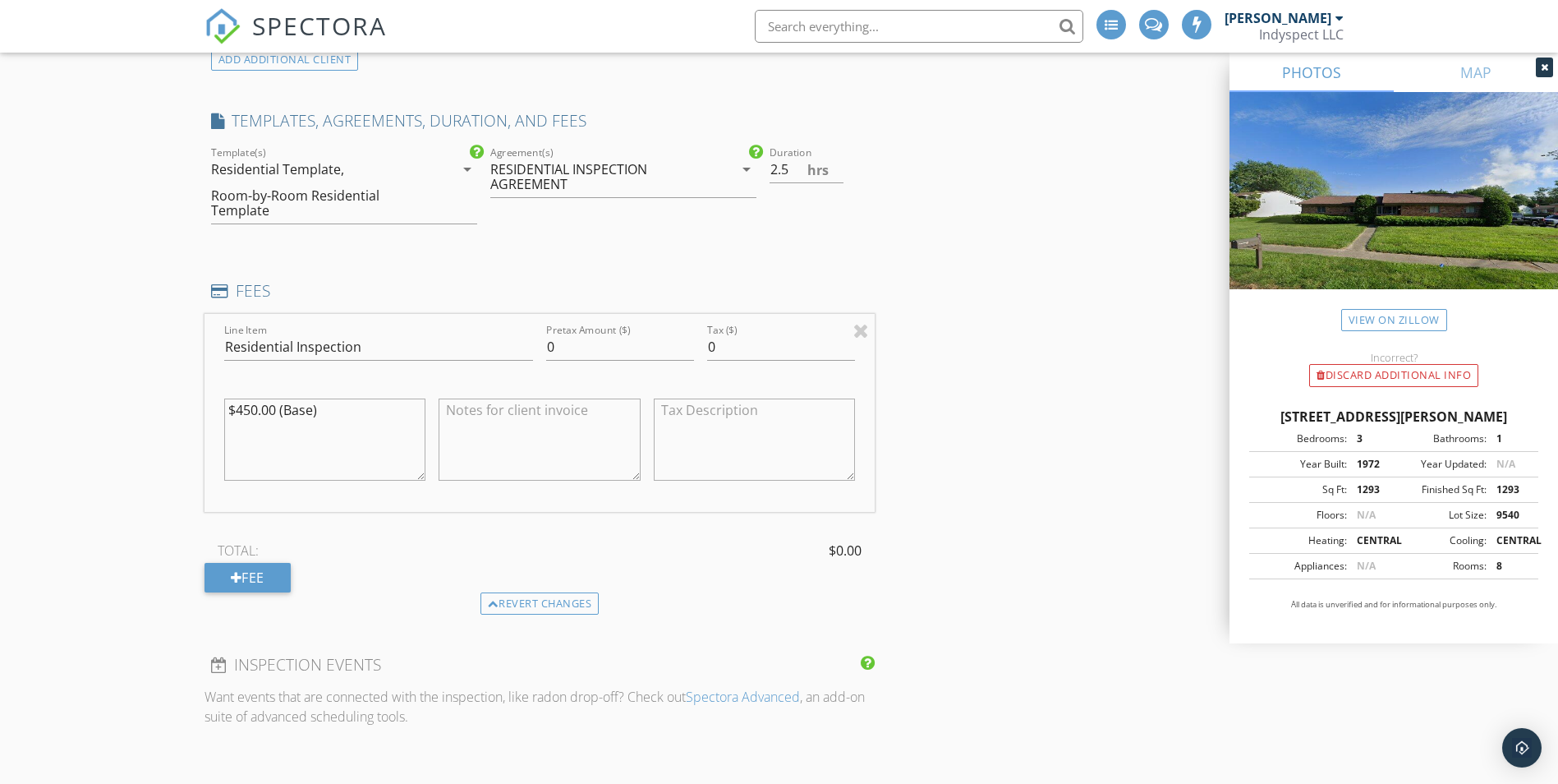
scroll to position [1232, 0]
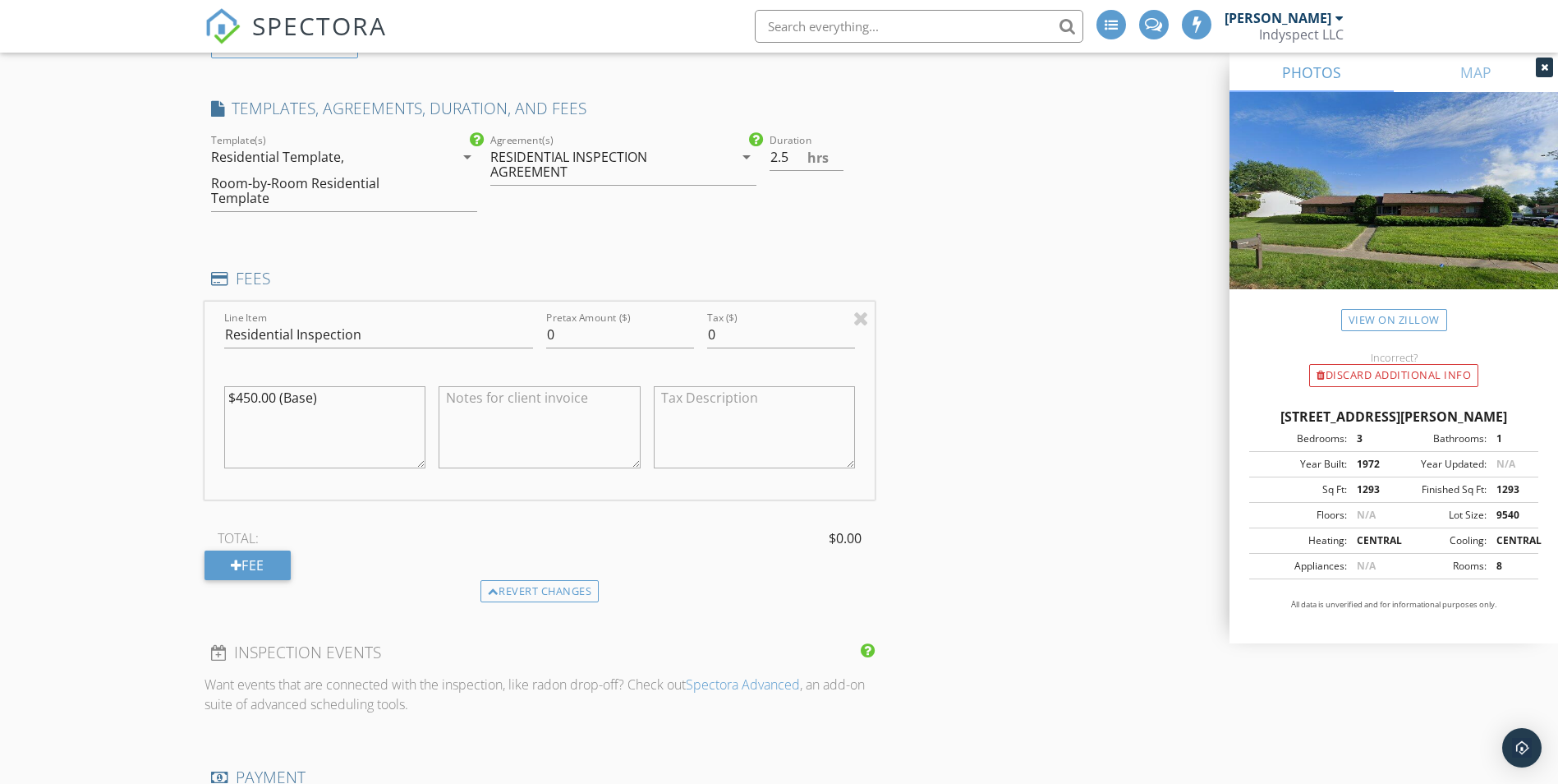
click at [556, 591] on div "Revert changes" at bounding box center [540, 592] width 120 height 23
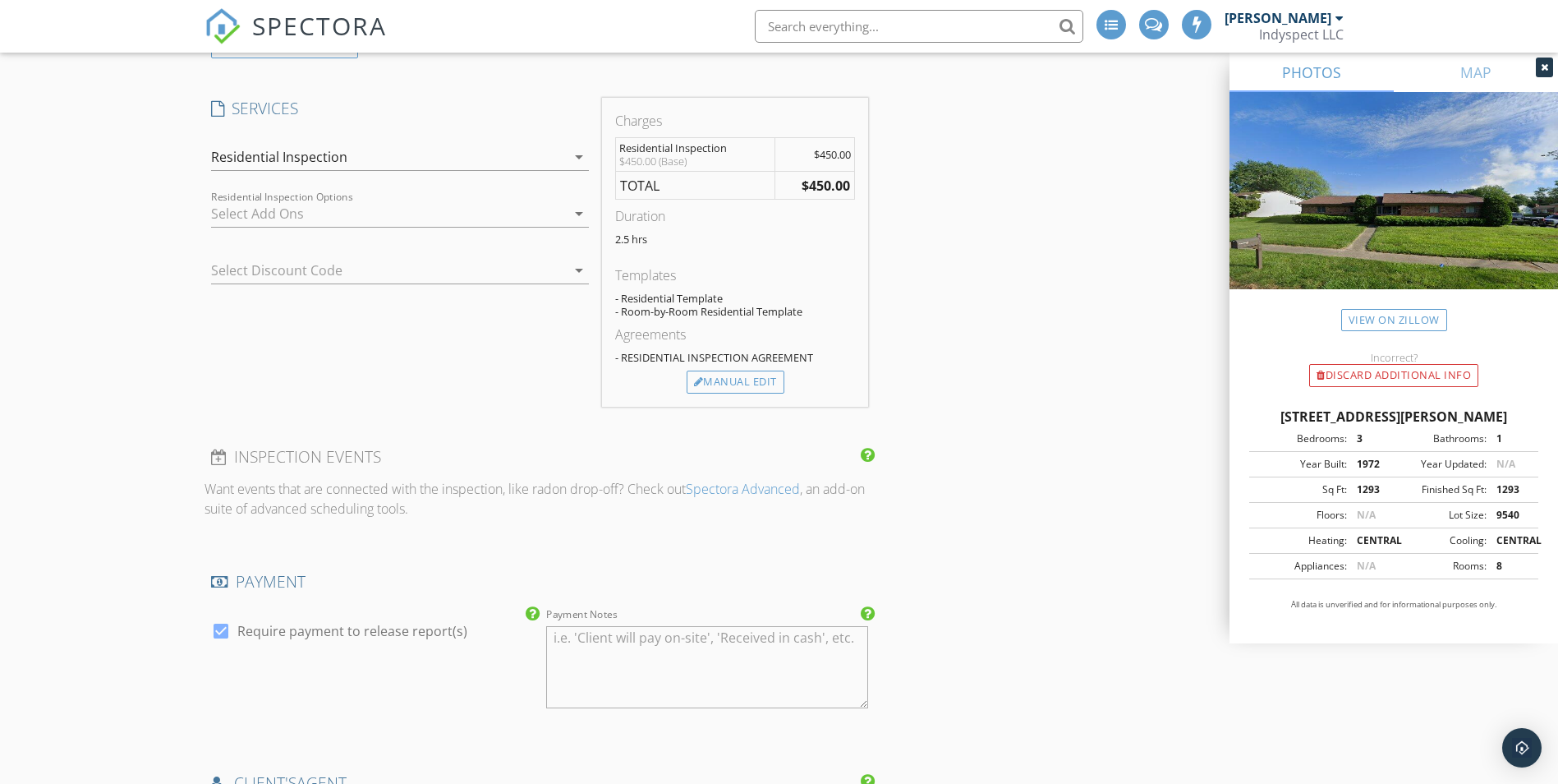
click at [726, 384] on div "Manual Edit" at bounding box center [736, 382] width 98 height 23
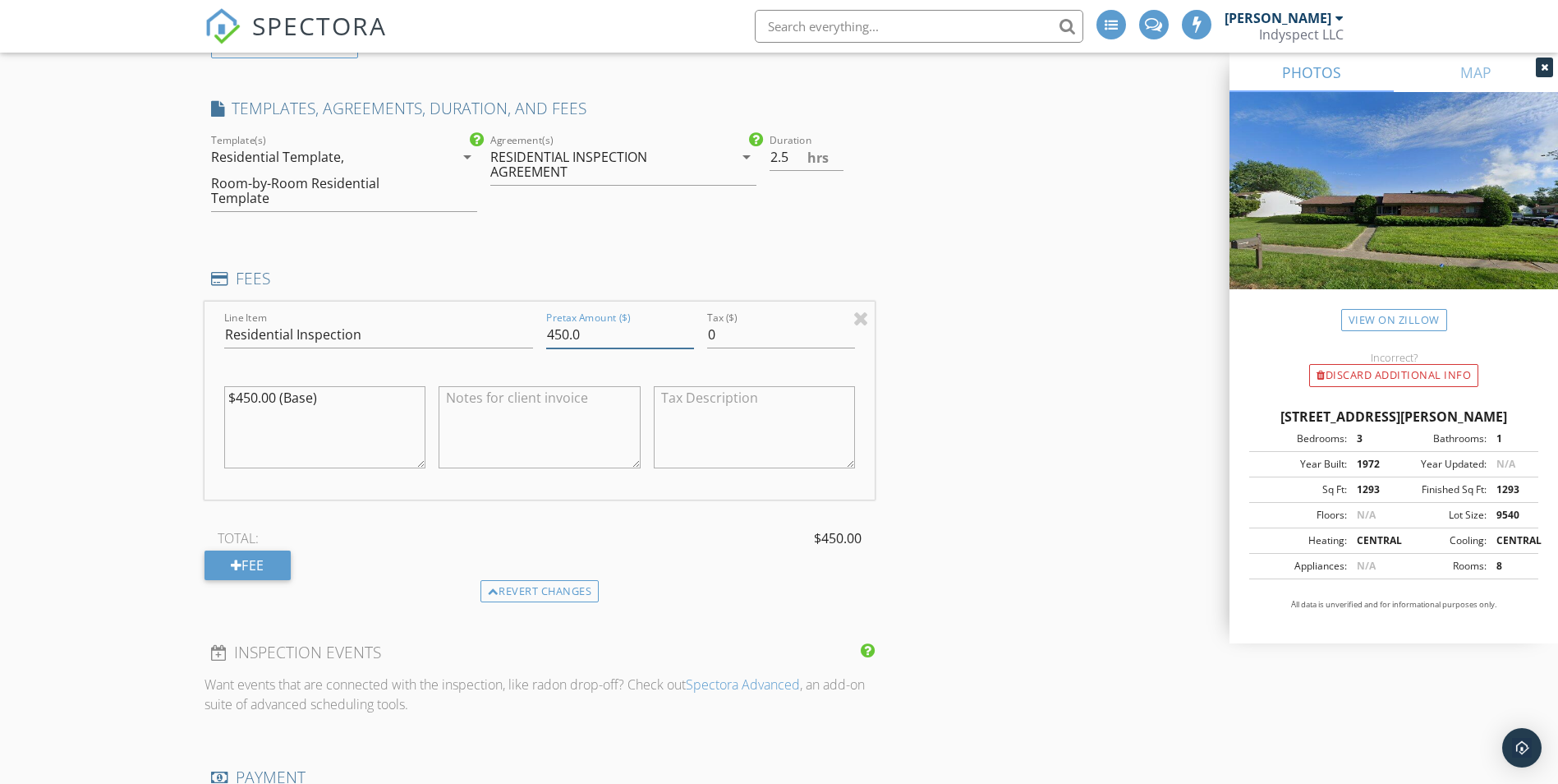
click at [563, 336] on input "450.0" at bounding box center [620, 334] width 148 height 27
type input "0"
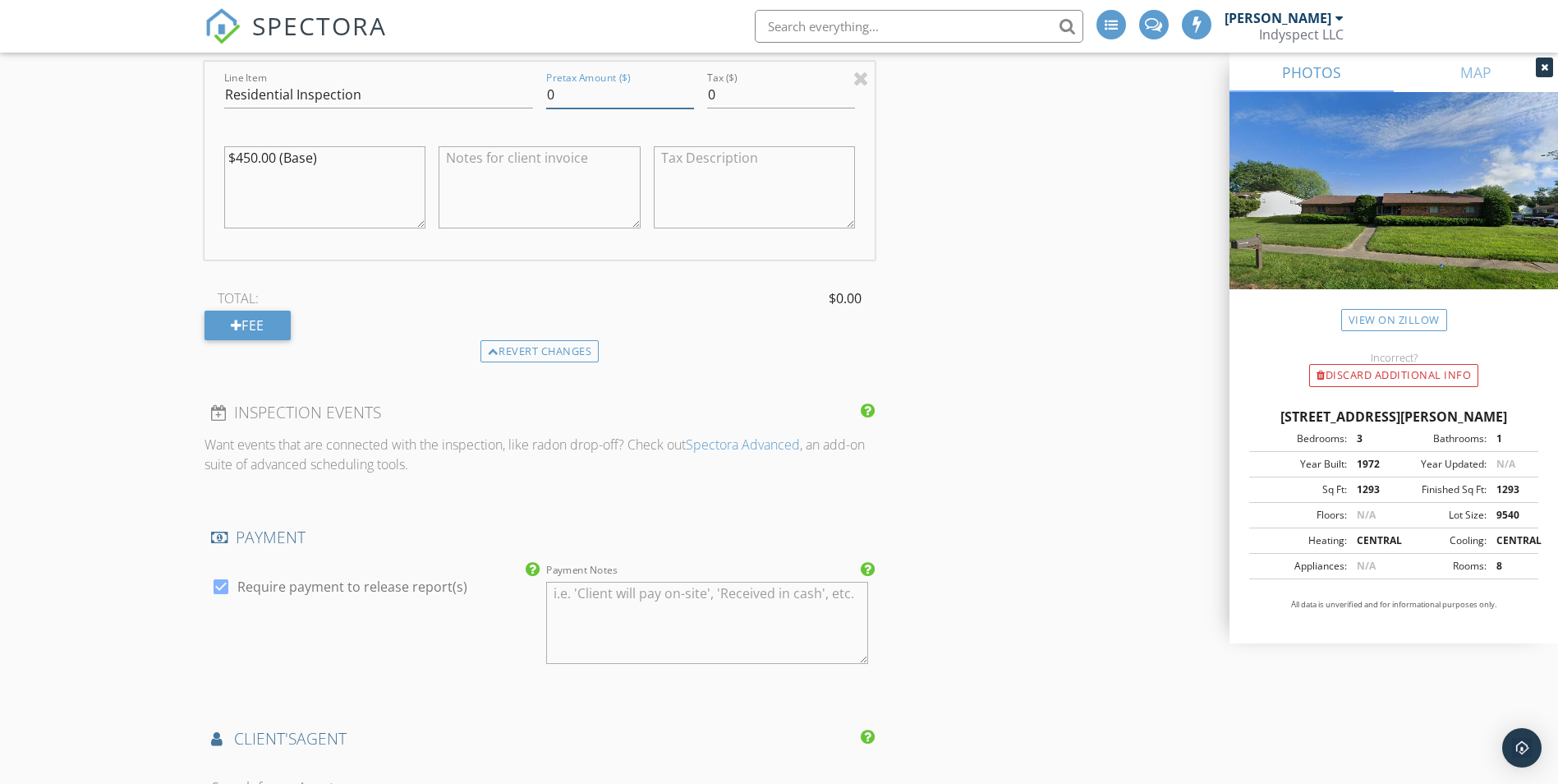
scroll to position [1479, 0]
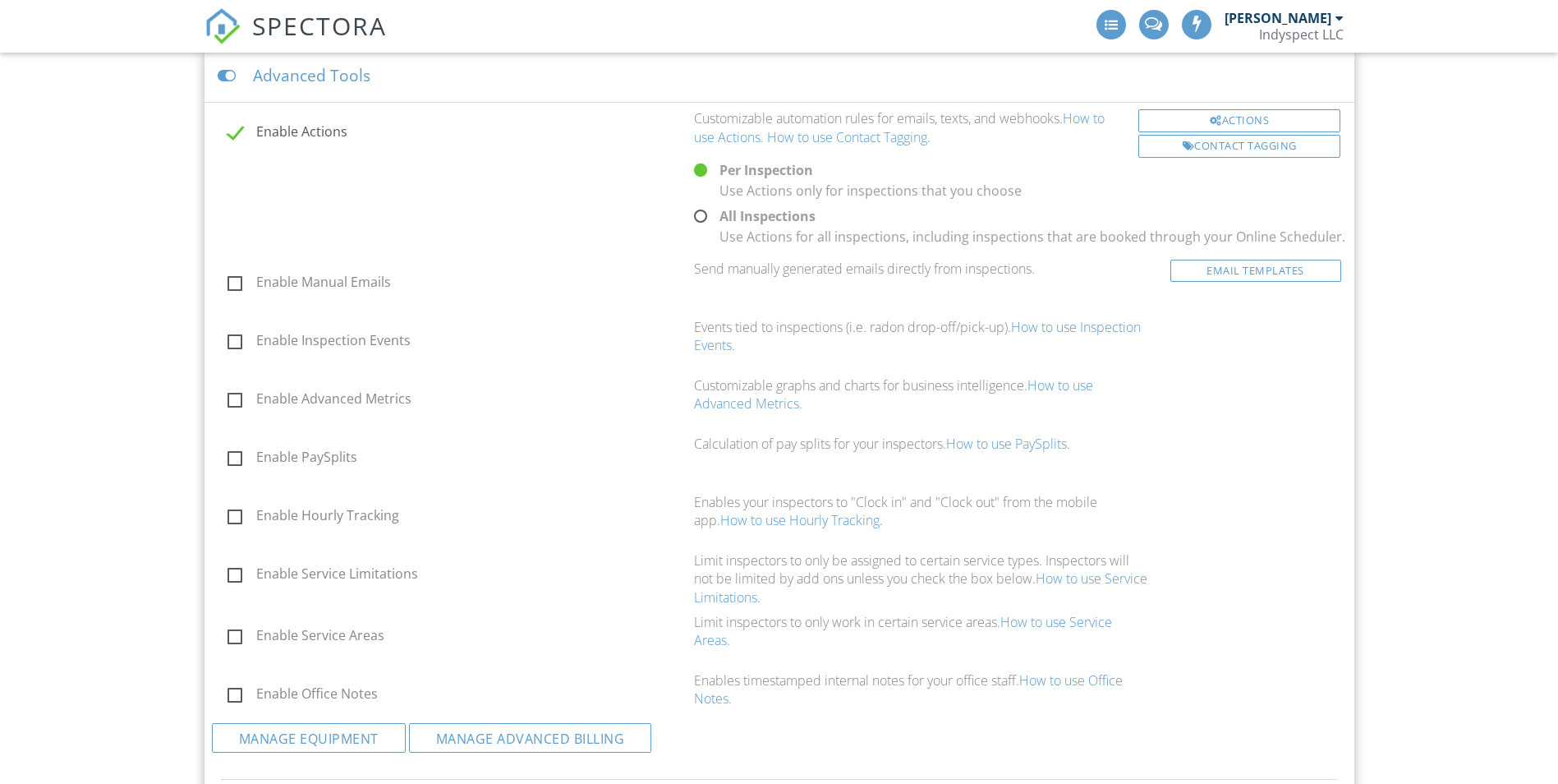
scroll to position [1481, 0]
click at [233, 344] on label "Enable Inspection Events" at bounding box center [456, 343] width 456 height 21
click at [228, 344] on input "Enable Inspection Events" at bounding box center [222, 343] width 11 height 11
checkbox input "true"
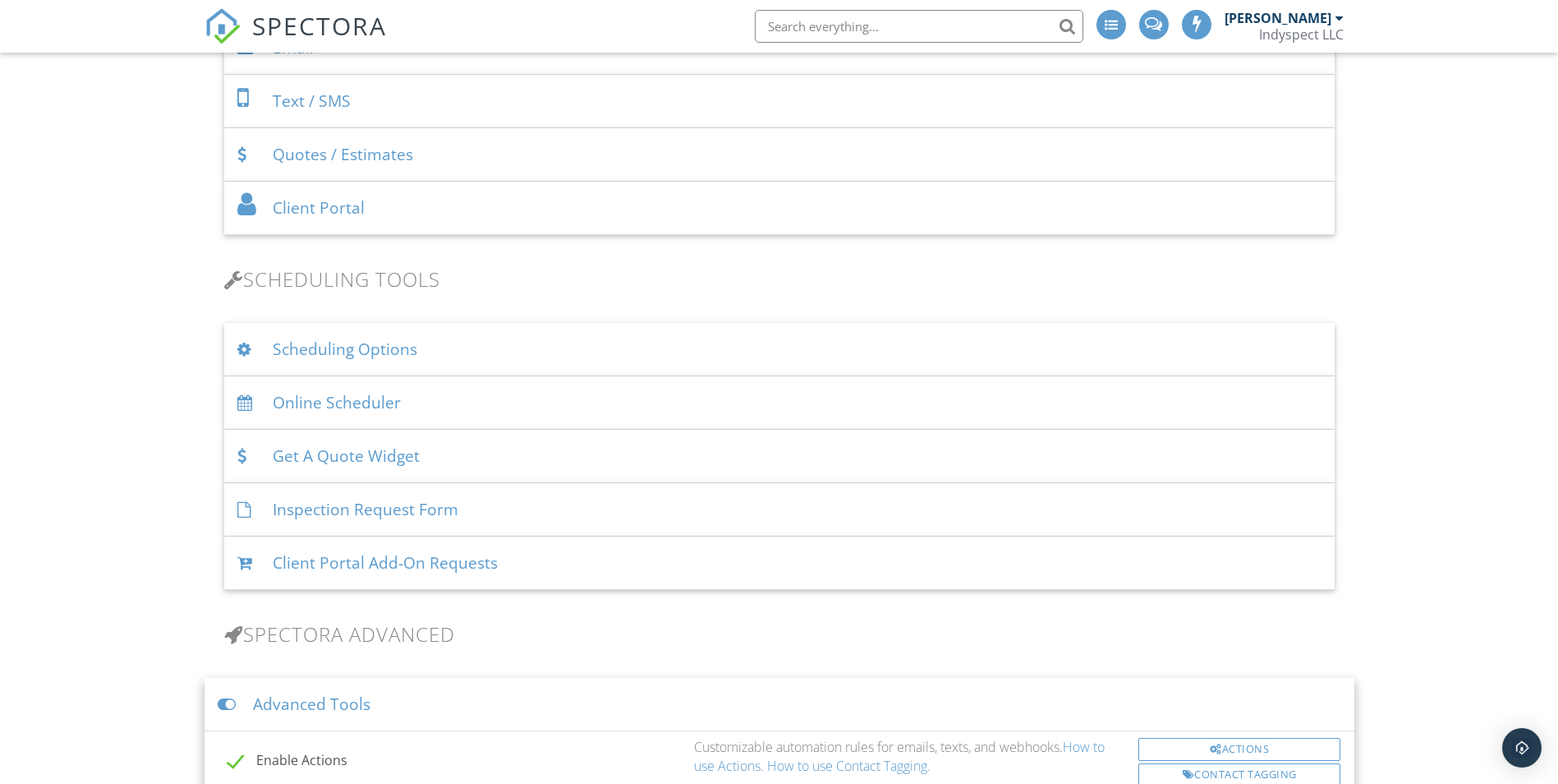
scroll to position [824, 0]
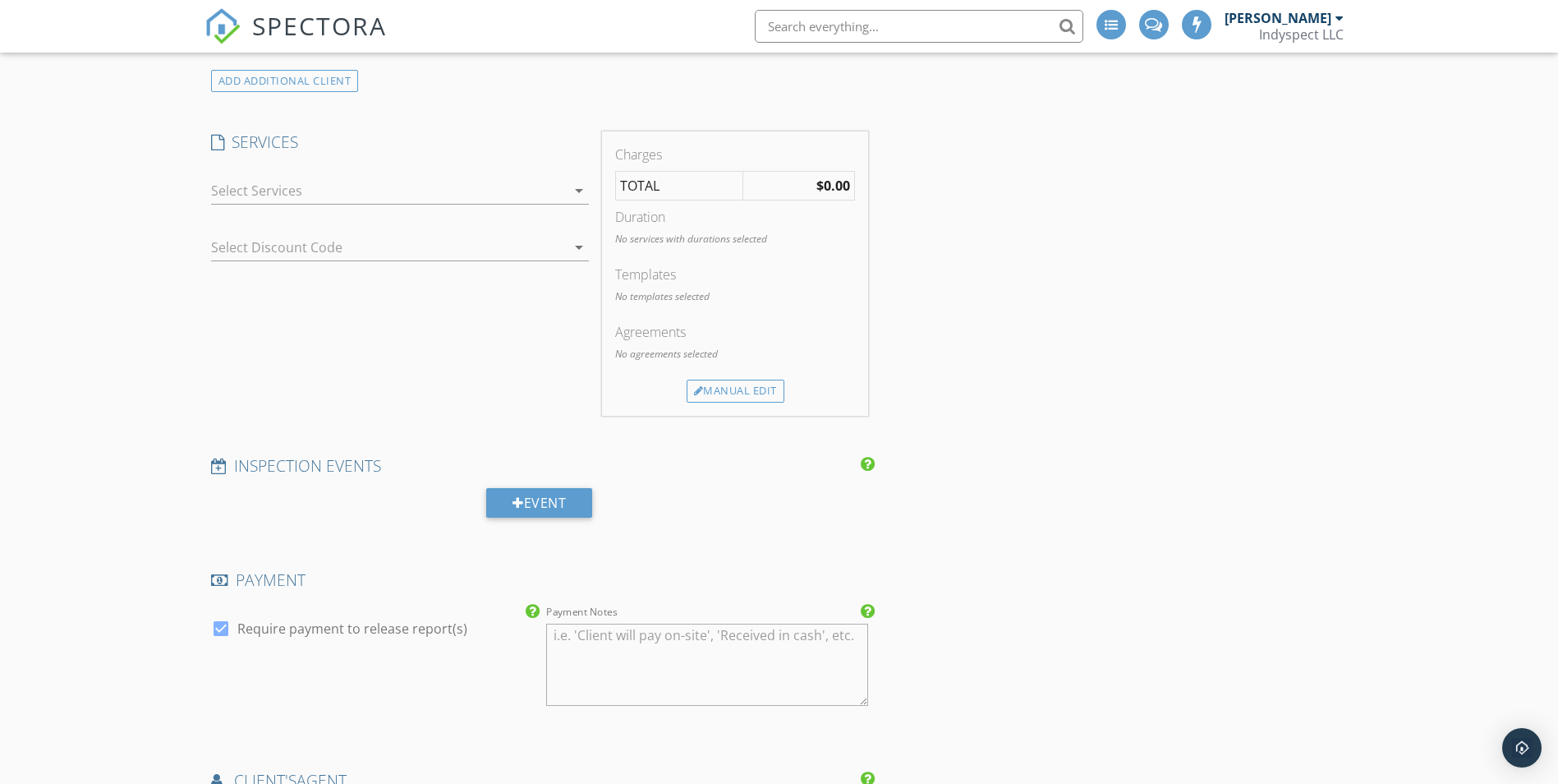
scroll to position [822, 0]
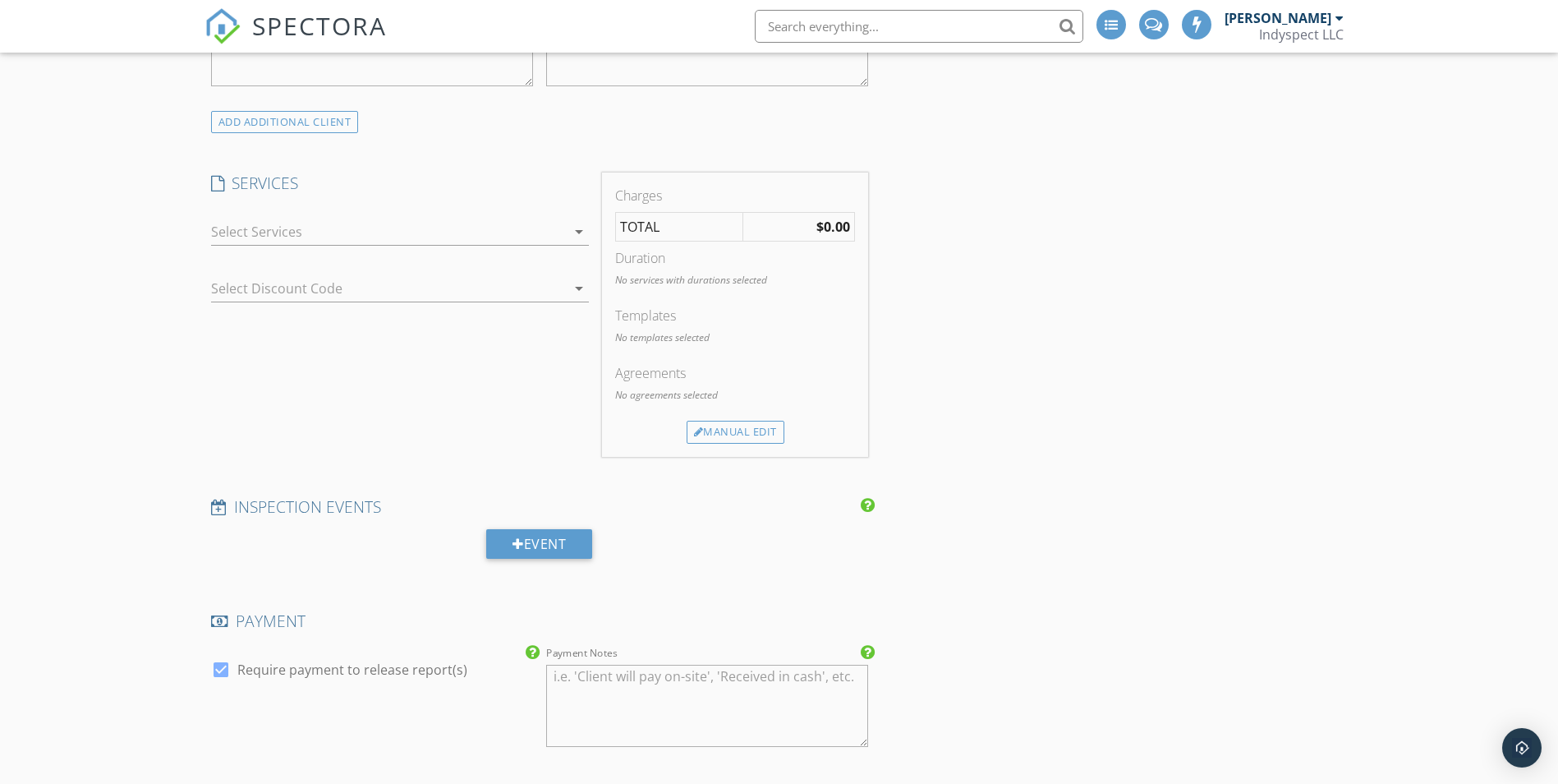
click at [525, 544] on div "Event" at bounding box center [539, 543] width 106 height 29
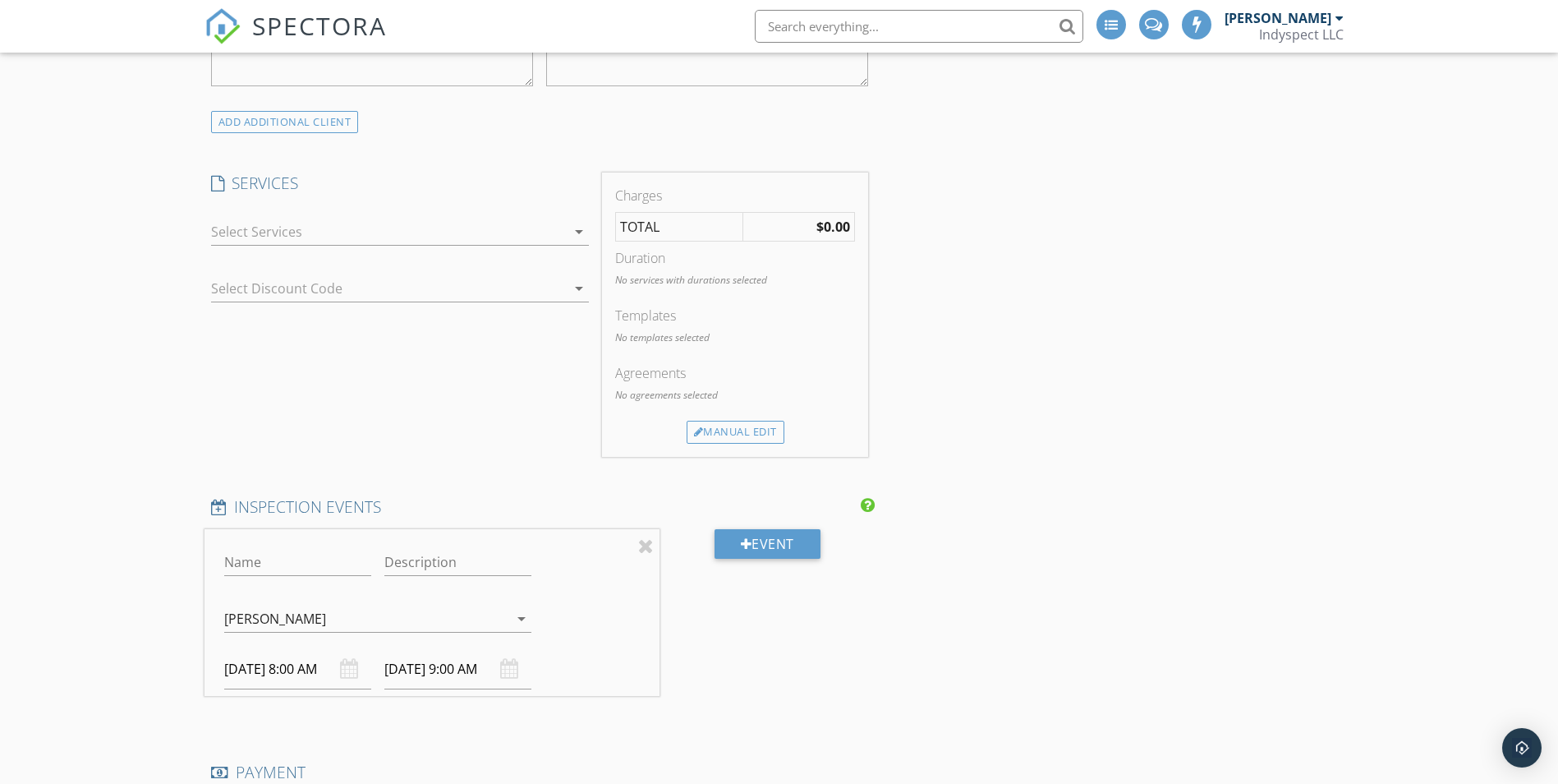
click at [109, 476] on div "New Inspection Click here to use the New Order Form INSPECTOR(S) check_box [PER…" at bounding box center [779, 767] width 1558 height 2986
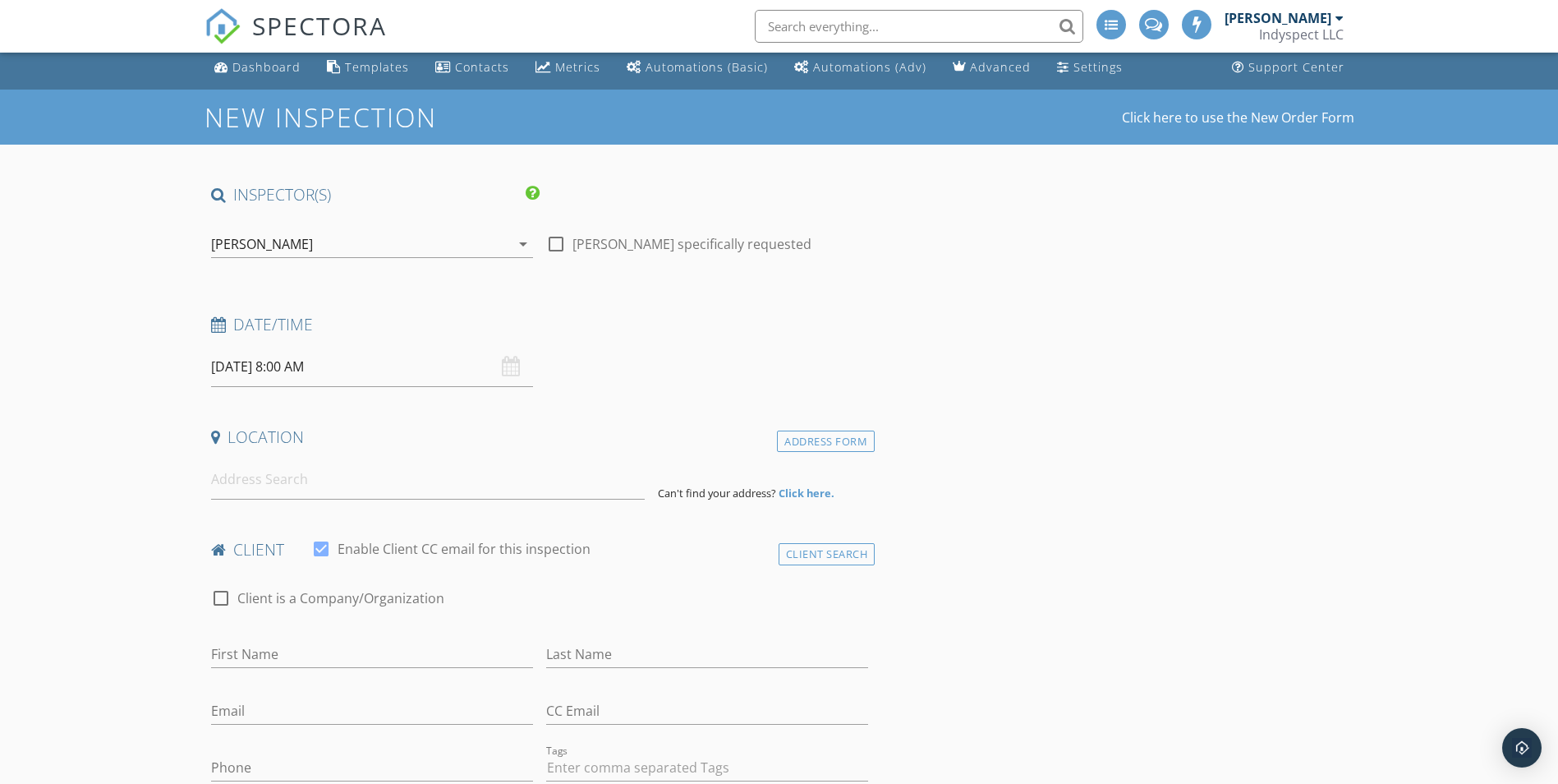
scroll to position [0, 0]
